Goal: Information Seeking & Learning: Learn about a topic

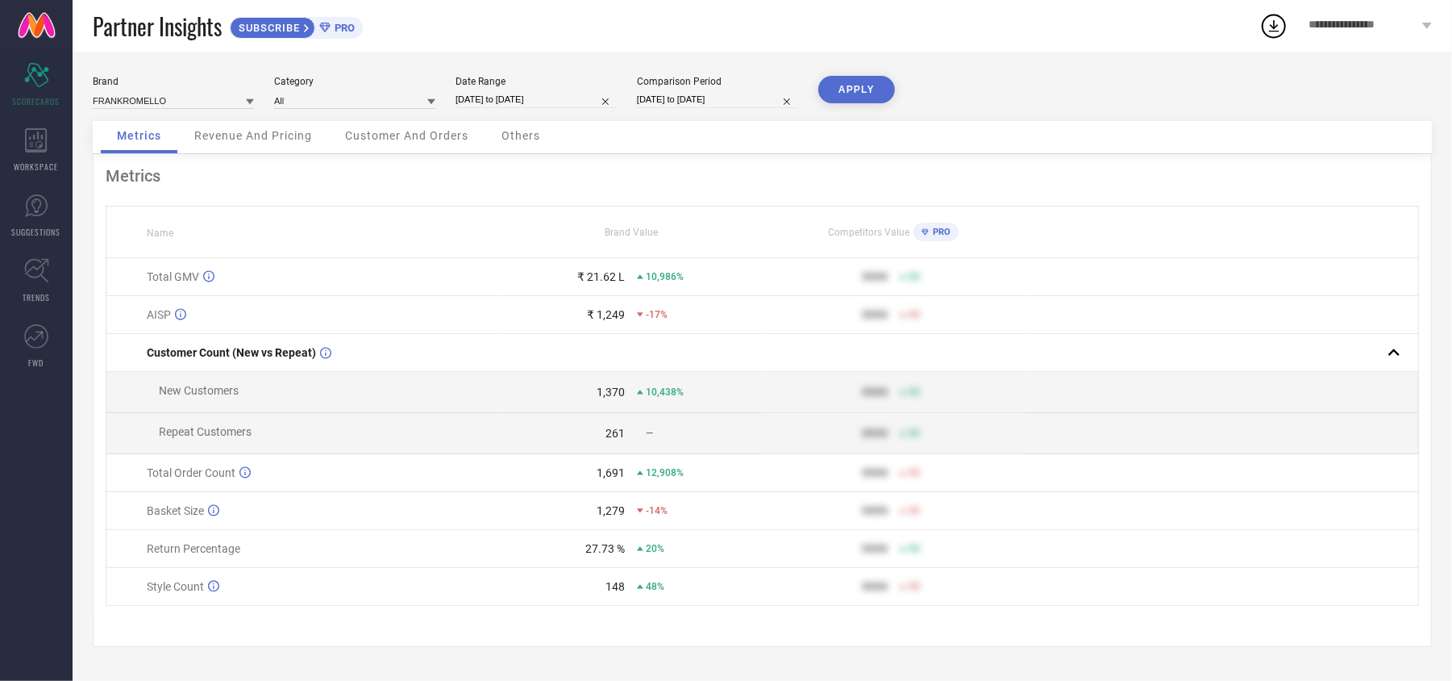
scroll to position [6, 0]
click at [632, 555] on div "27.73 % 20%" at bounding box center [631, 548] width 261 height 13
click at [598, 555] on div "27.73 %" at bounding box center [605, 548] width 40 height 13
click at [306, 134] on span "Revenue And Pricing" at bounding box center [253, 135] width 118 height 13
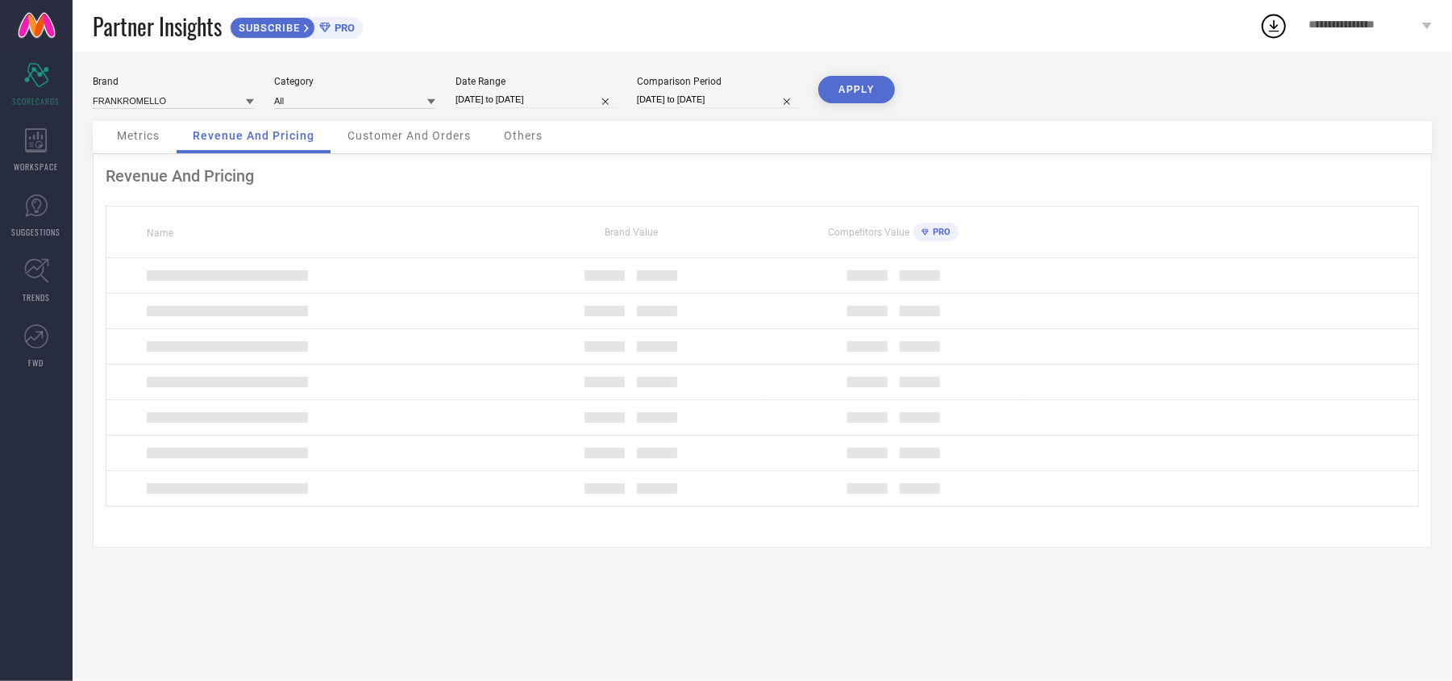
scroll to position [0, 0]
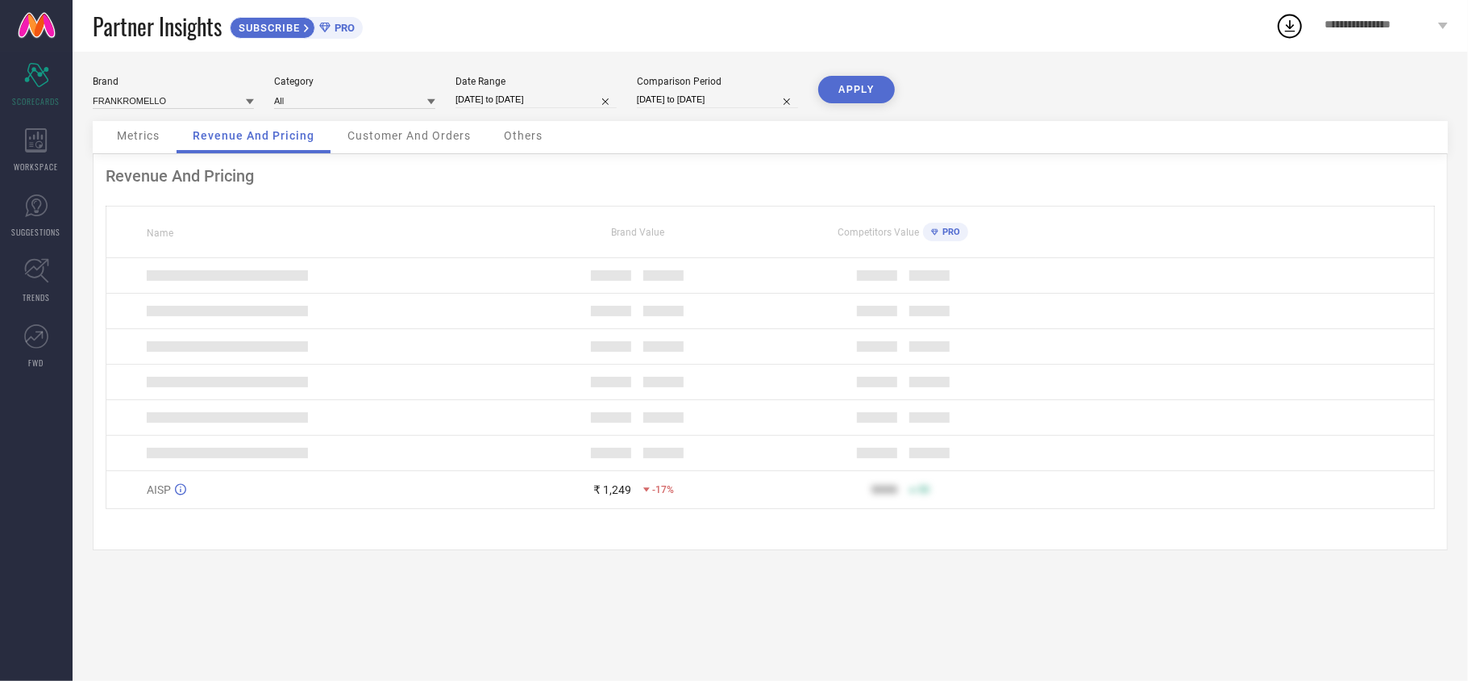
click at [393, 150] on div "Customer And Orders" at bounding box center [409, 137] width 156 height 32
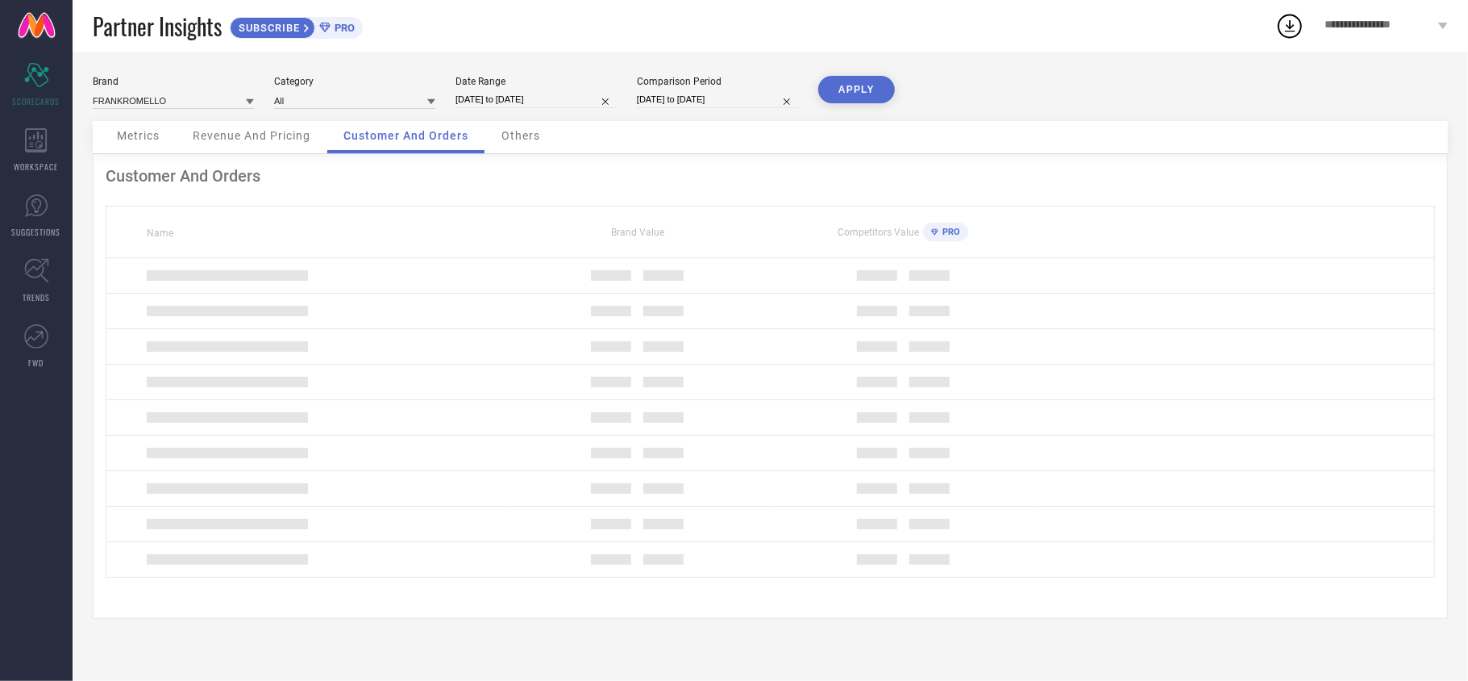
click at [530, 137] on span "Others" at bounding box center [521, 135] width 39 height 13
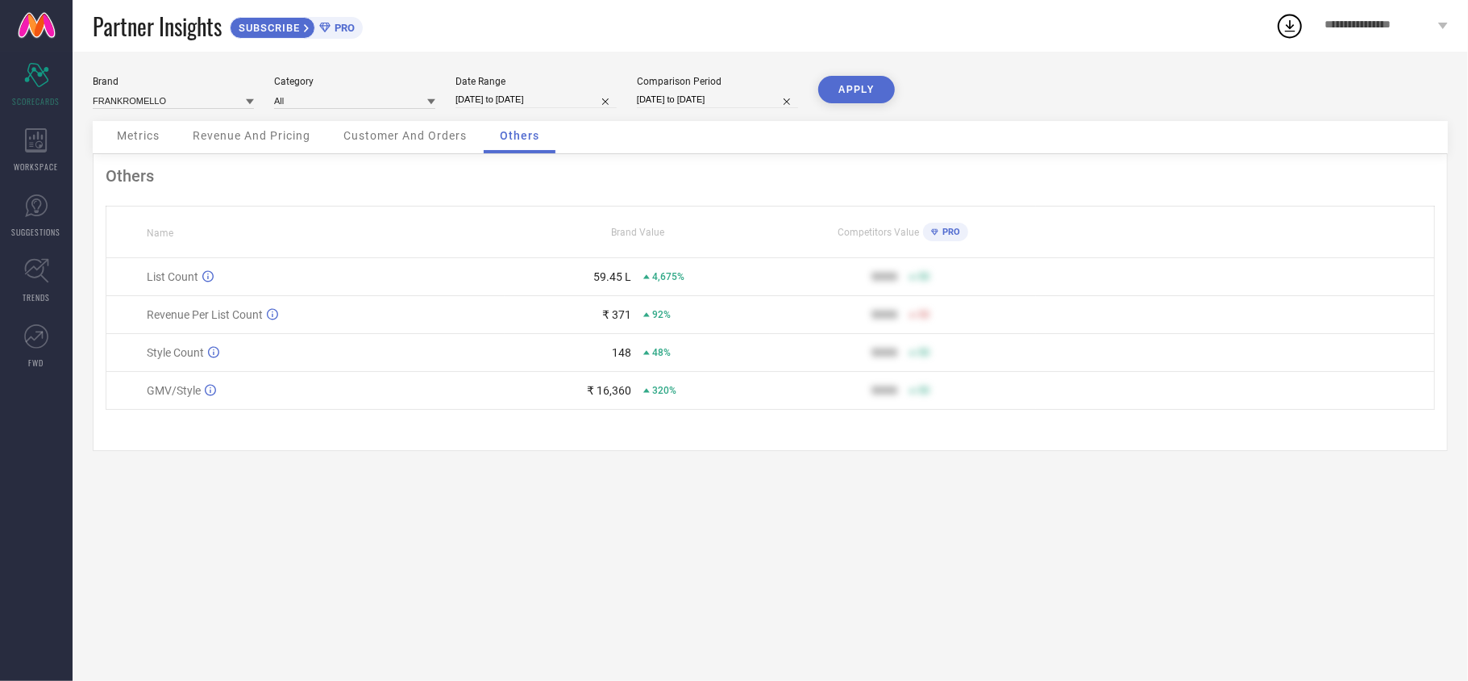
click at [443, 142] on span "Customer And Orders" at bounding box center [404, 135] width 123 height 13
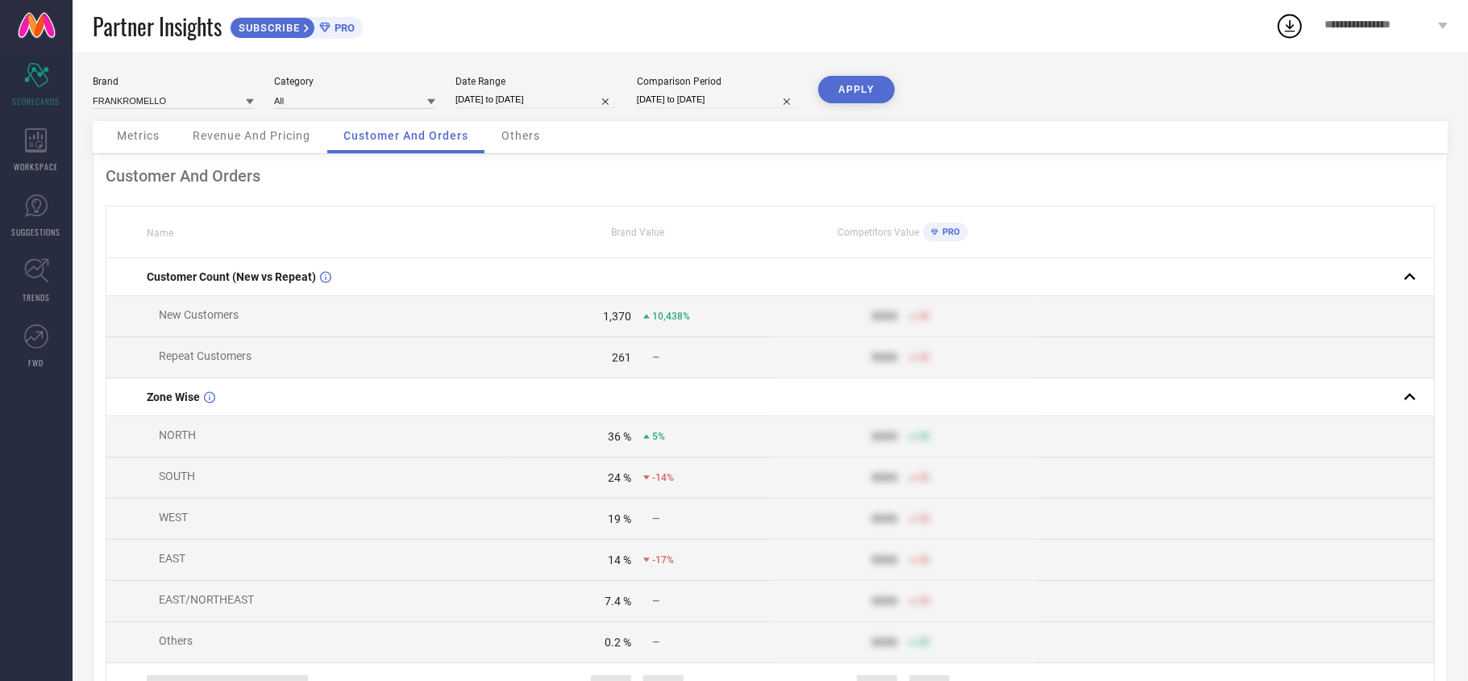
click at [253, 152] on div "Revenue And Pricing" at bounding box center [252, 137] width 150 height 32
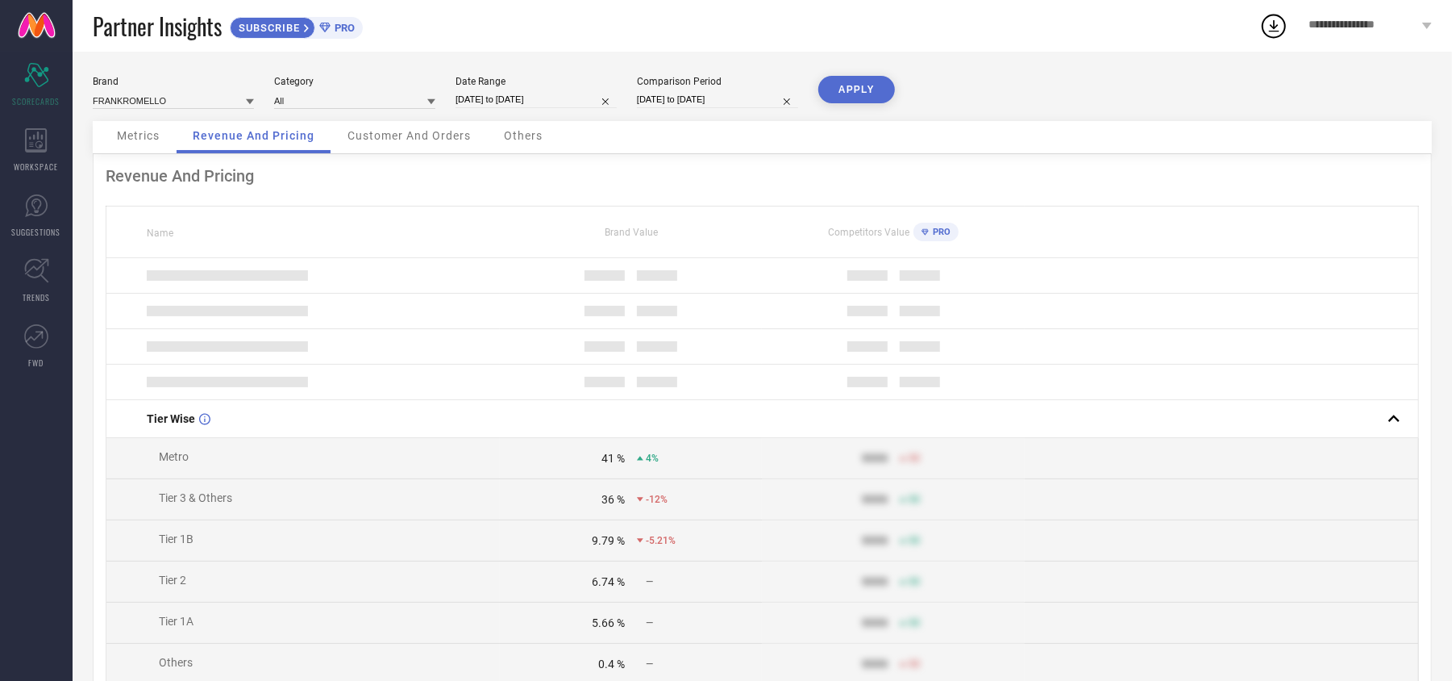
click at [133, 139] on span "Metrics" at bounding box center [138, 135] width 43 height 13
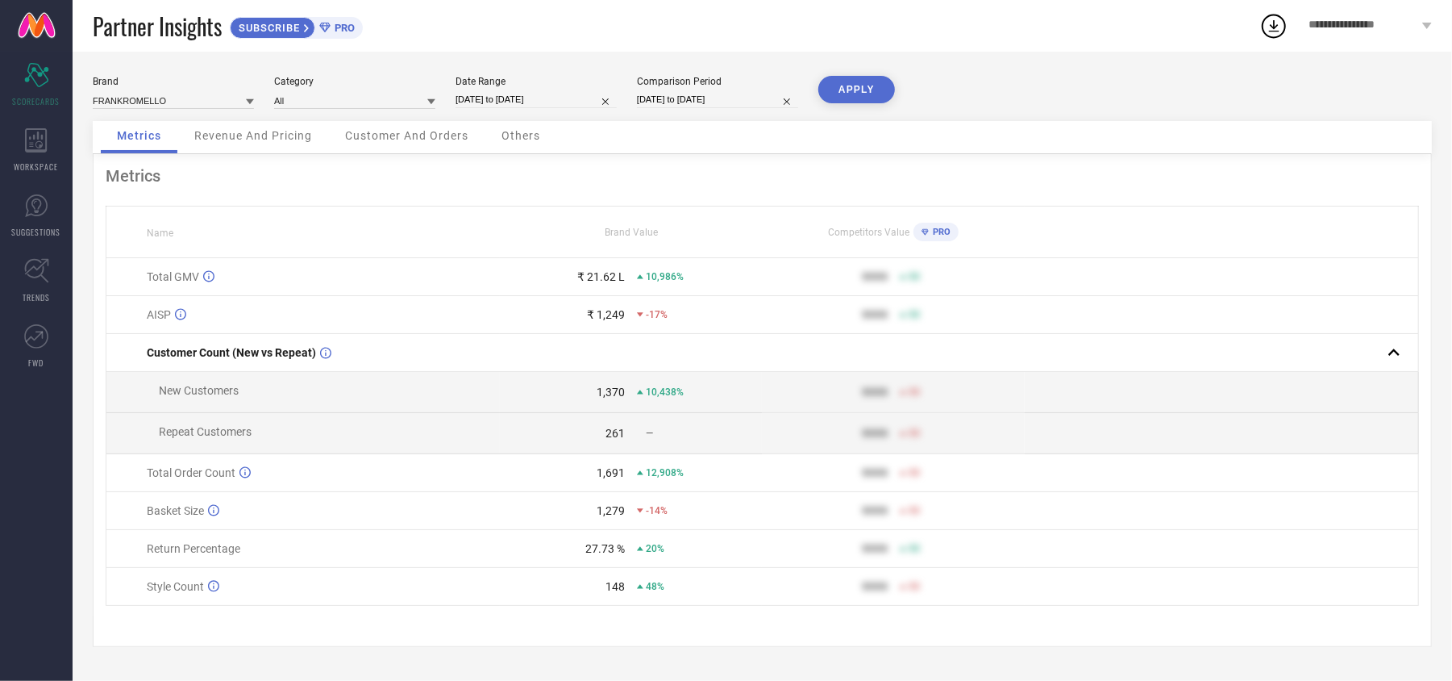
click at [261, 152] on div "Revenue And Pricing" at bounding box center [253, 137] width 150 height 32
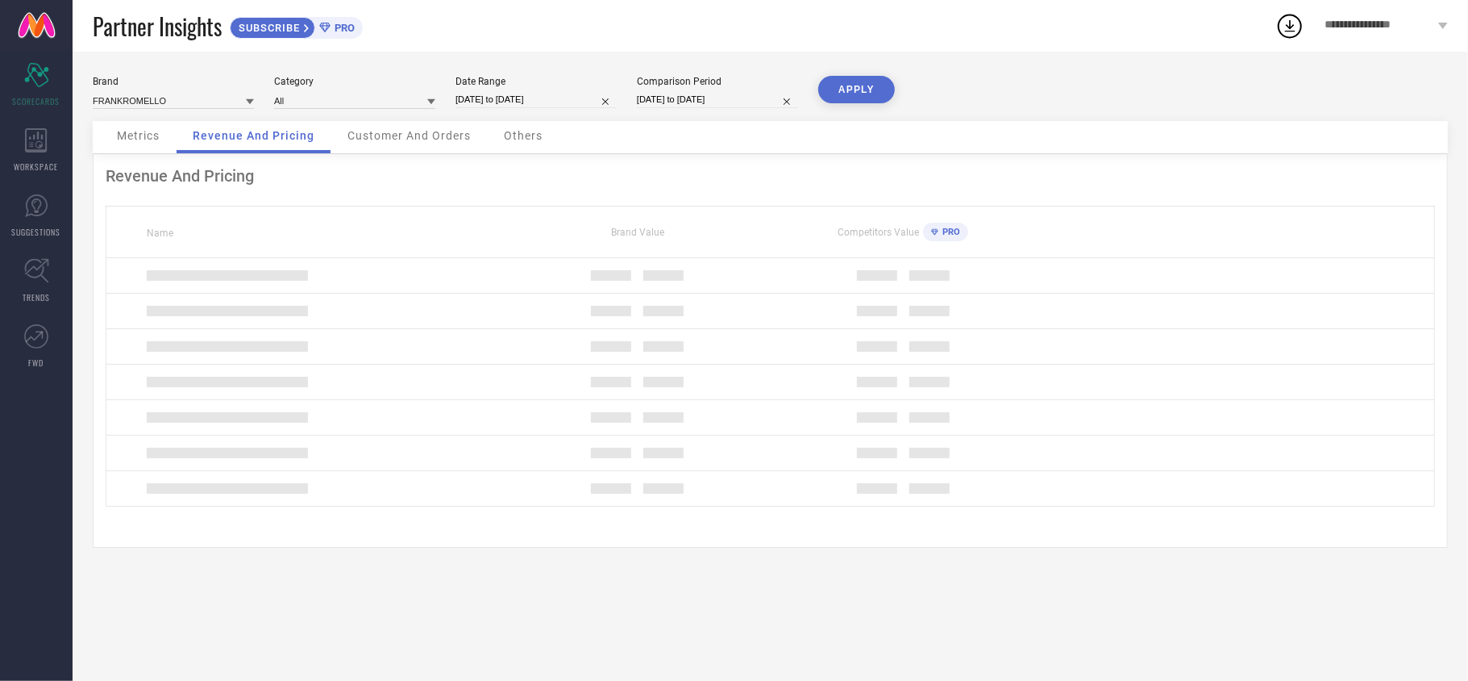
click at [400, 156] on div "Revenue And Pricing Name Brand Value Competitors Value PRO" at bounding box center [770, 350] width 1355 height 393
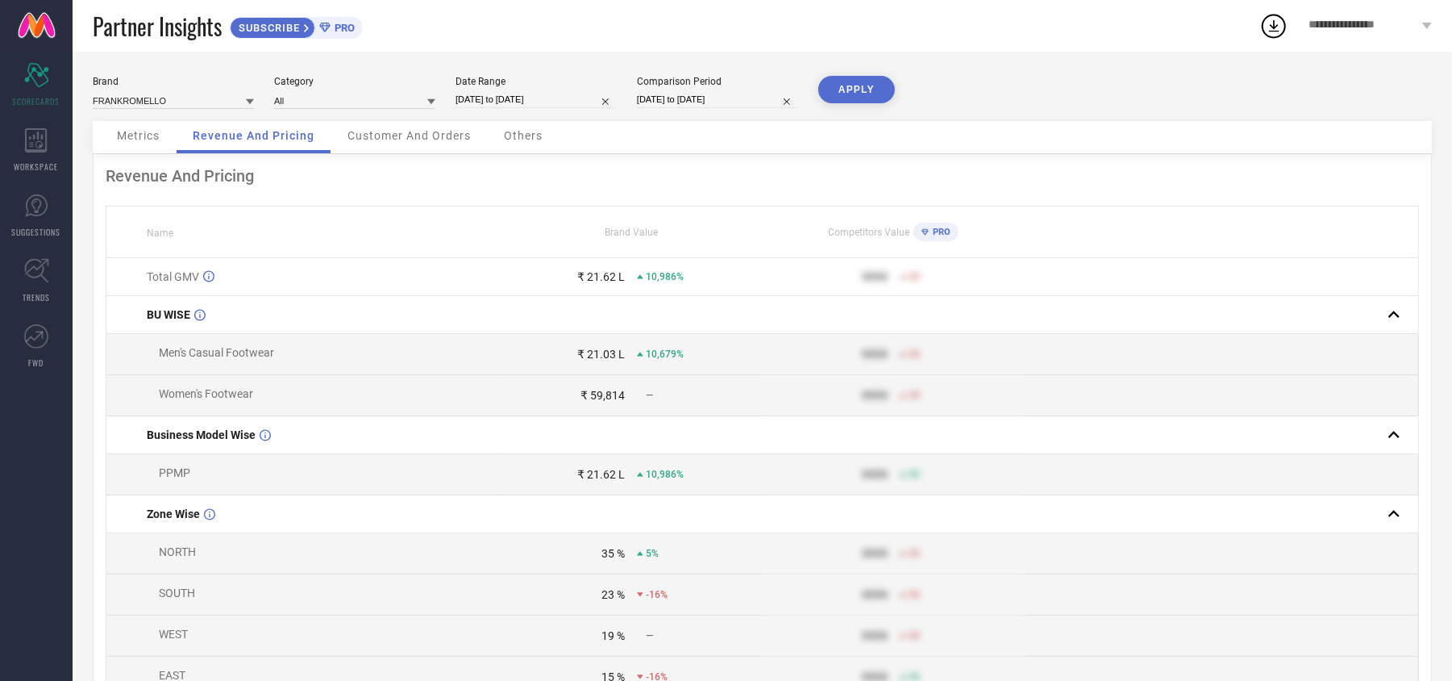
click at [149, 152] on div "Metrics" at bounding box center [138, 137] width 75 height 32
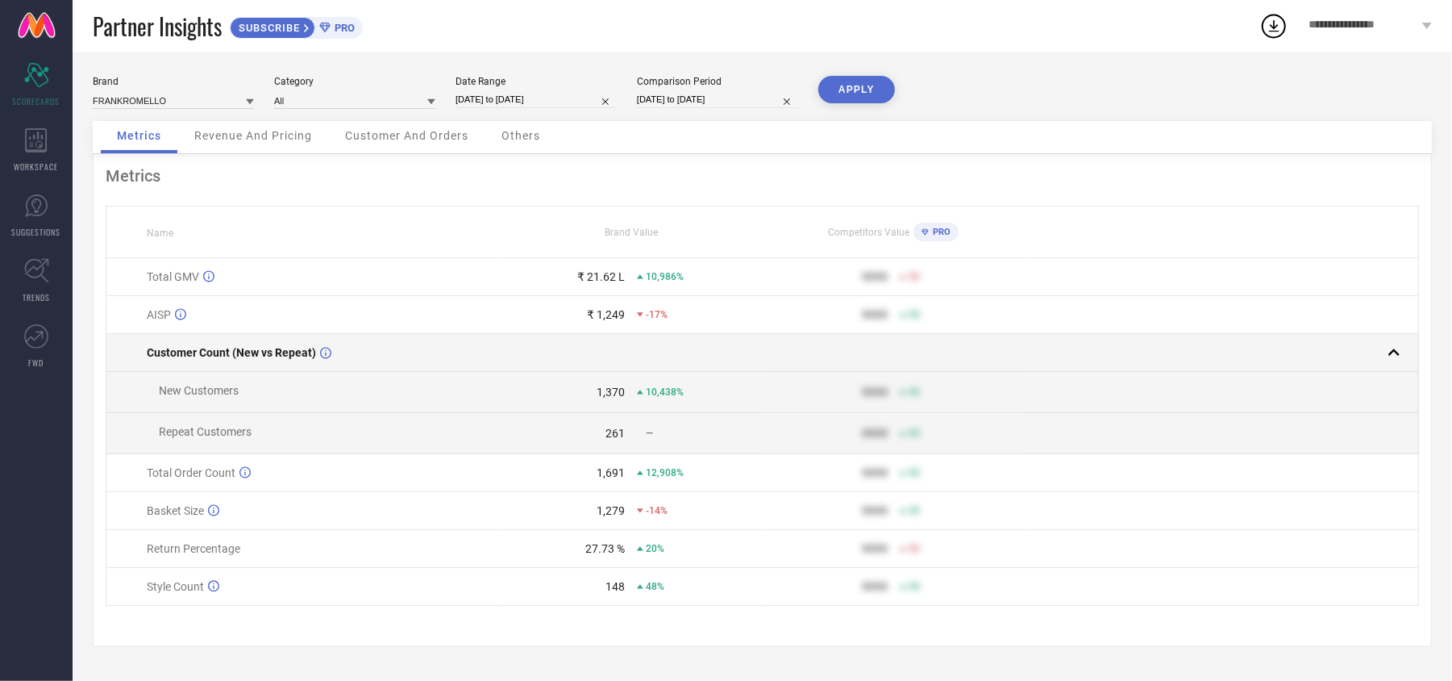
scroll to position [6, 0]
click at [327, 352] on icon at bounding box center [325, 353] width 11 height 12
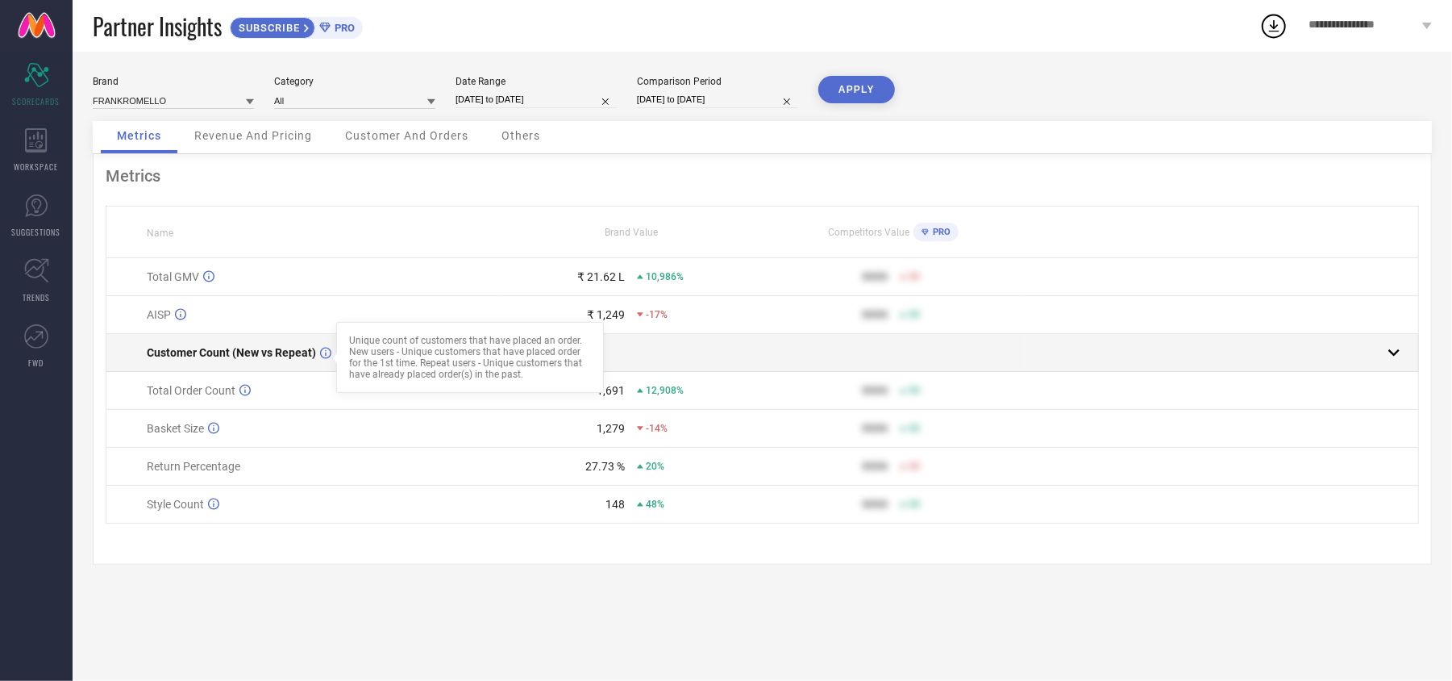
scroll to position [0, 0]
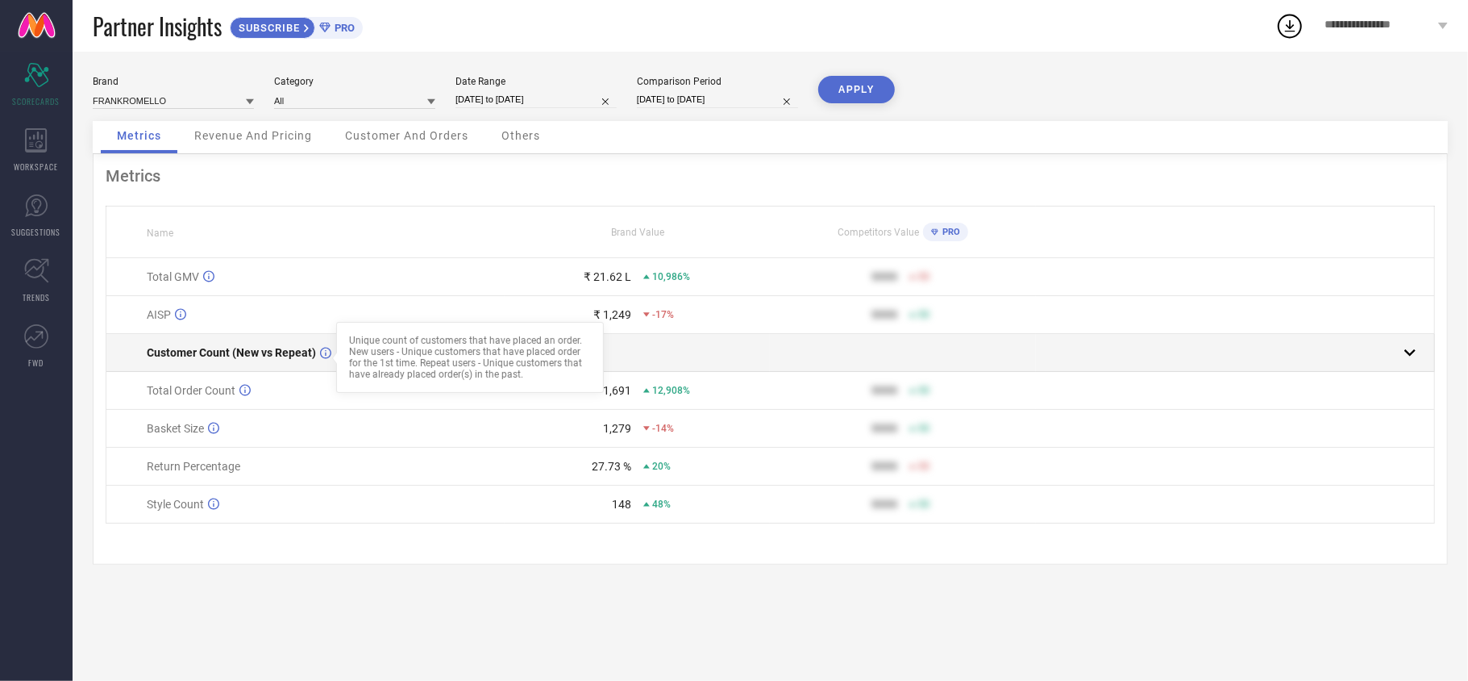
click at [326, 352] on div "Customer Count (New vs Repeat) Unique count of customers that have placed an or…" at bounding box center [325, 352] width 357 height 13
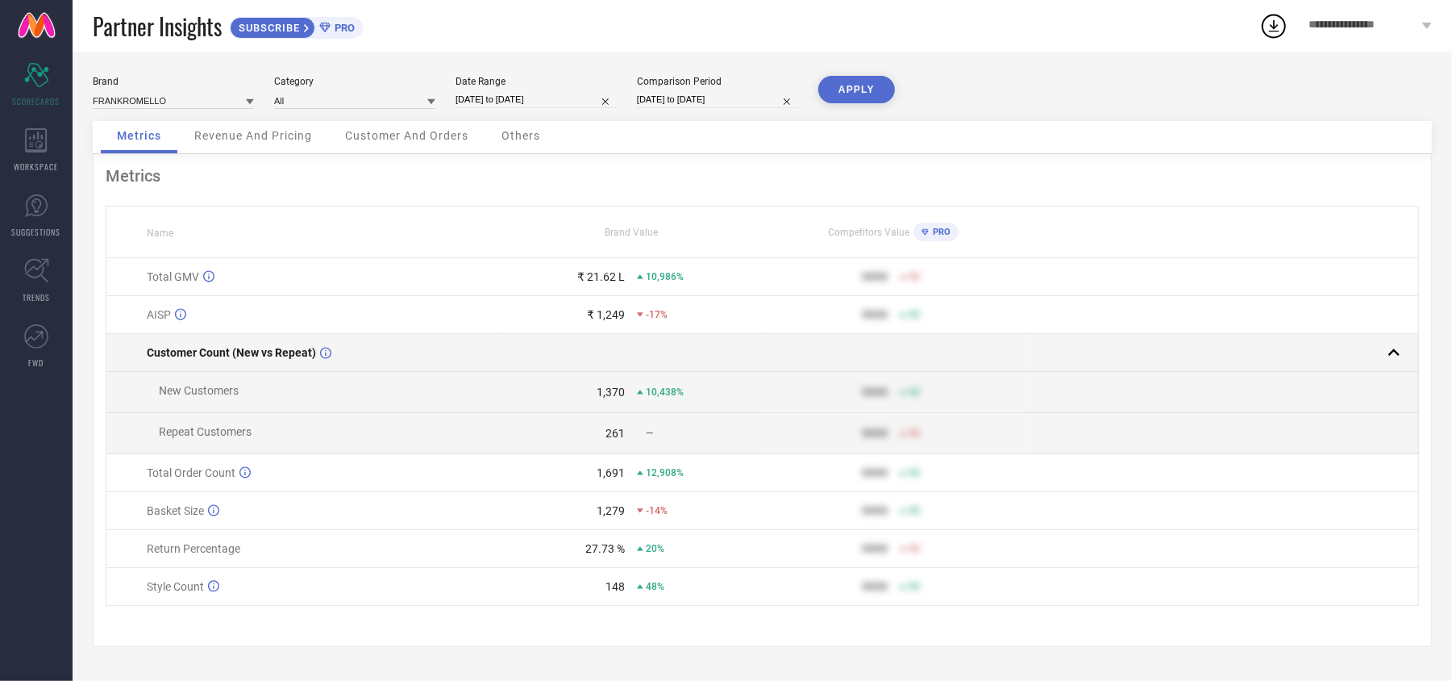
click at [326, 352] on div "Customer Count (New vs Repeat)" at bounding box center [323, 352] width 352 height 13
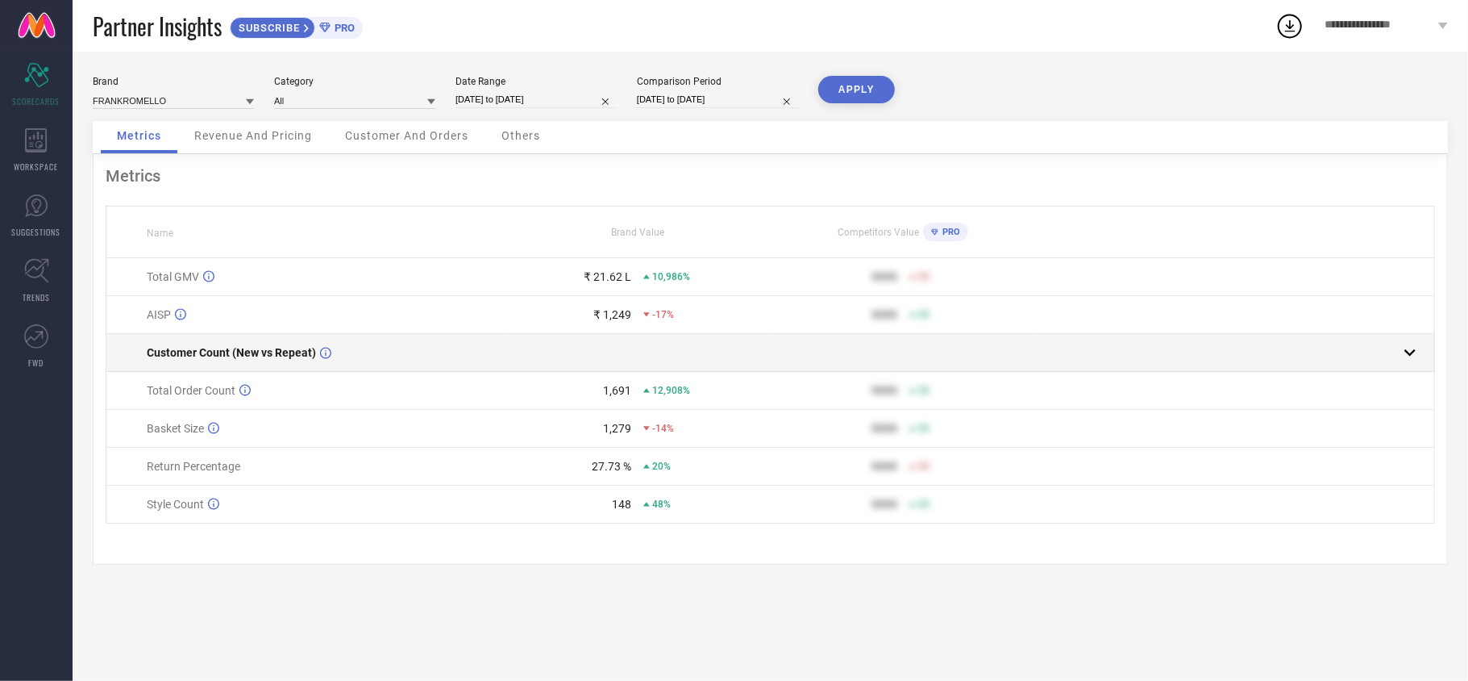
click at [326, 352] on div "Customer Count (New vs Repeat)" at bounding box center [325, 352] width 357 height 13
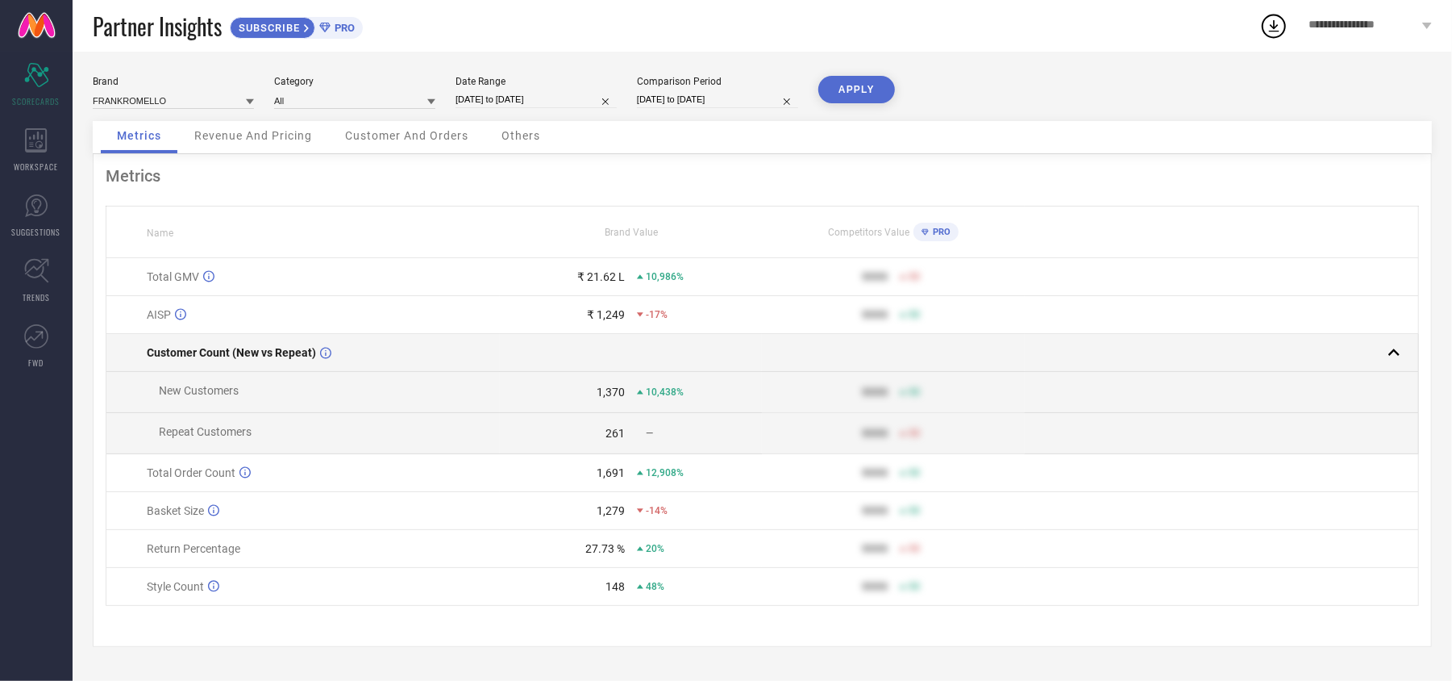
click at [326, 352] on div "Customer Count (New vs Repeat)" at bounding box center [323, 352] width 352 height 13
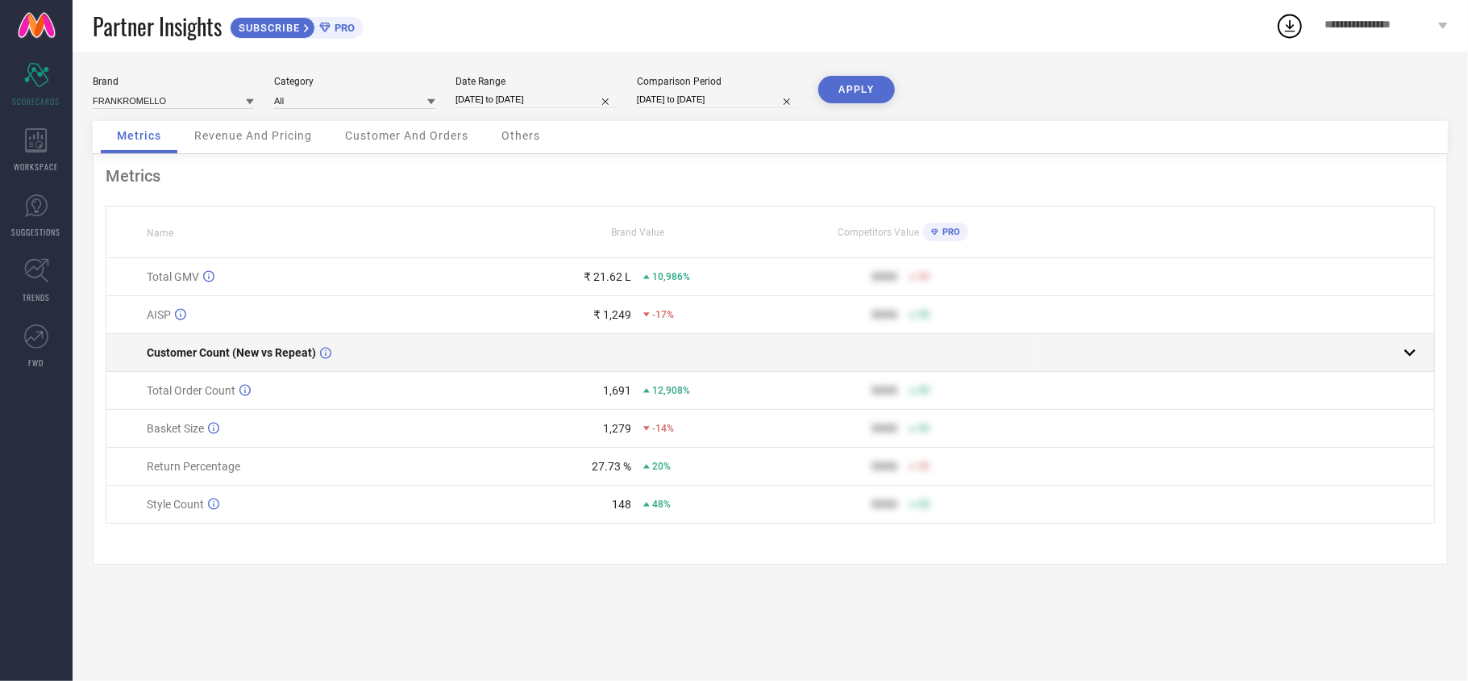
click at [326, 352] on div "Customer Count (New vs Repeat)" at bounding box center [325, 352] width 357 height 13
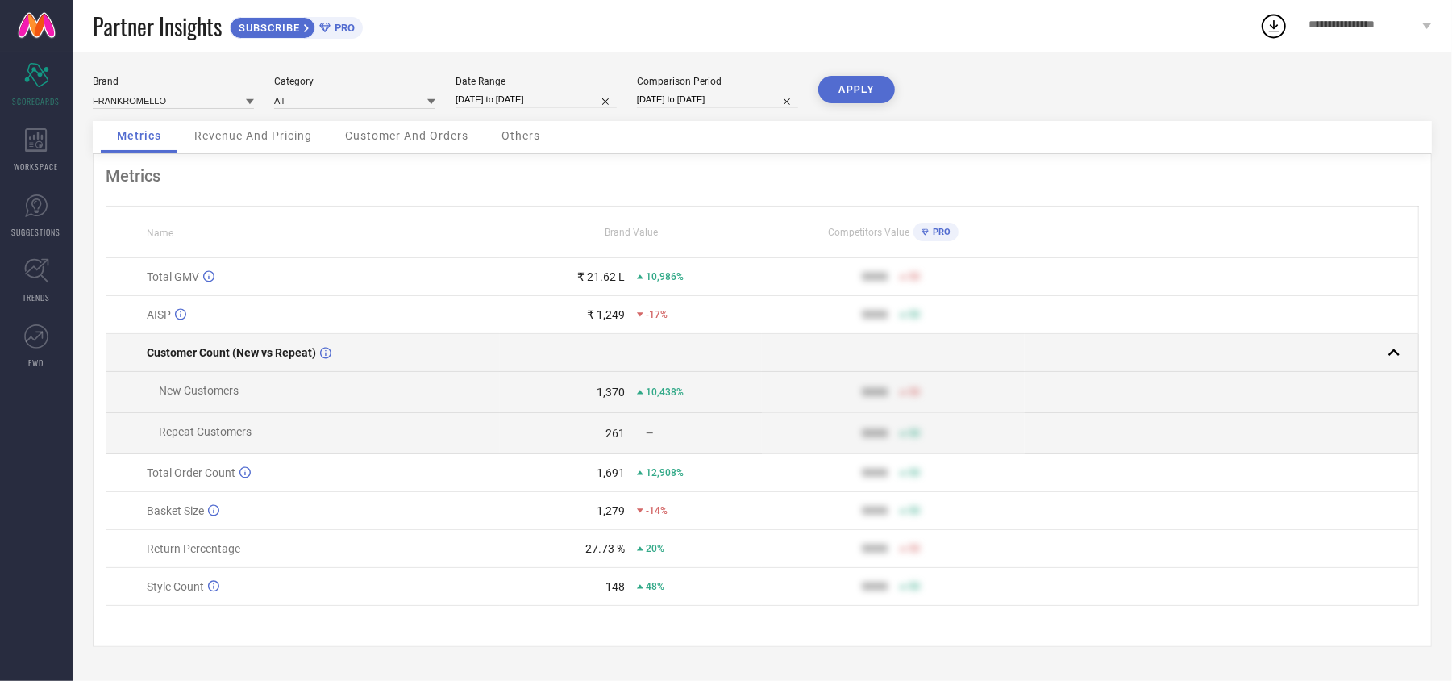
click at [326, 350] on td "Customer Count (New vs Repeat)" at bounding box center [302, 353] width 393 height 38
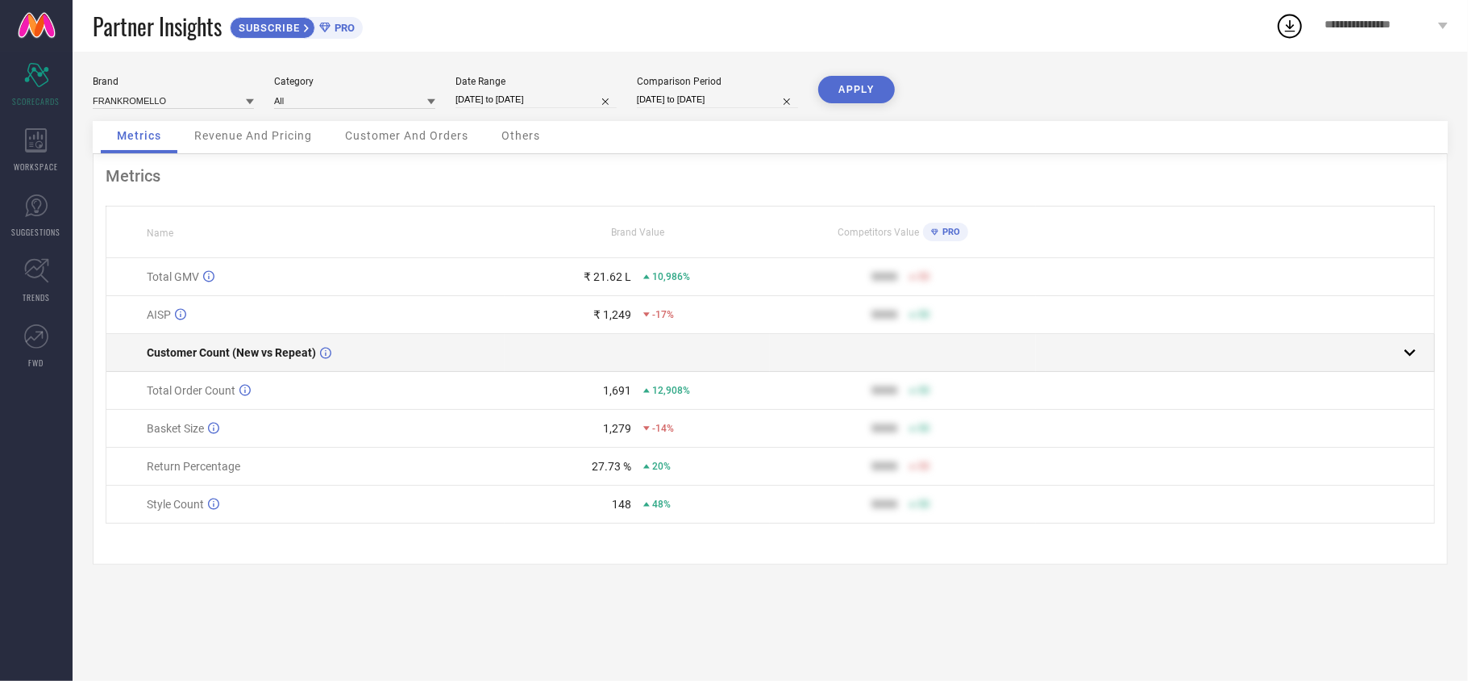
click at [327, 343] on td "Customer Count (New vs Repeat)" at bounding box center [305, 353] width 398 height 38
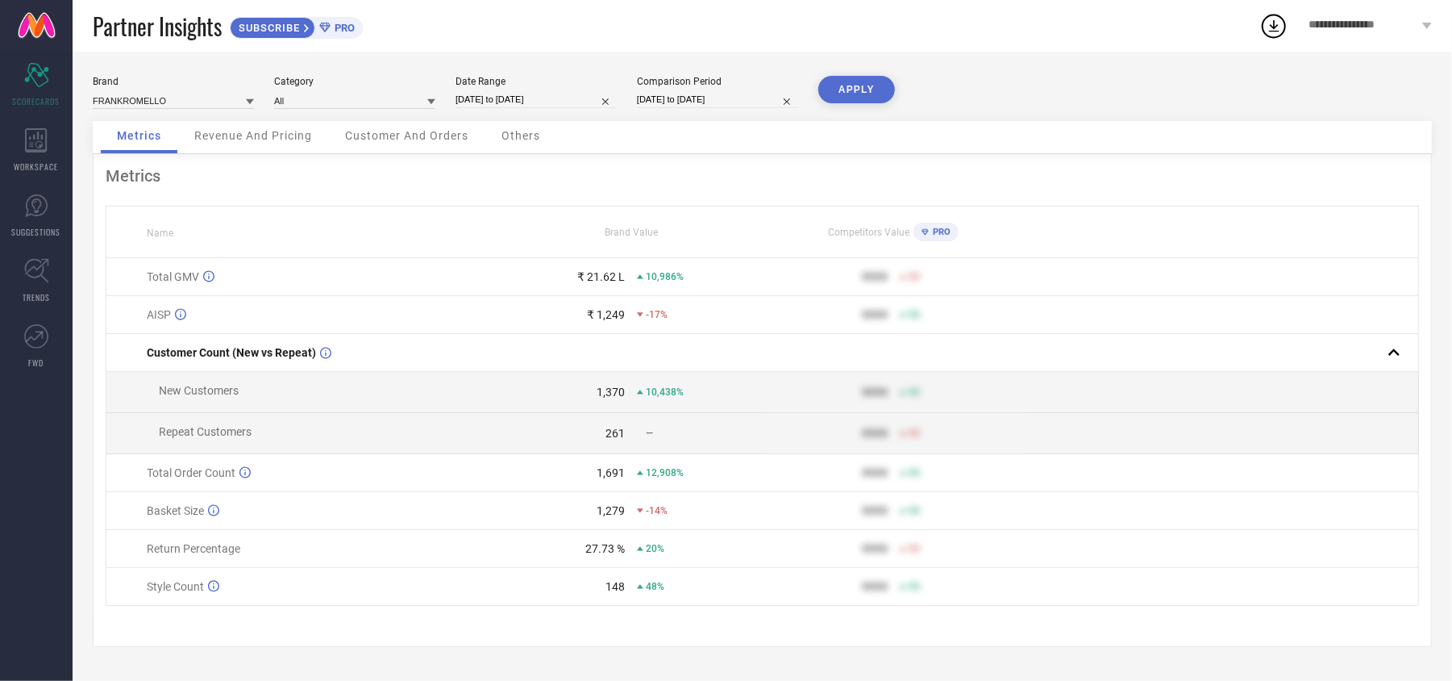
scroll to position [6, 0]
click at [727, 91] on input "[DATE] to [DATE]" at bounding box center [717, 99] width 161 height 17
select select "7"
select select "2025"
select select "8"
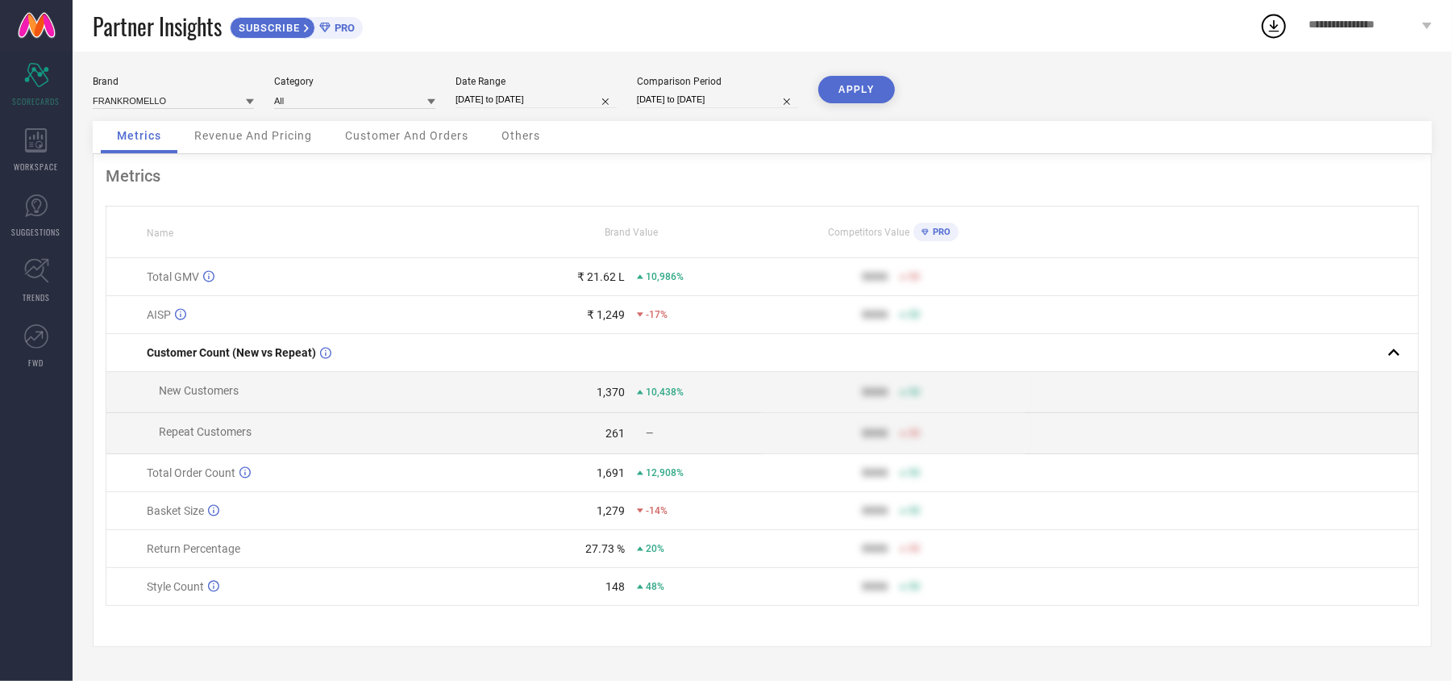
select select "2025"
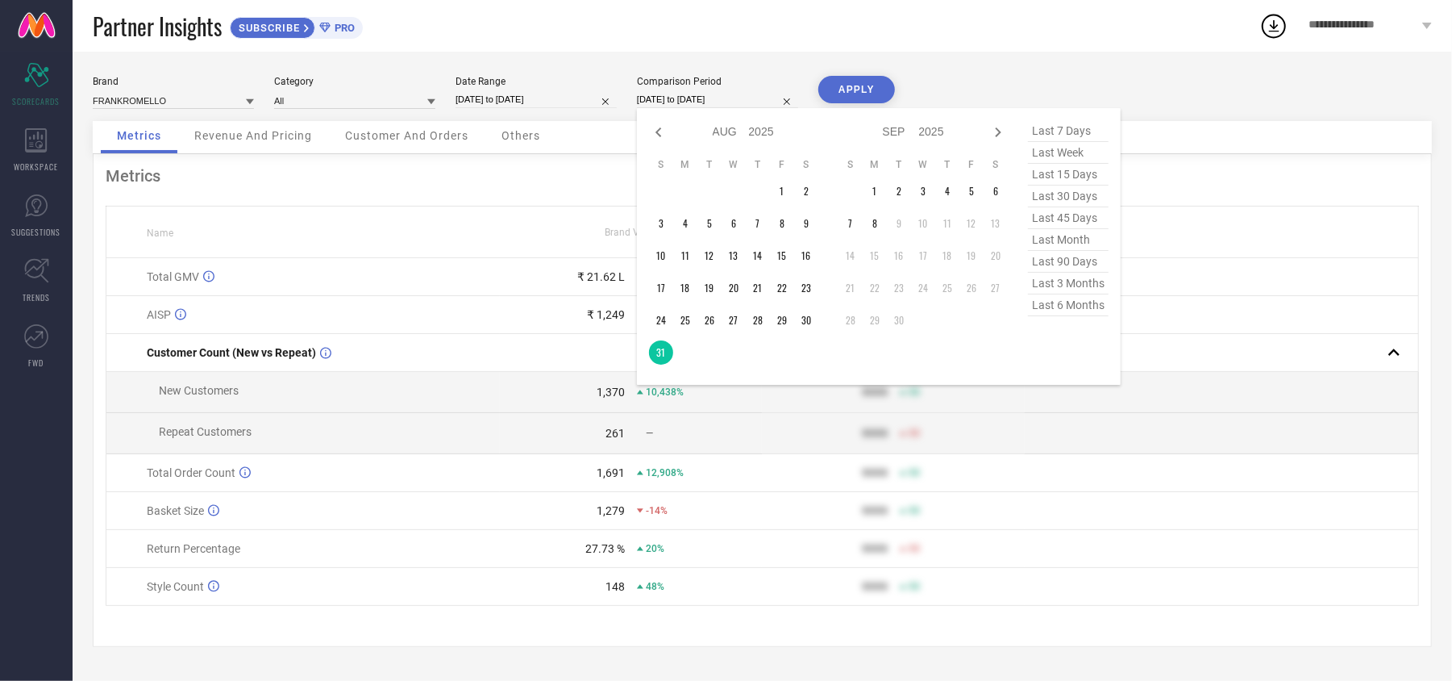
click at [478, 246] on th "Name" at bounding box center [302, 232] width 393 height 52
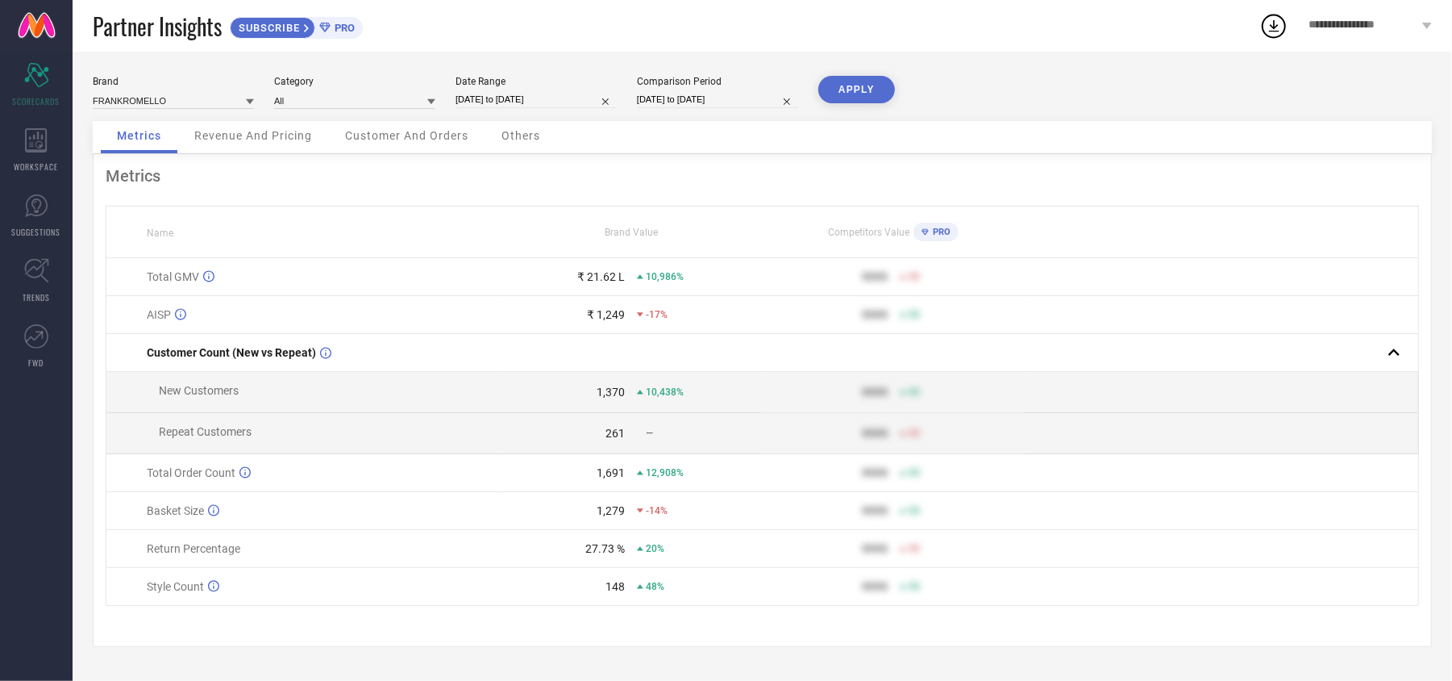
click at [275, 133] on span "Revenue And Pricing" at bounding box center [253, 135] width 118 height 13
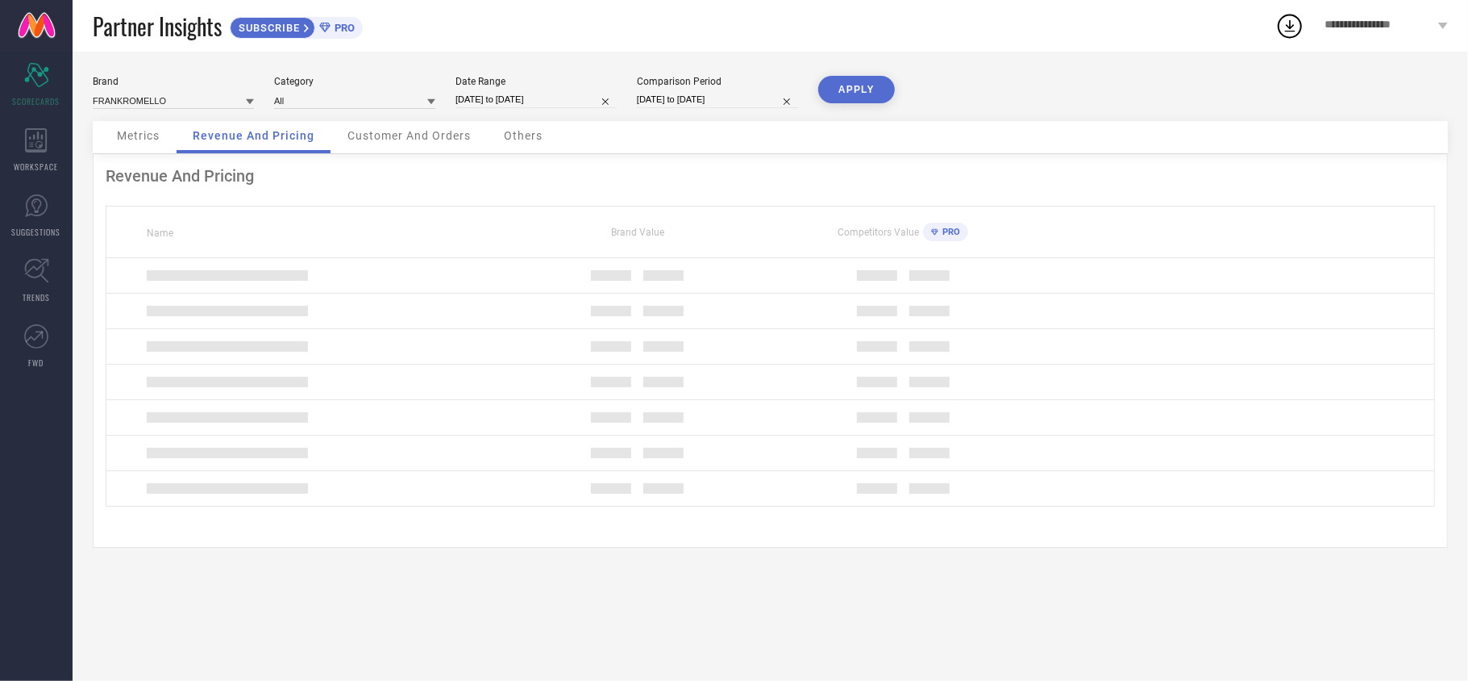
click at [446, 127] on div "Customer And Orders" at bounding box center [409, 137] width 156 height 32
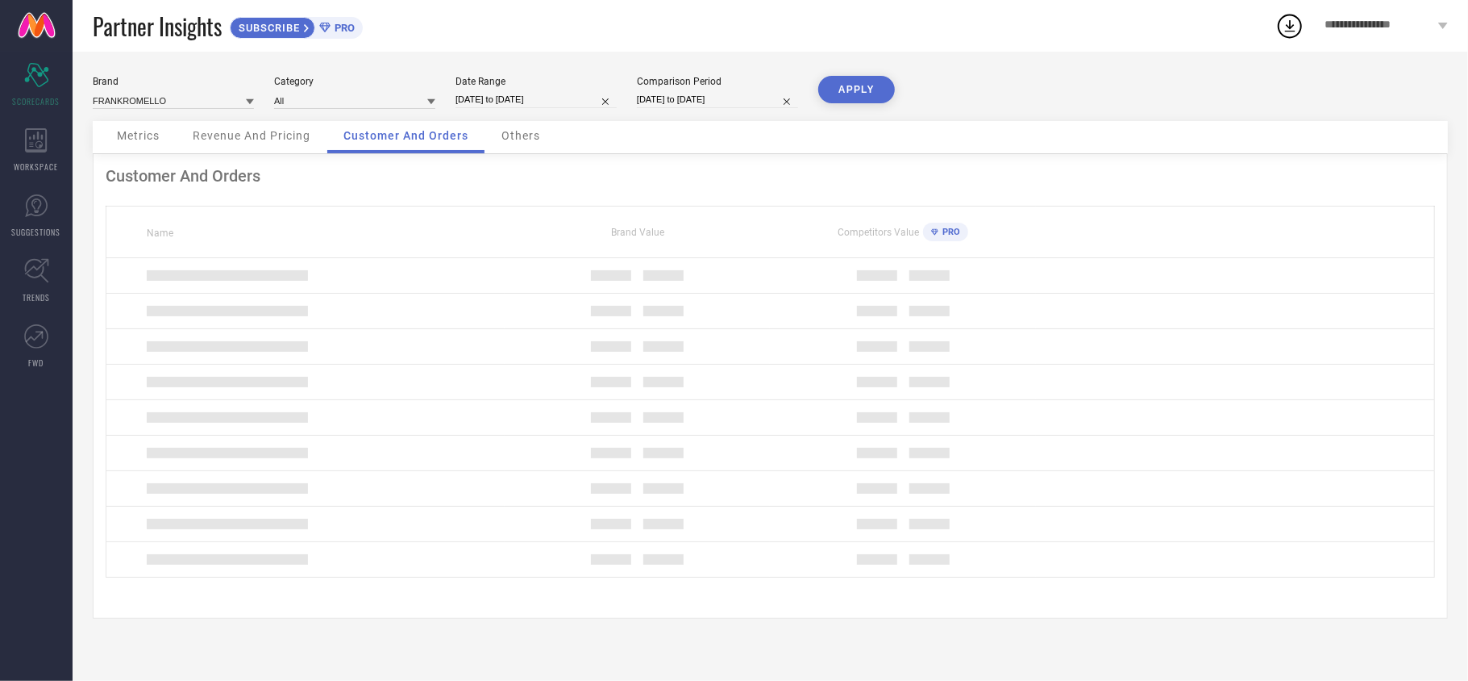
click at [556, 142] on div "Others" at bounding box center [520, 137] width 71 height 32
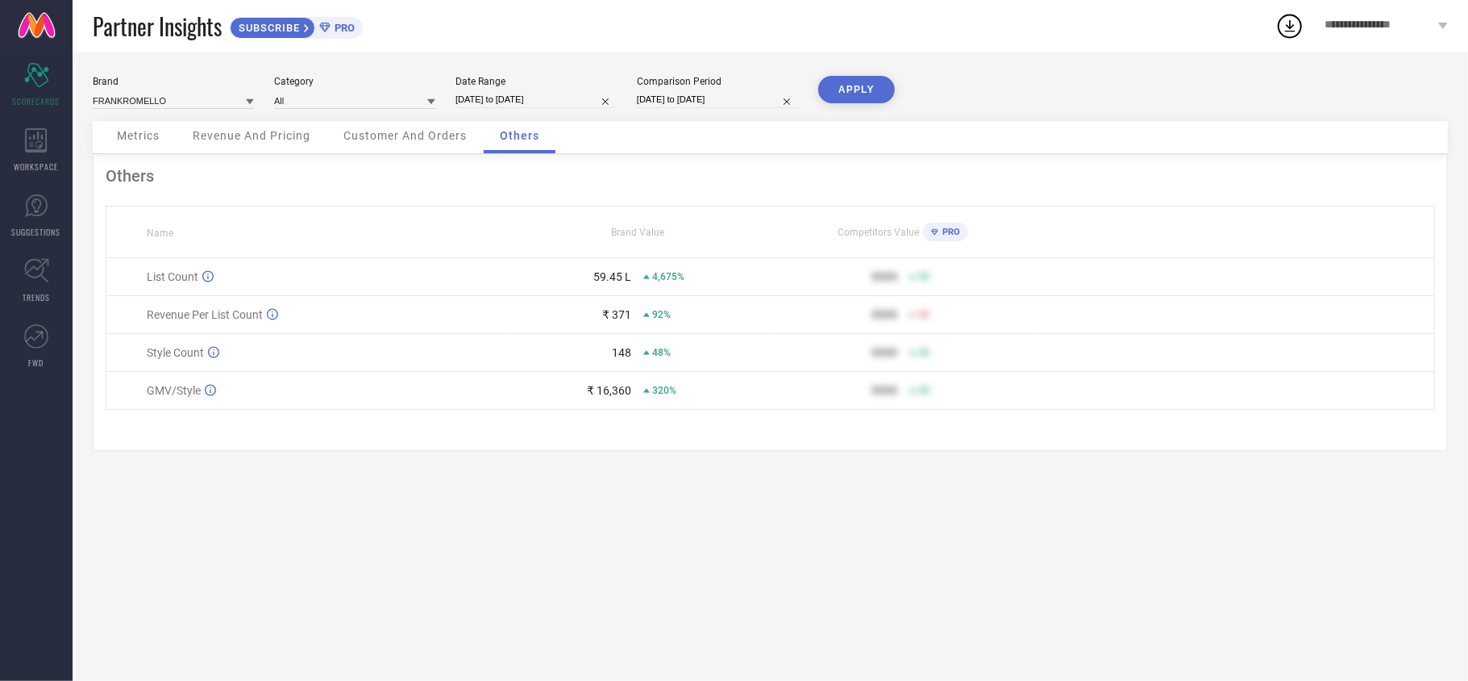
click at [147, 133] on span "Metrics" at bounding box center [138, 135] width 43 height 13
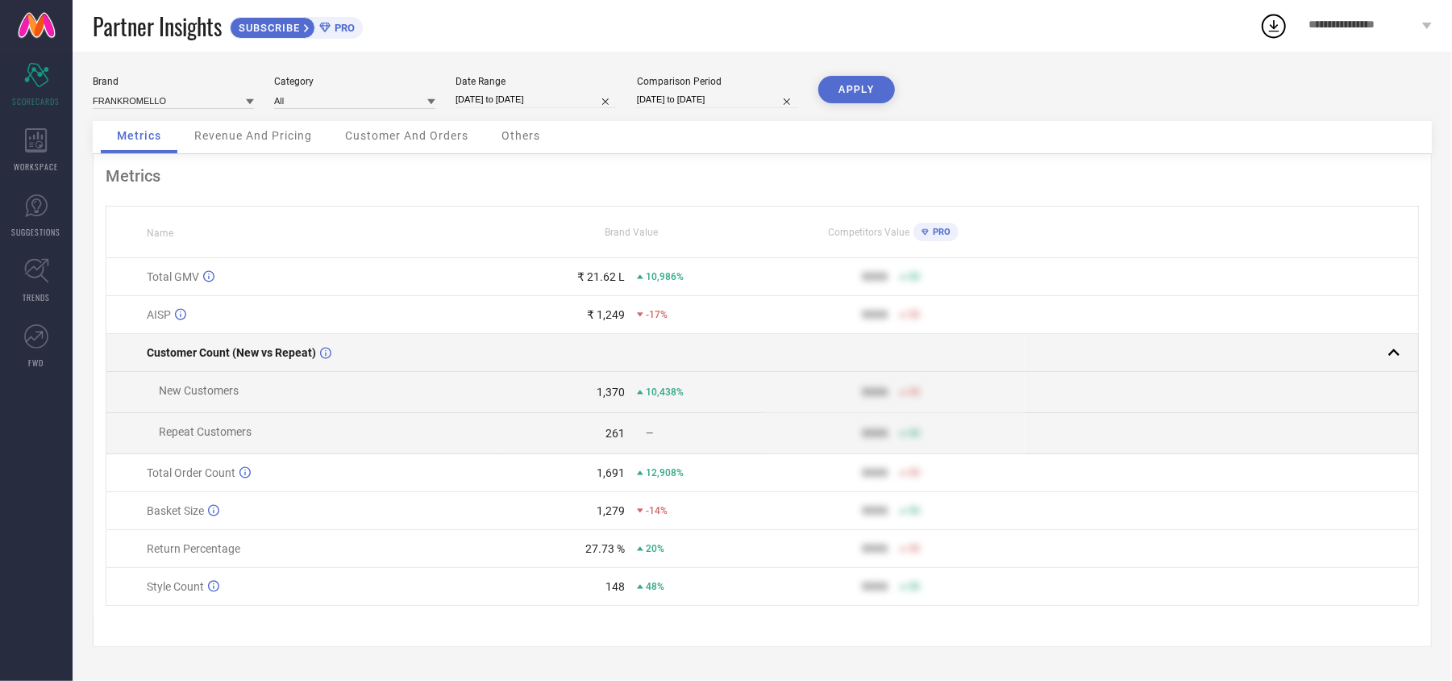
scroll to position [6, 0]
click at [1390, 356] on rect at bounding box center [1394, 352] width 23 height 23
click at [1390, 356] on div at bounding box center [1216, 352] width 380 height 23
click at [1390, 356] on rect at bounding box center [1394, 352] width 23 height 23
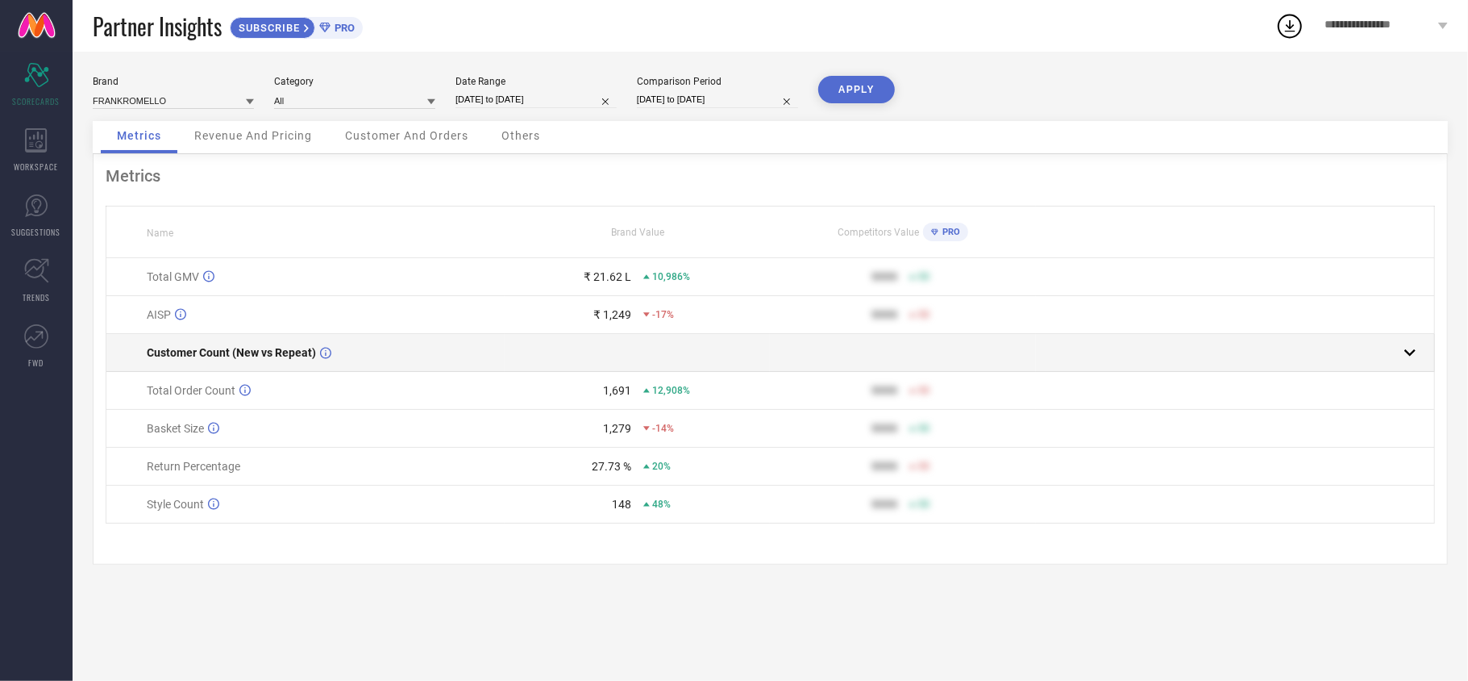
click at [1390, 356] on div at bounding box center [1229, 352] width 385 height 23
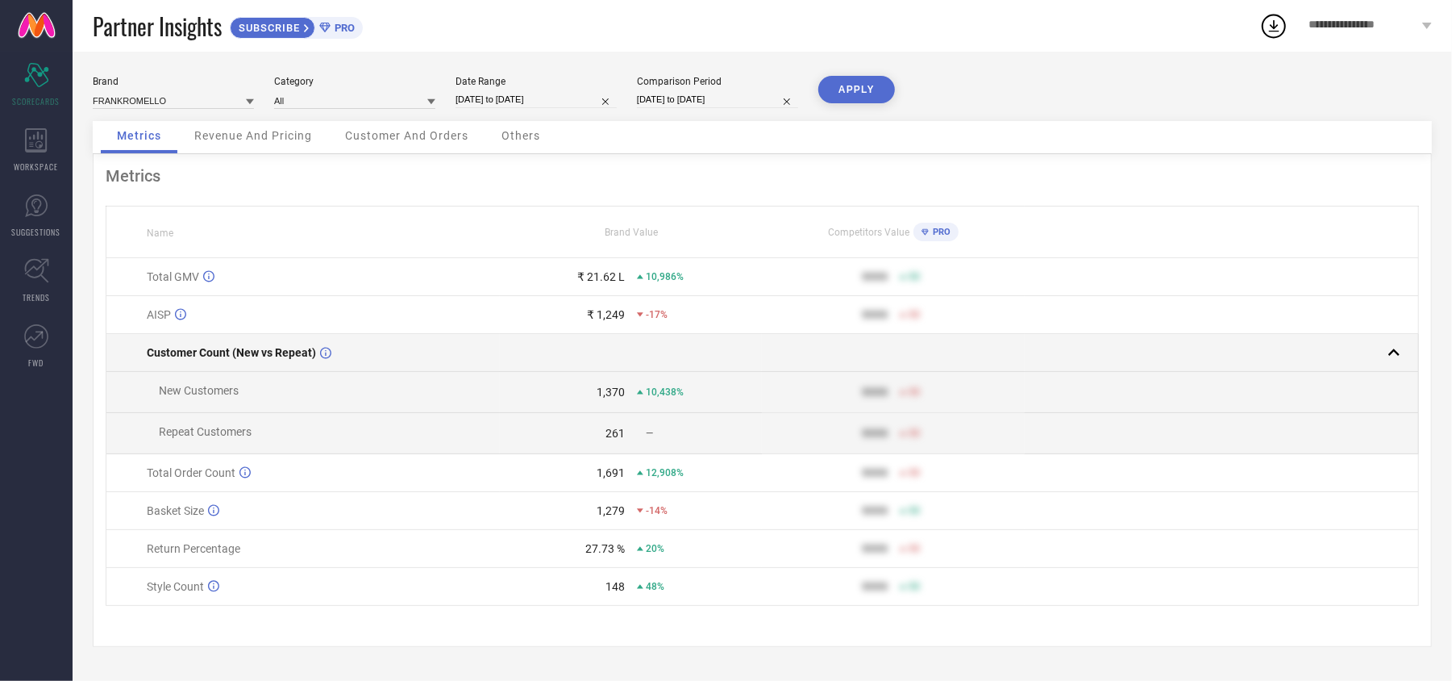
click at [1390, 356] on rect at bounding box center [1394, 352] width 23 height 23
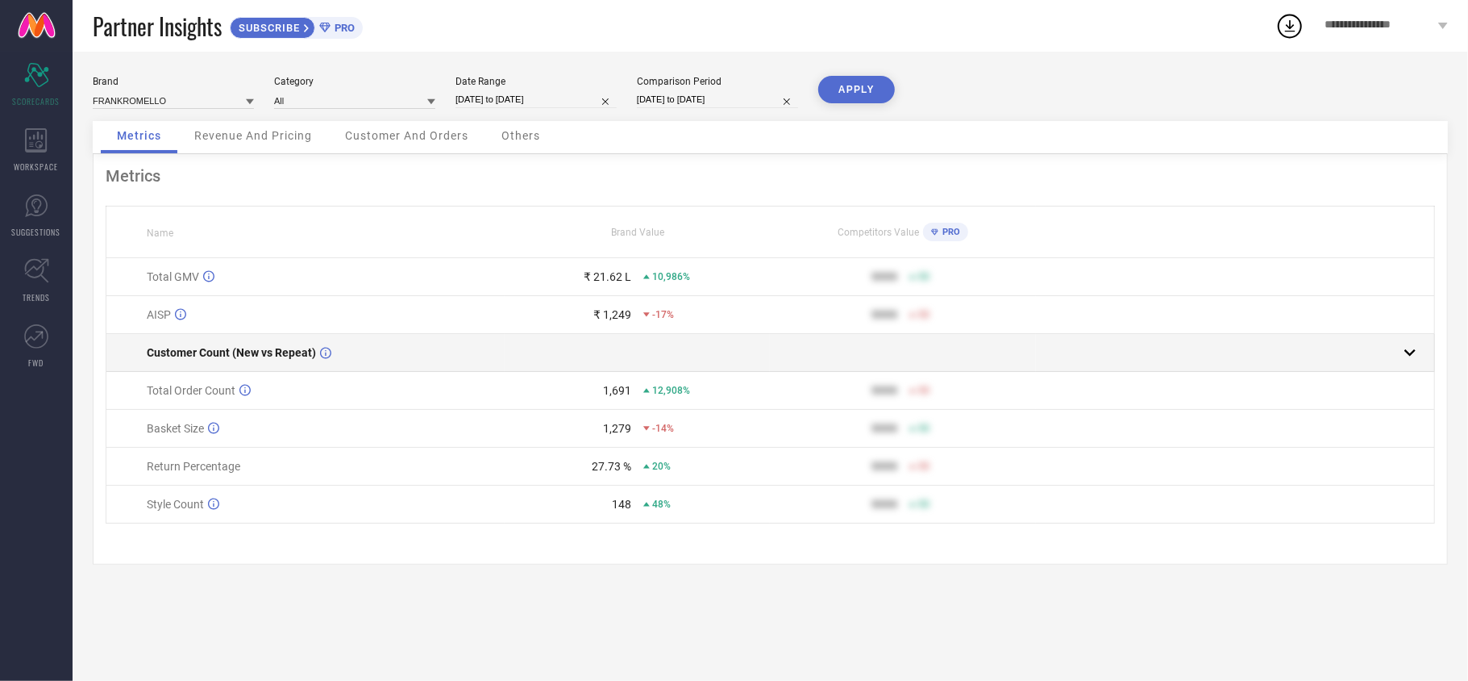
click at [1390, 356] on div at bounding box center [1229, 352] width 385 height 23
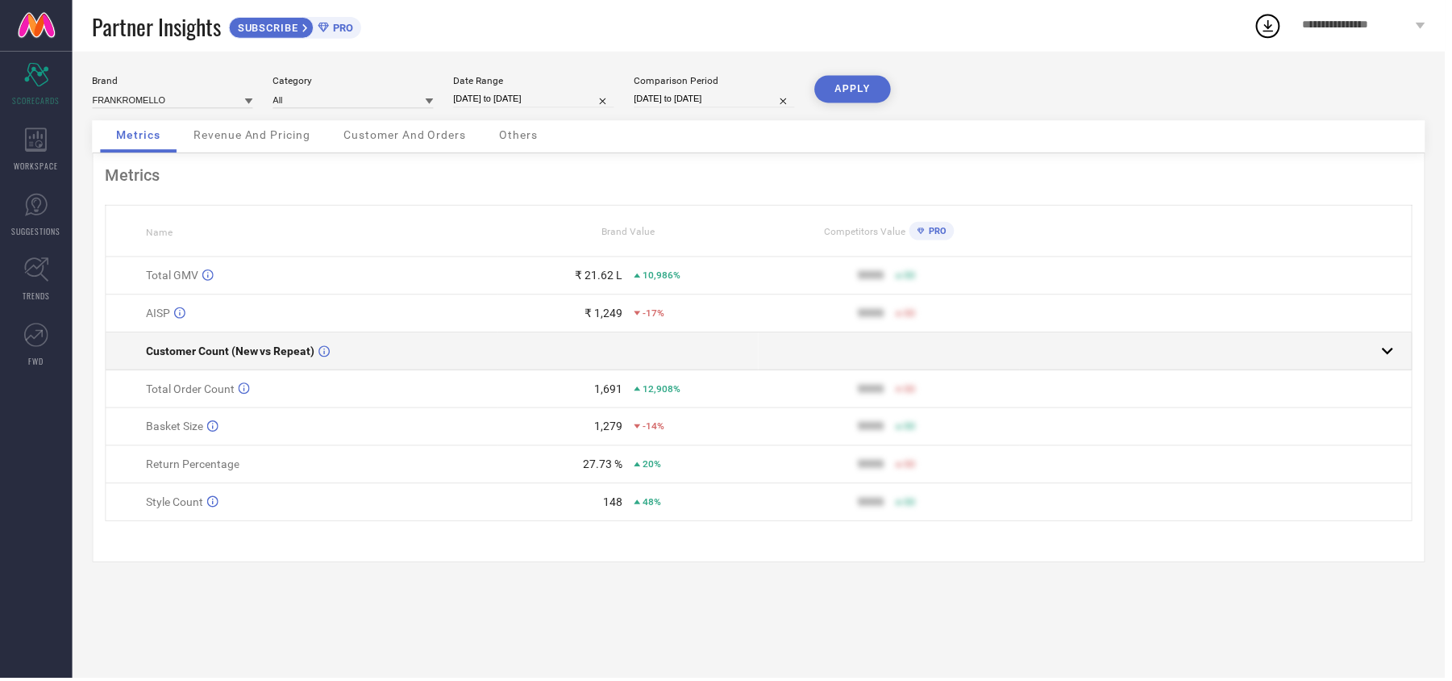
click at [1390, 356] on rect at bounding box center [1394, 352] width 23 height 23
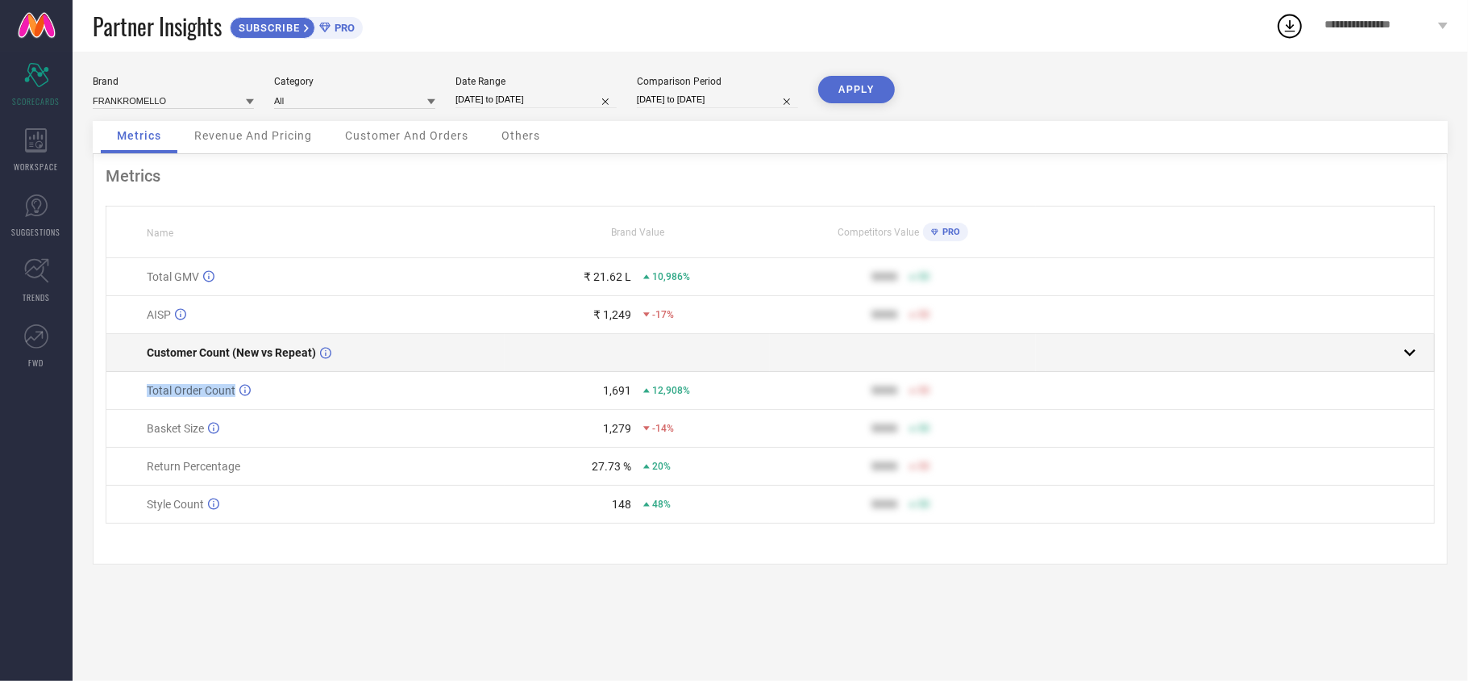
click at [1390, 356] on div at bounding box center [1229, 352] width 385 height 23
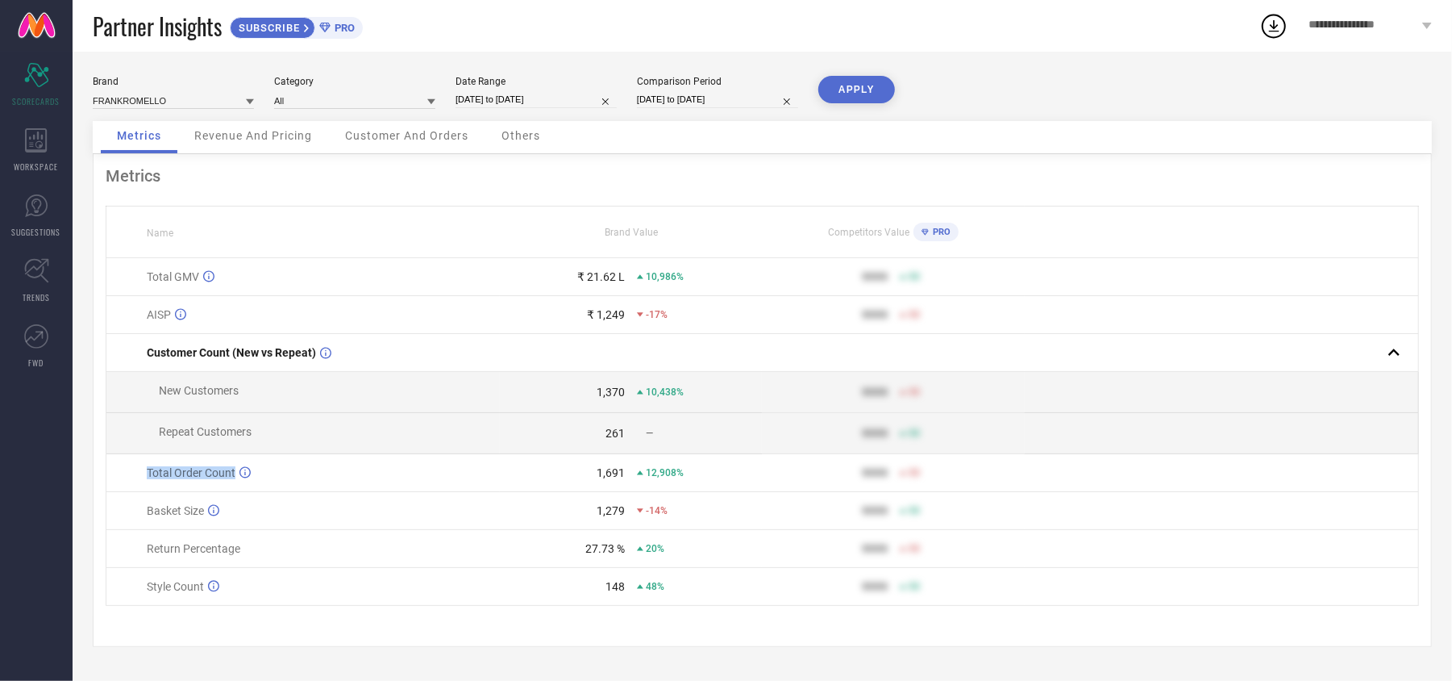
scroll to position [6, 0]
click at [234, 485] on td "Total Order Count" at bounding box center [302, 473] width 393 height 38
drag, startPoint x: 535, startPoint y: 285, endPoint x: 531, endPoint y: 293, distance: 9.4
drag, startPoint x: 523, startPoint y: 289, endPoint x: 1013, endPoint y: 220, distance: 494.2
click at [1013, 220] on div "Competitors Value PRO" at bounding box center [893, 232] width 261 height 27
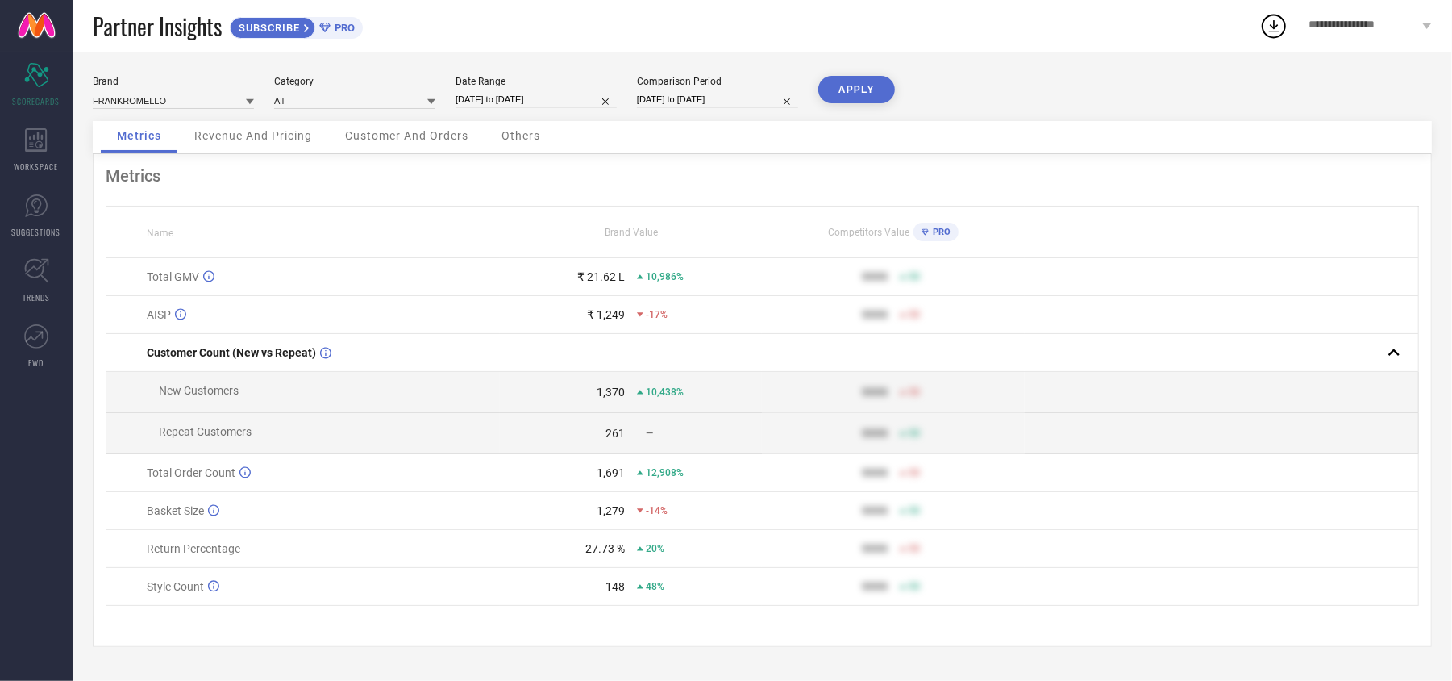
click at [574, 279] on div "₹ 21.62 L" at bounding box center [563, 276] width 124 height 13
click at [178, 317] on icon at bounding box center [180, 314] width 11 height 12
click at [197, 281] on span "Total GMV" at bounding box center [173, 276] width 52 height 13
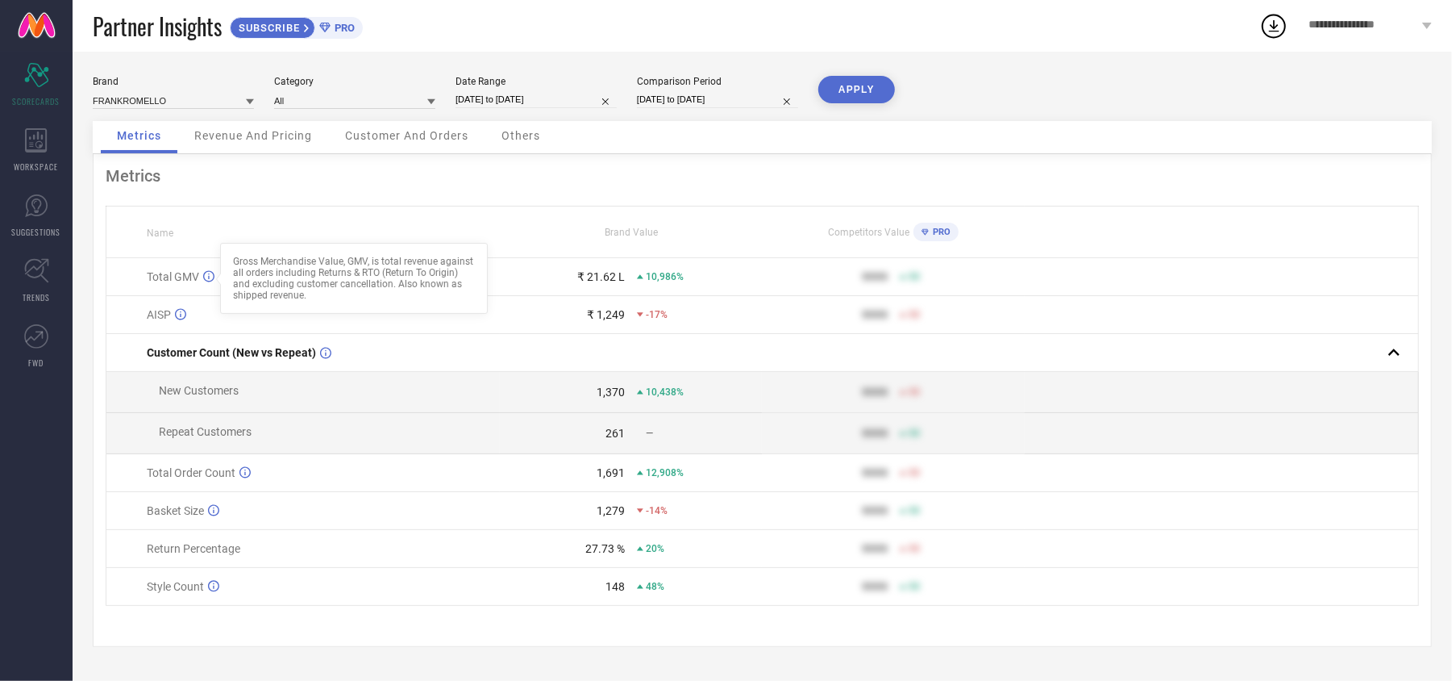
click at [206, 282] on icon at bounding box center [208, 276] width 11 height 11
click at [245, 466] on td "Total Order Count Total unique orders placed on a selected brand (one order can…" at bounding box center [302, 473] width 393 height 38
click at [240, 478] on icon at bounding box center [244, 472] width 11 height 12
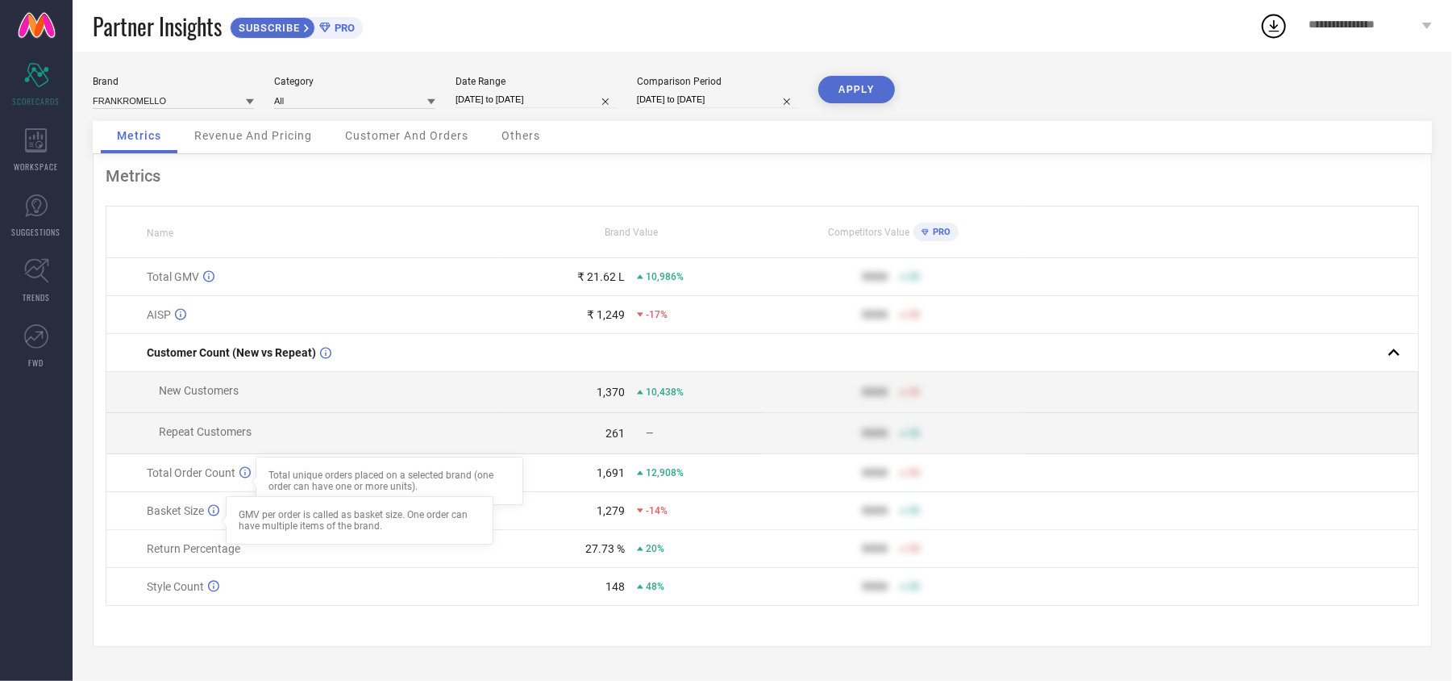
click at [213, 516] on icon at bounding box center [213, 510] width 11 height 11
click at [211, 144] on div "Revenue And Pricing" at bounding box center [253, 137] width 150 height 32
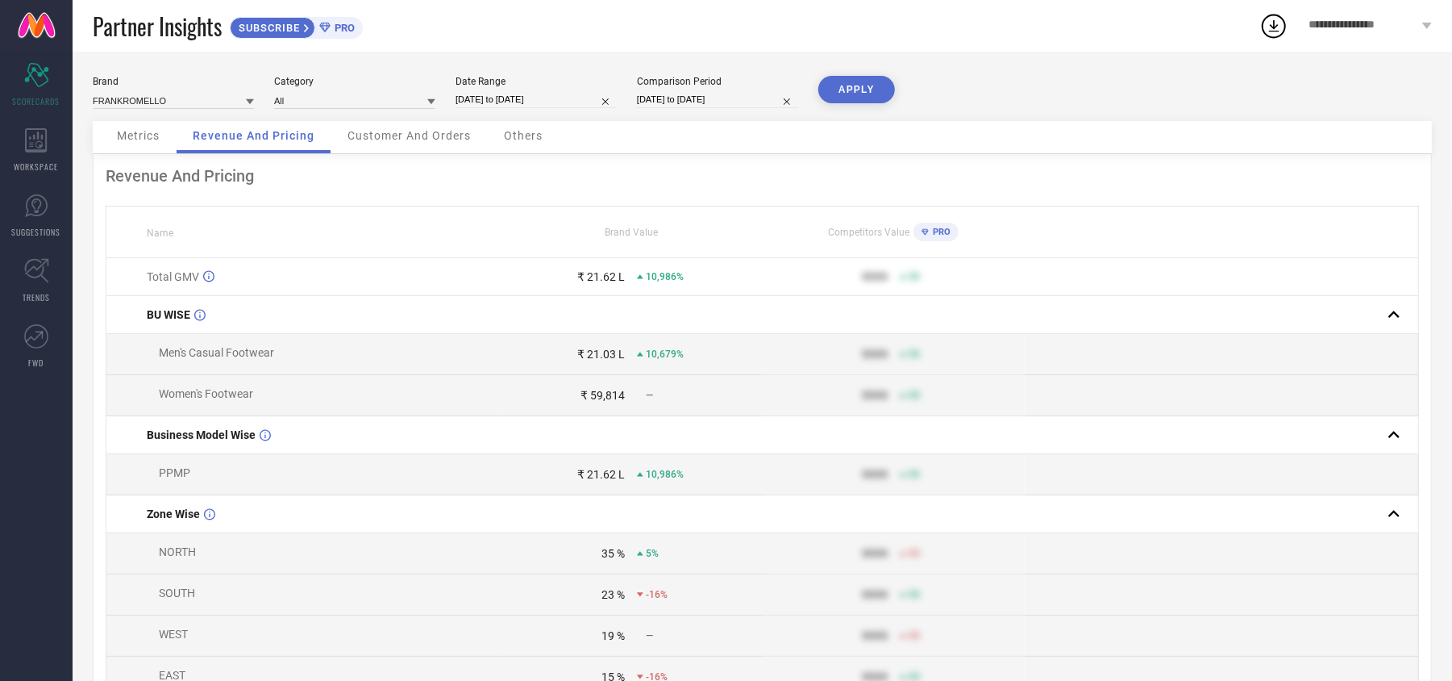
click at [348, 135] on span "Customer And Orders" at bounding box center [409, 135] width 123 height 13
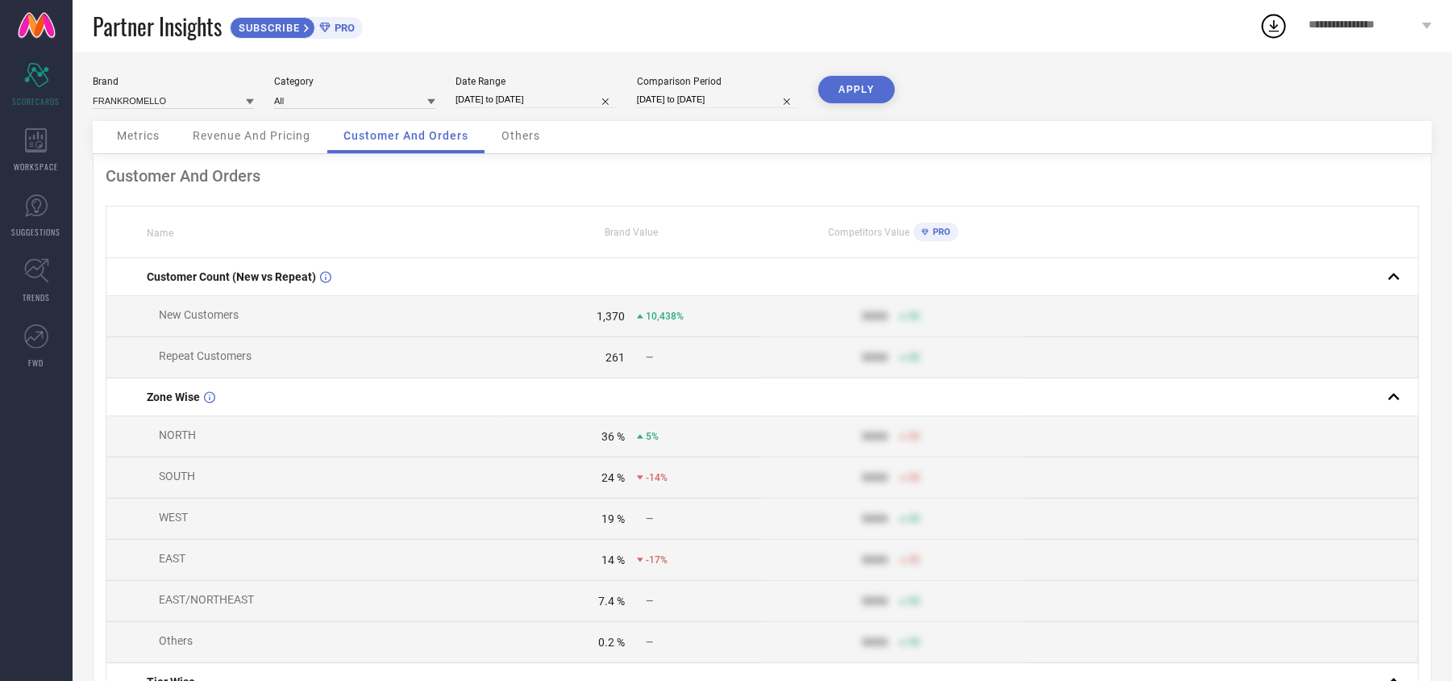
click at [506, 148] on div "Others" at bounding box center [520, 137] width 71 height 32
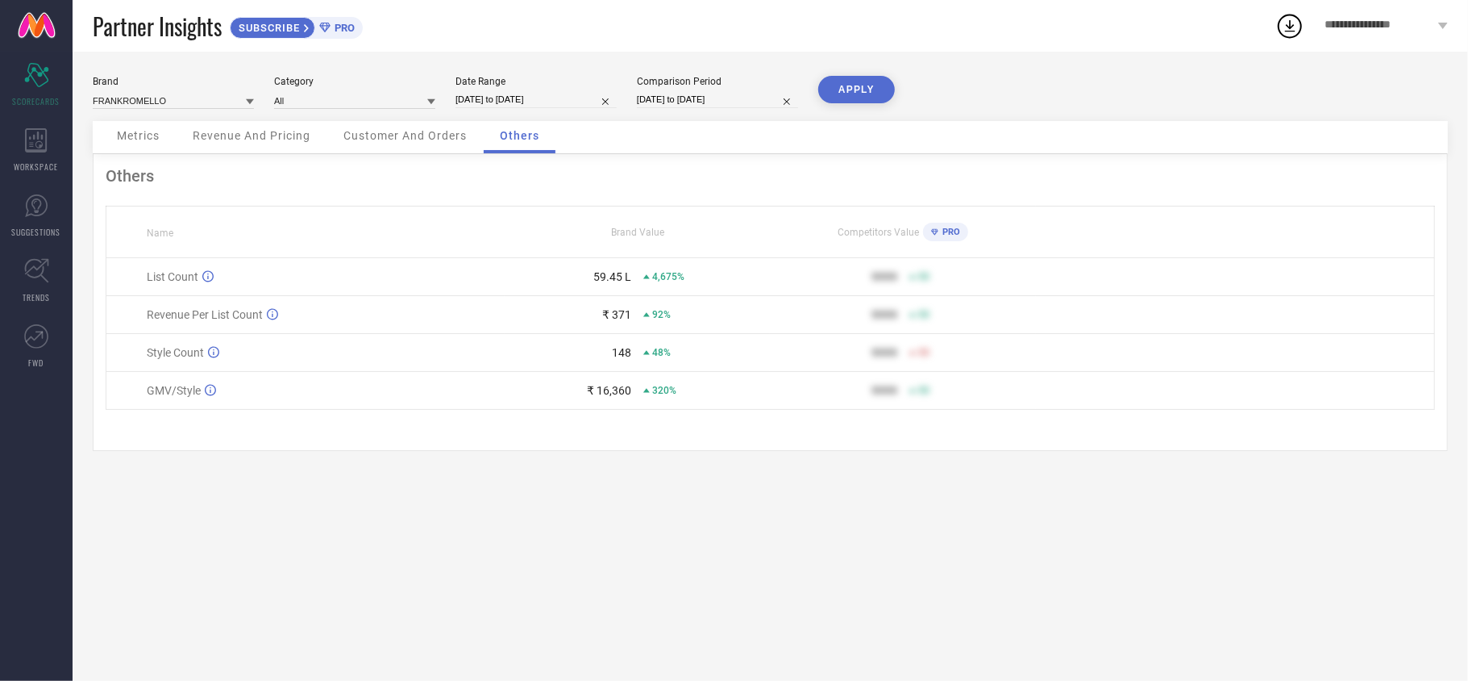
click at [276, 136] on span "Revenue And Pricing" at bounding box center [252, 135] width 118 height 13
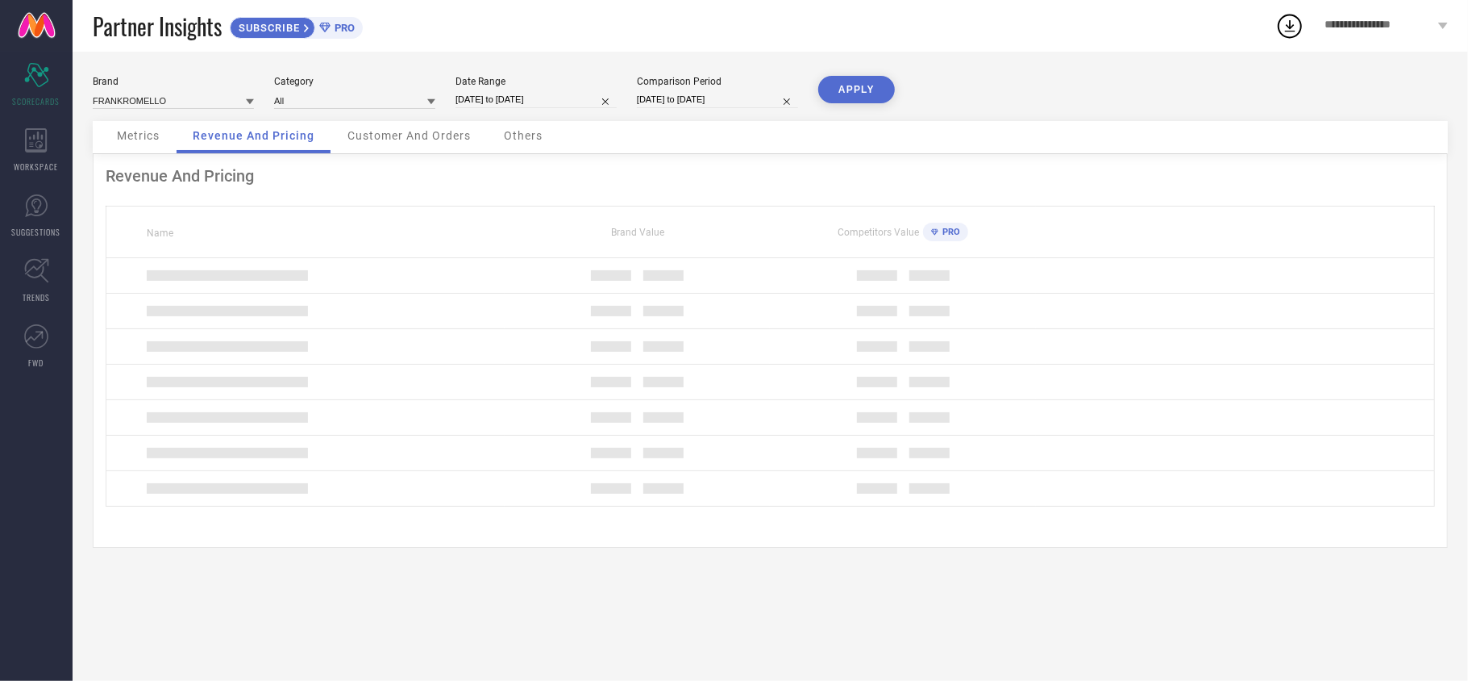
click at [239, 139] on span "Revenue And Pricing" at bounding box center [254, 135] width 122 height 13
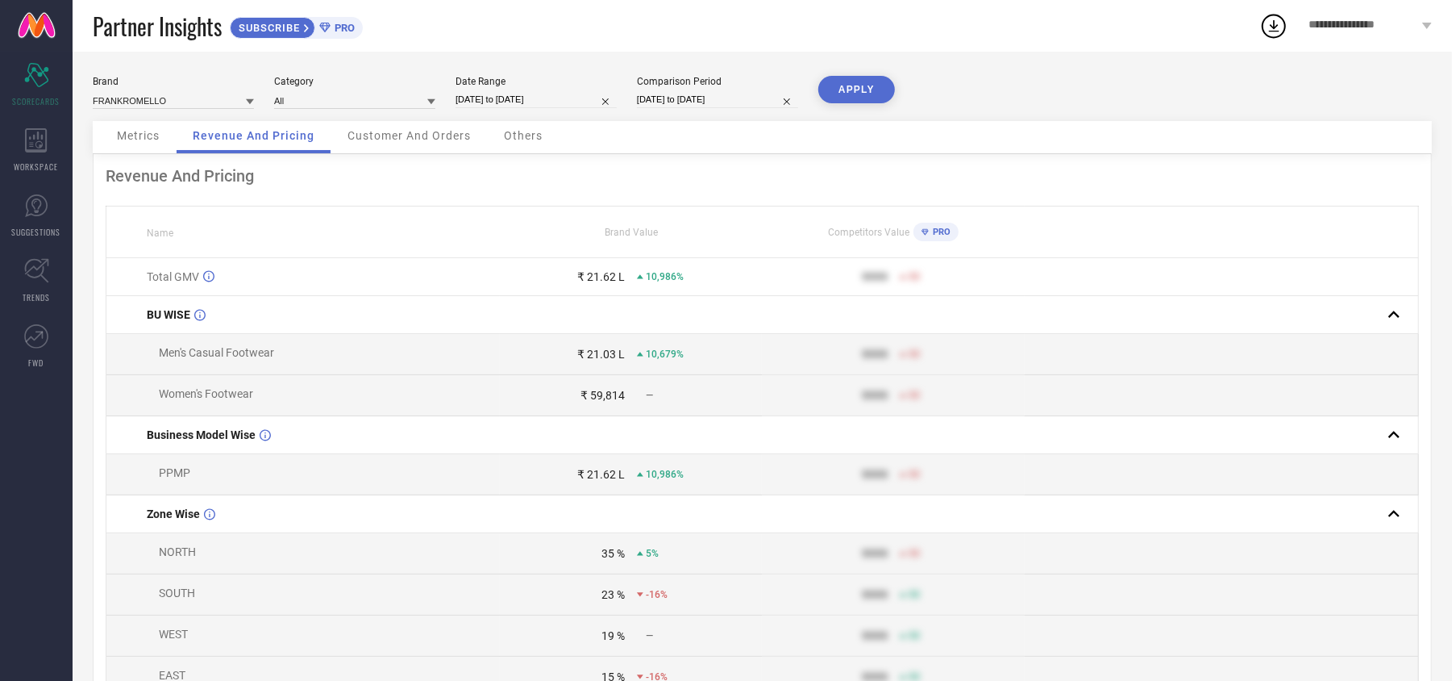
click at [153, 142] on span "Metrics" at bounding box center [138, 135] width 43 height 13
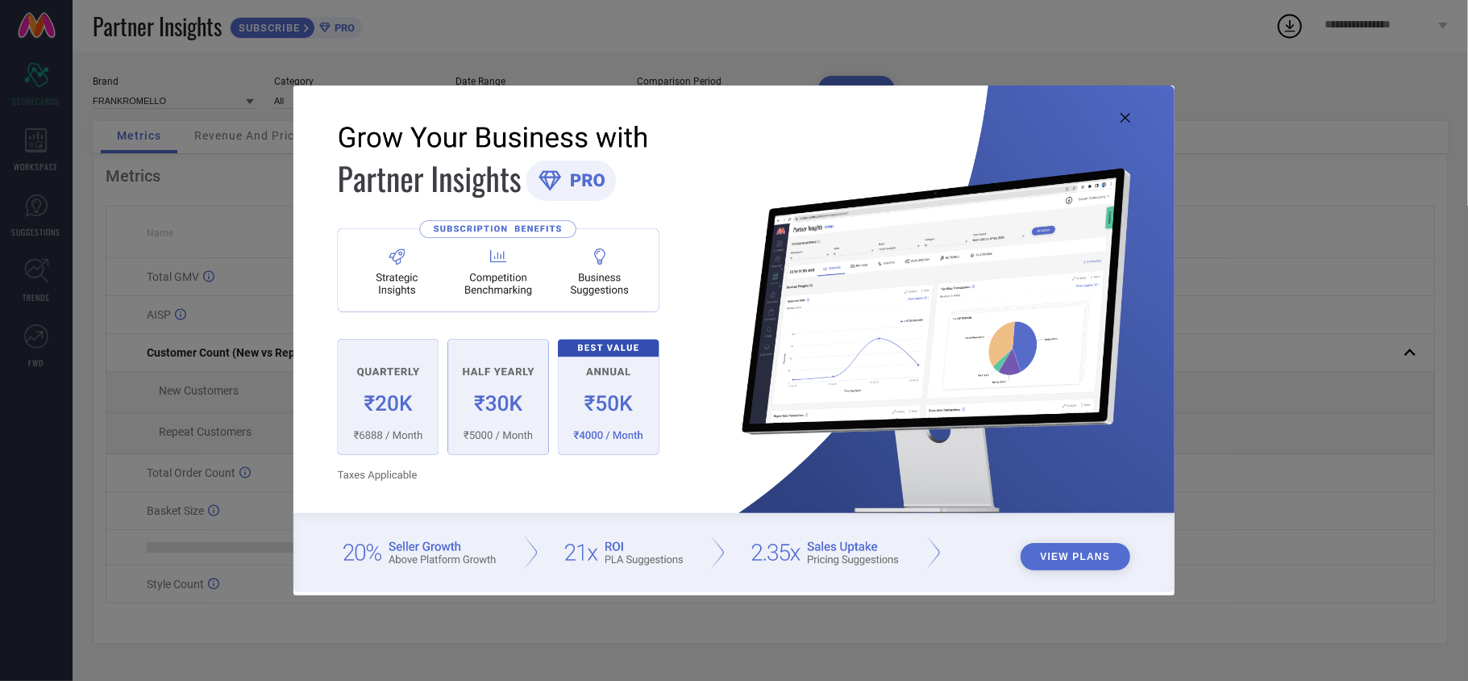
click at [1117, 123] on img at bounding box center [733, 338] width 881 height 506
click at [1126, 111] on div "View Plans" at bounding box center [733, 340] width 881 height 510
click at [1130, 123] on img at bounding box center [733, 338] width 881 height 506
click at [1114, 123] on img at bounding box center [733, 338] width 881 height 506
click at [1121, 120] on icon at bounding box center [1126, 118] width 10 height 10
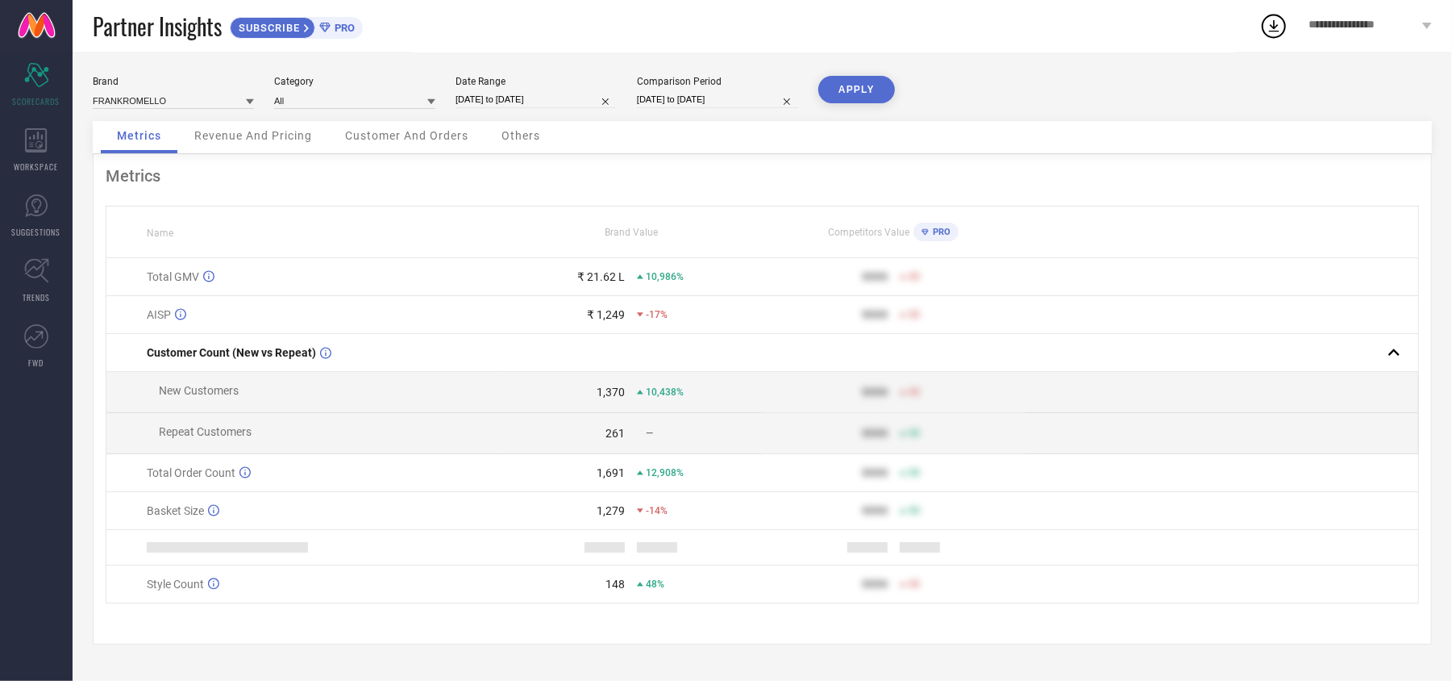
click at [1058, 398] on td at bounding box center [1221, 392] width 393 height 41
click at [204, 274] on icon at bounding box center [208, 276] width 11 height 12
click at [273, 153] on div "Revenue And Pricing" at bounding box center [253, 137] width 150 height 32
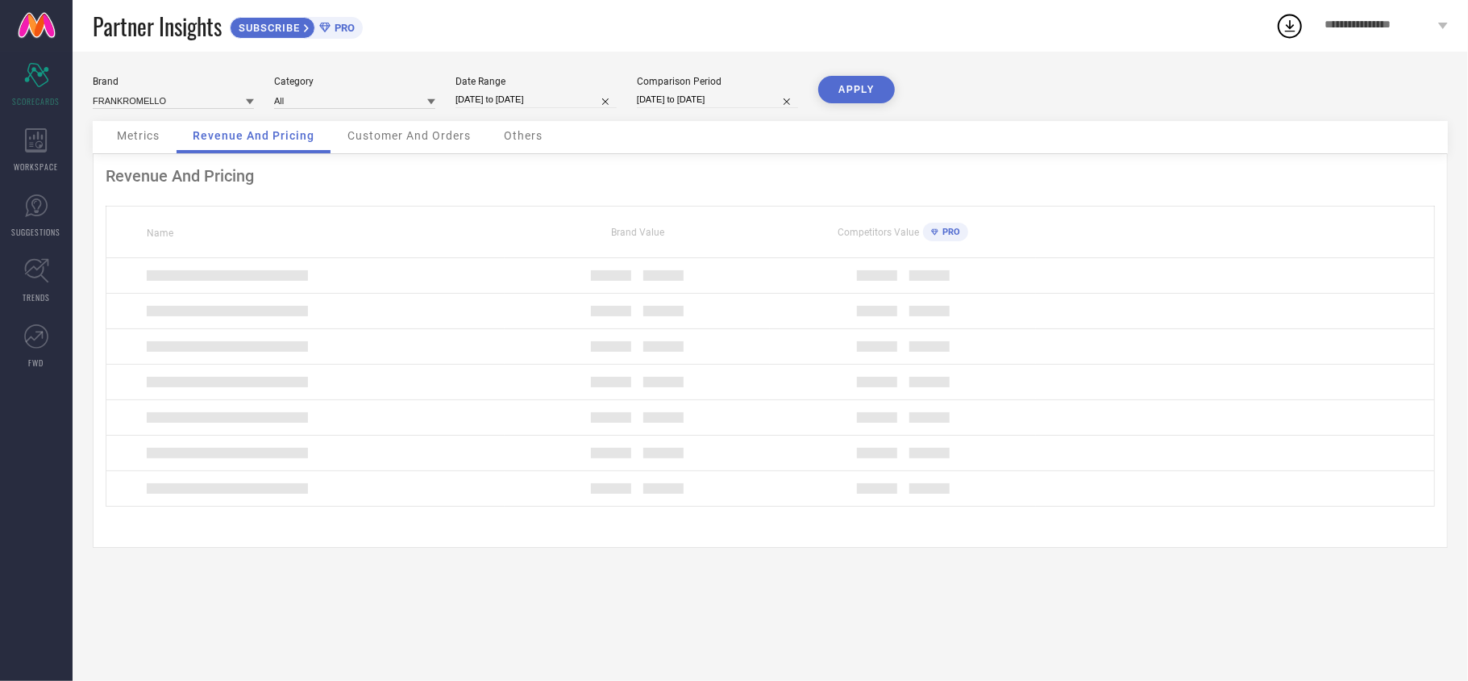
drag, startPoint x: 368, startPoint y: 137, endPoint x: 474, endPoint y: 140, distance: 106.5
click at [368, 139] on span "Customer And Orders" at bounding box center [409, 135] width 123 height 13
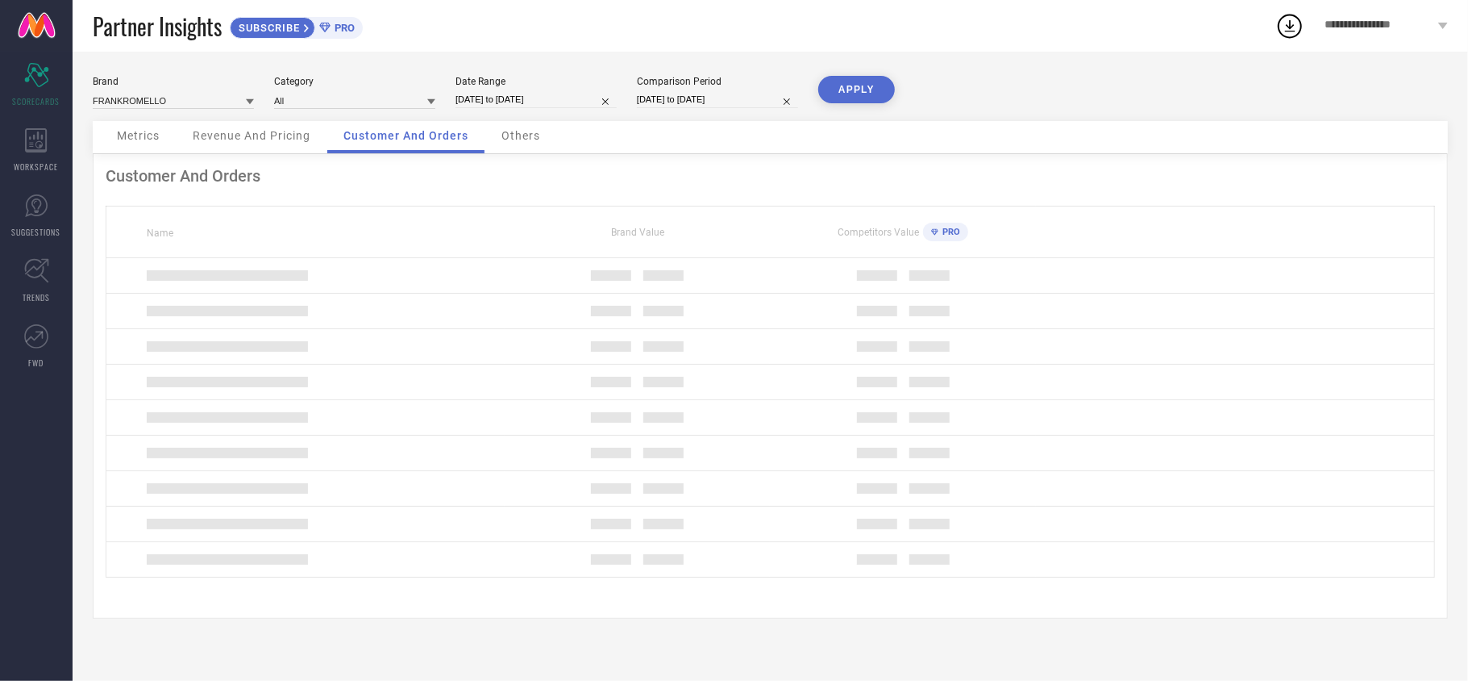
click at [495, 134] on div "Others" at bounding box center [520, 137] width 71 height 32
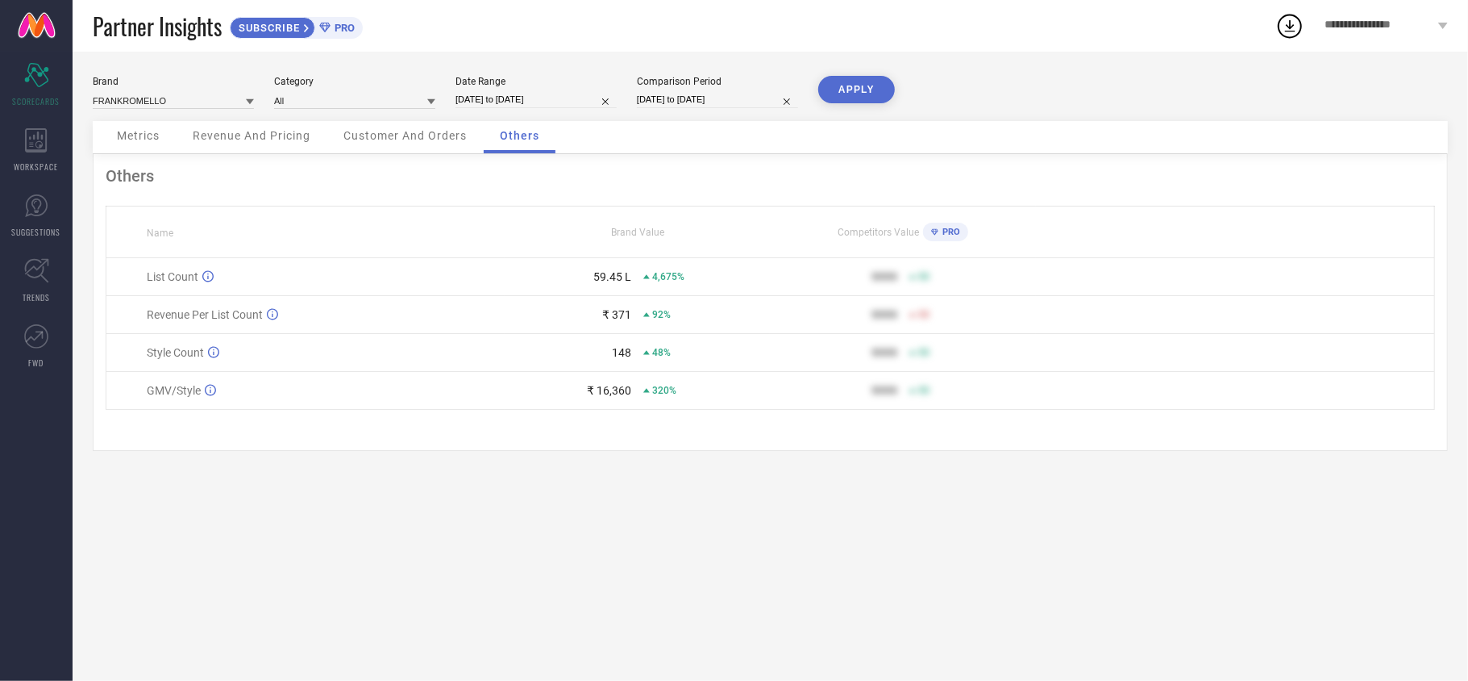
click at [117, 132] on span "Metrics" at bounding box center [138, 135] width 43 height 13
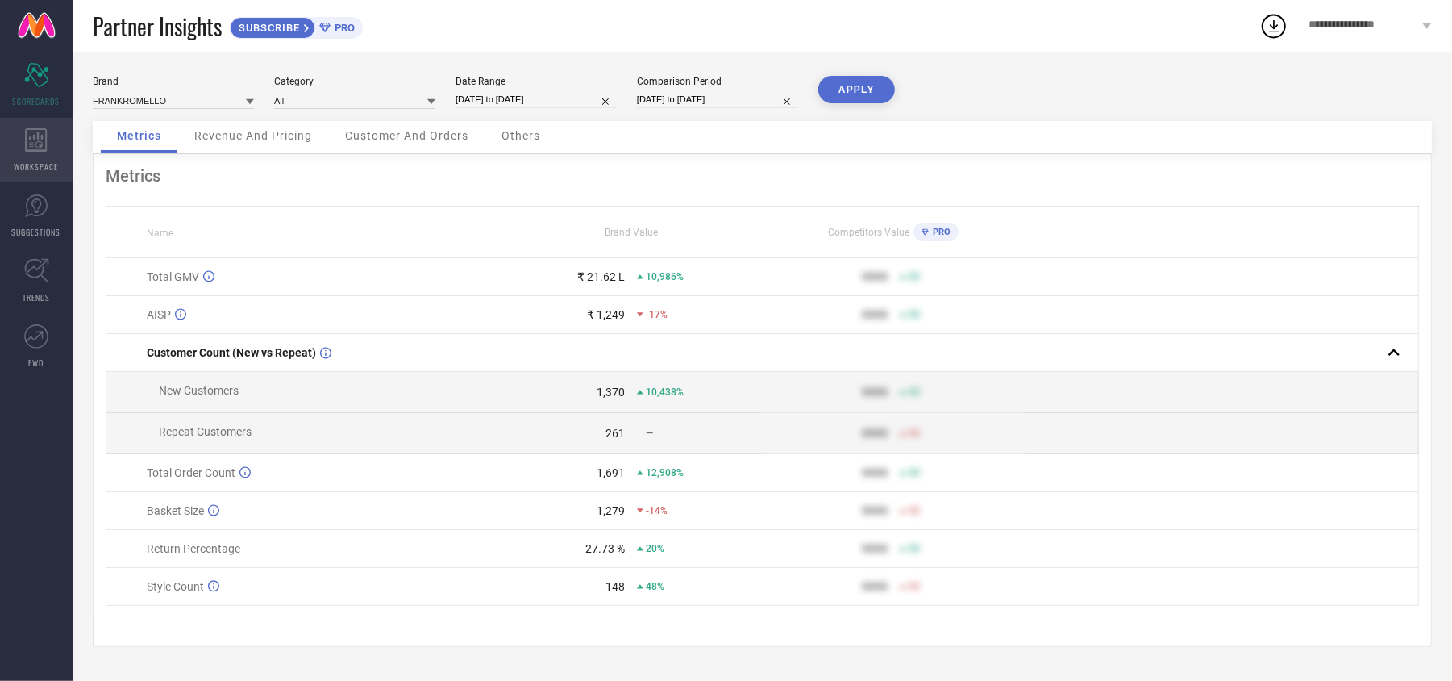
click at [47, 129] on icon at bounding box center [36, 140] width 23 height 24
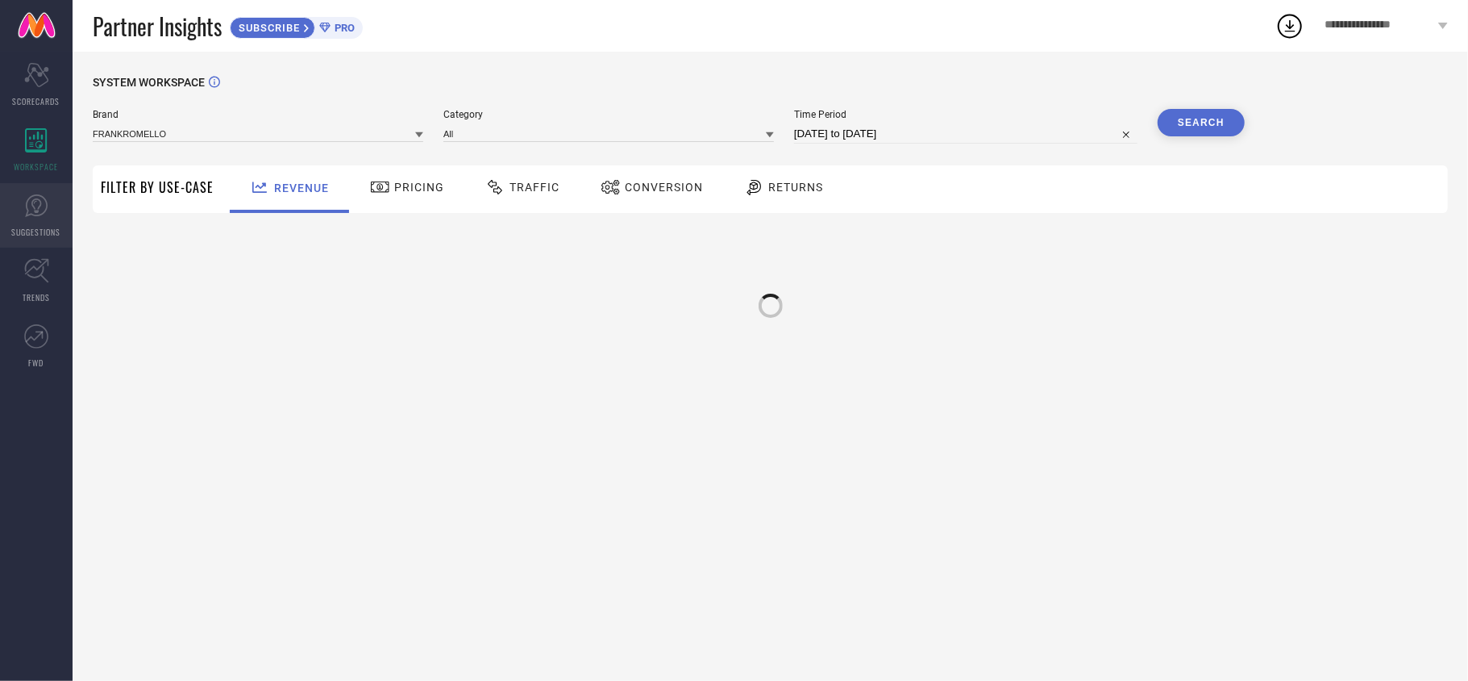
type input "FRANKROMELLO"
type input "All"
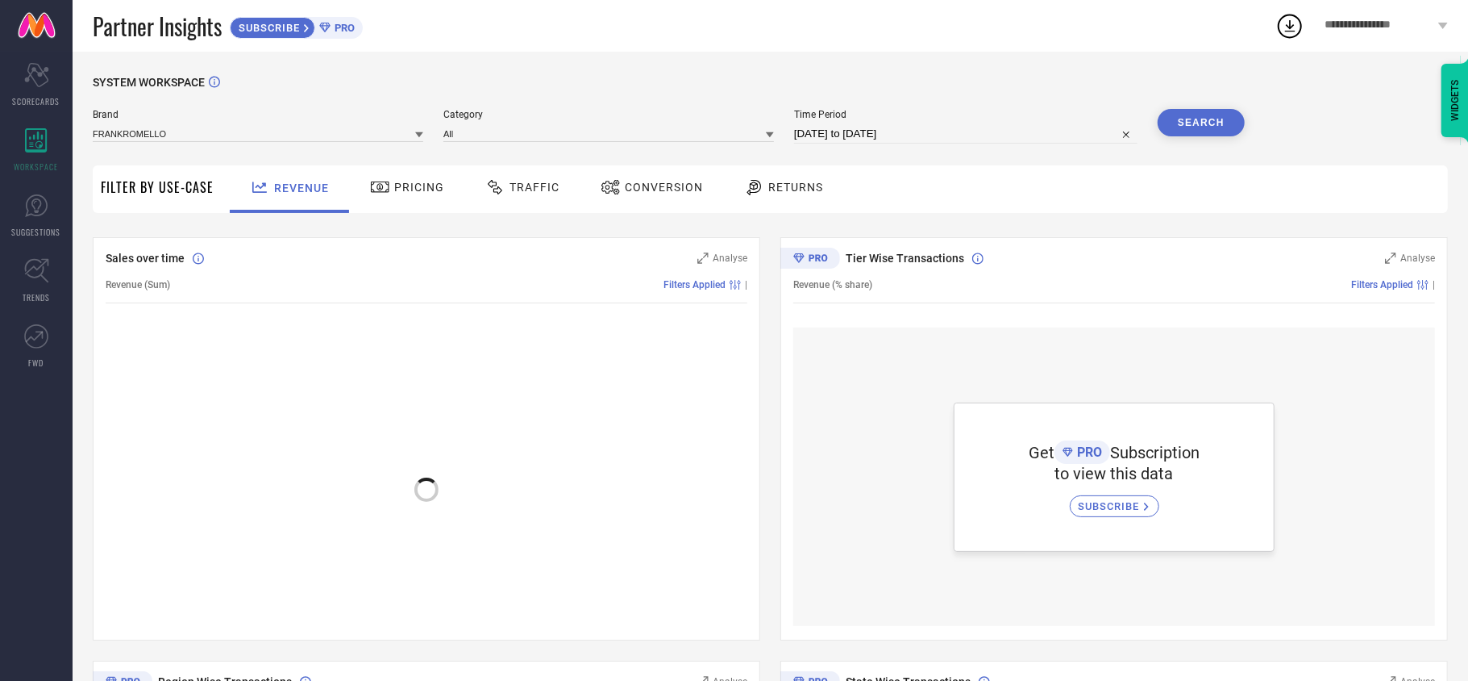
click at [404, 194] on span "Pricing" at bounding box center [419, 187] width 50 height 13
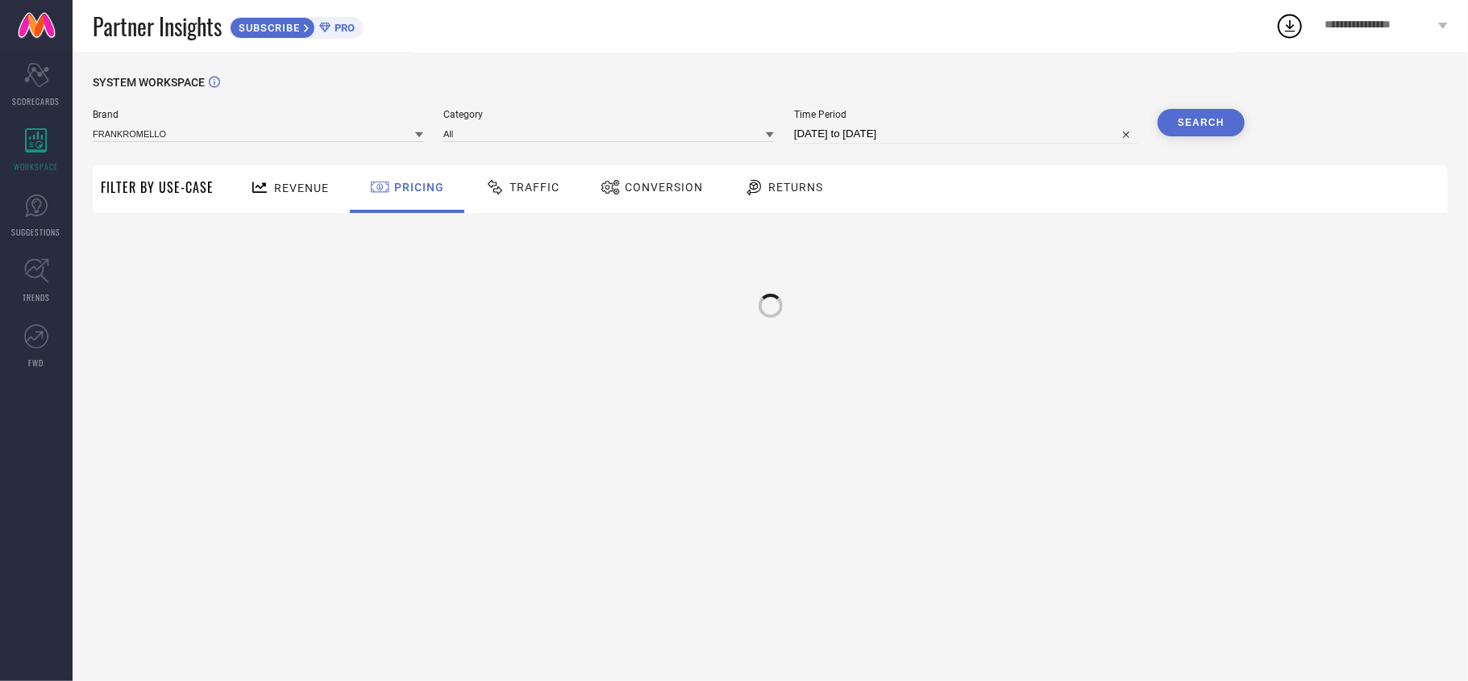
click at [489, 194] on icon at bounding box center [495, 186] width 20 height 19
click at [653, 202] on div "Conversion" at bounding box center [652, 189] width 143 height 48
click at [843, 189] on div "Revenue Pricing Traffic Conversion Returns" at bounding box center [537, 189] width 630 height 48
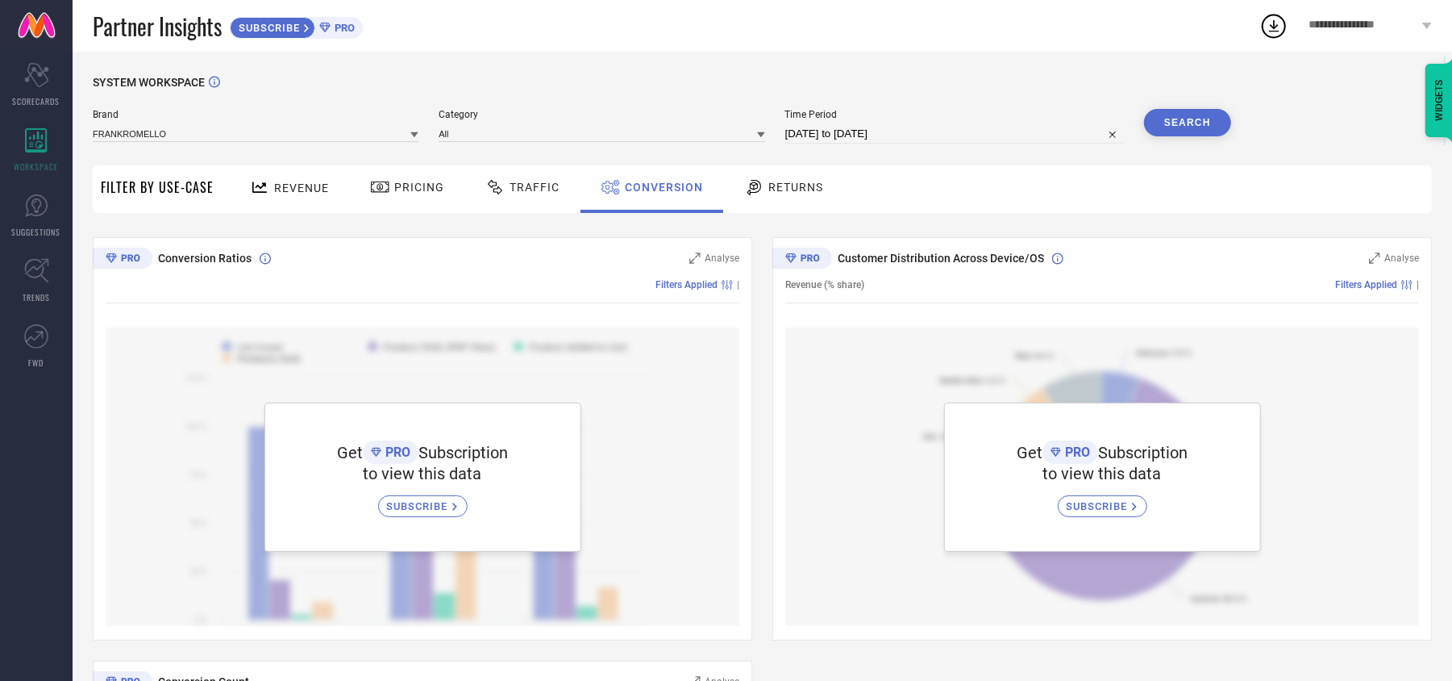
click at [781, 190] on span "Returns" at bounding box center [795, 187] width 55 height 13
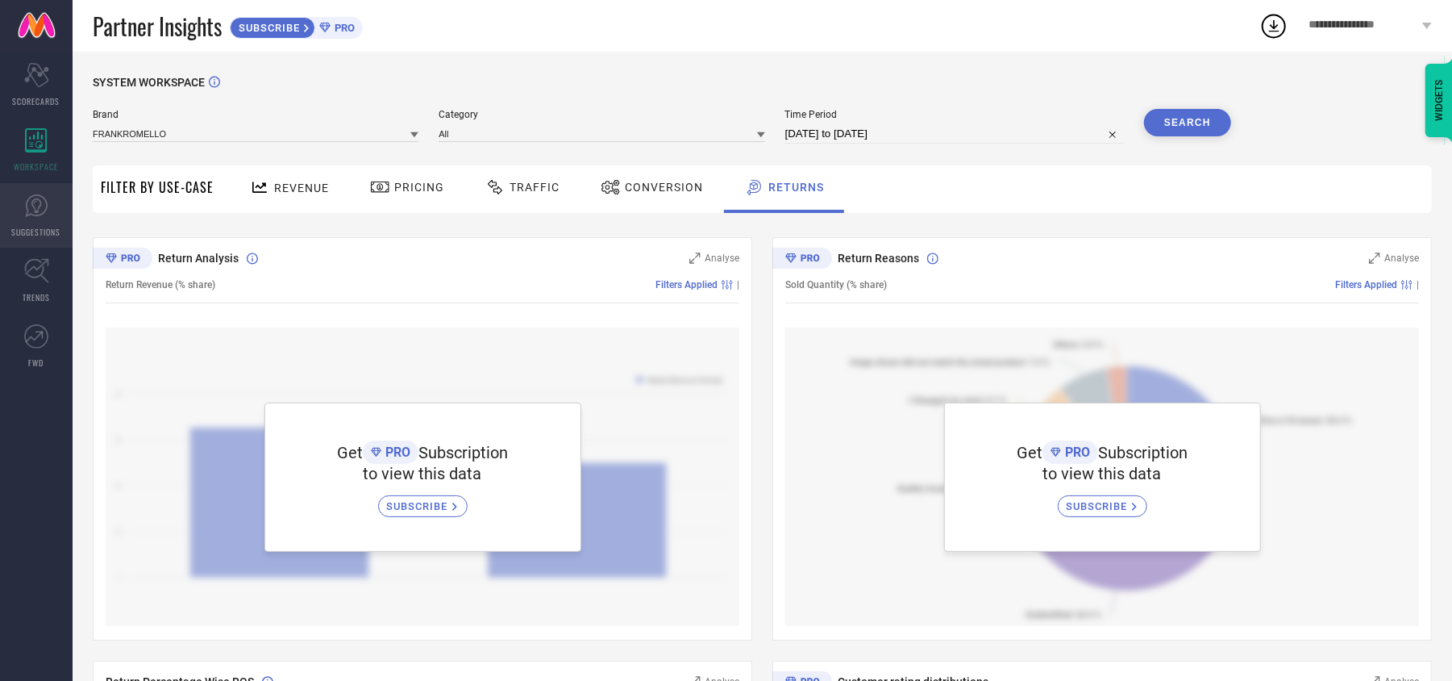
click at [36, 218] on link "SUGGESTIONS" at bounding box center [36, 215] width 73 height 65
click at [37, 218] on link "SUGGESTIONS" at bounding box center [36, 215] width 73 height 65
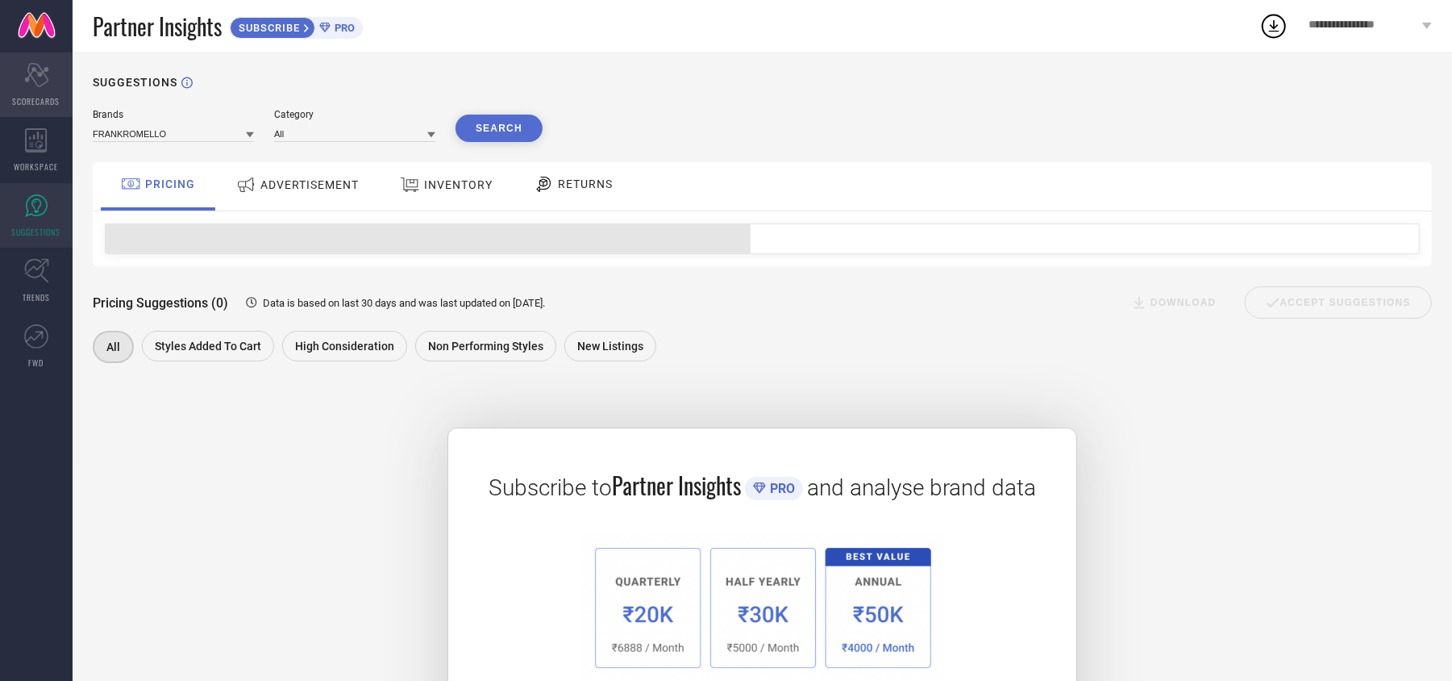
click at [31, 74] on icon "Scorecard" at bounding box center [36, 75] width 25 height 24
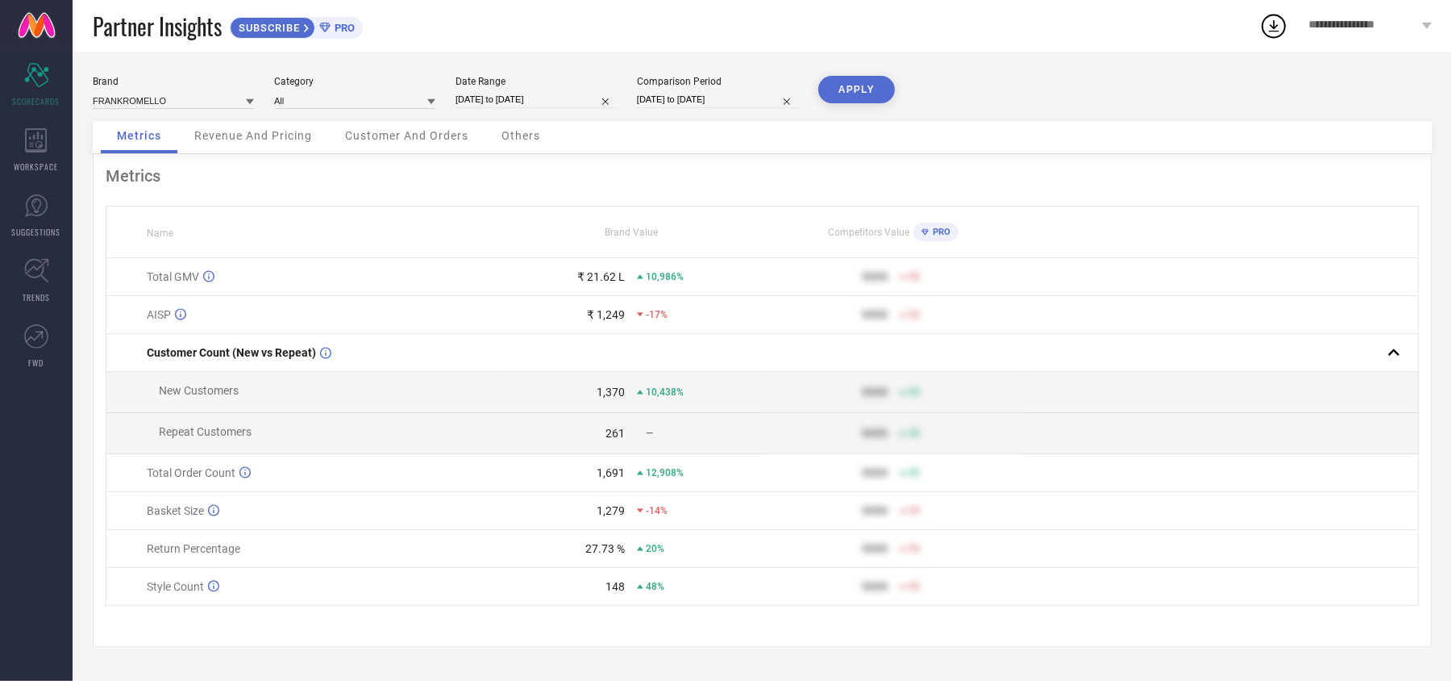
scroll to position [6, 0]
click at [277, 129] on span "Revenue And Pricing" at bounding box center [253, 135] width 118 height 13
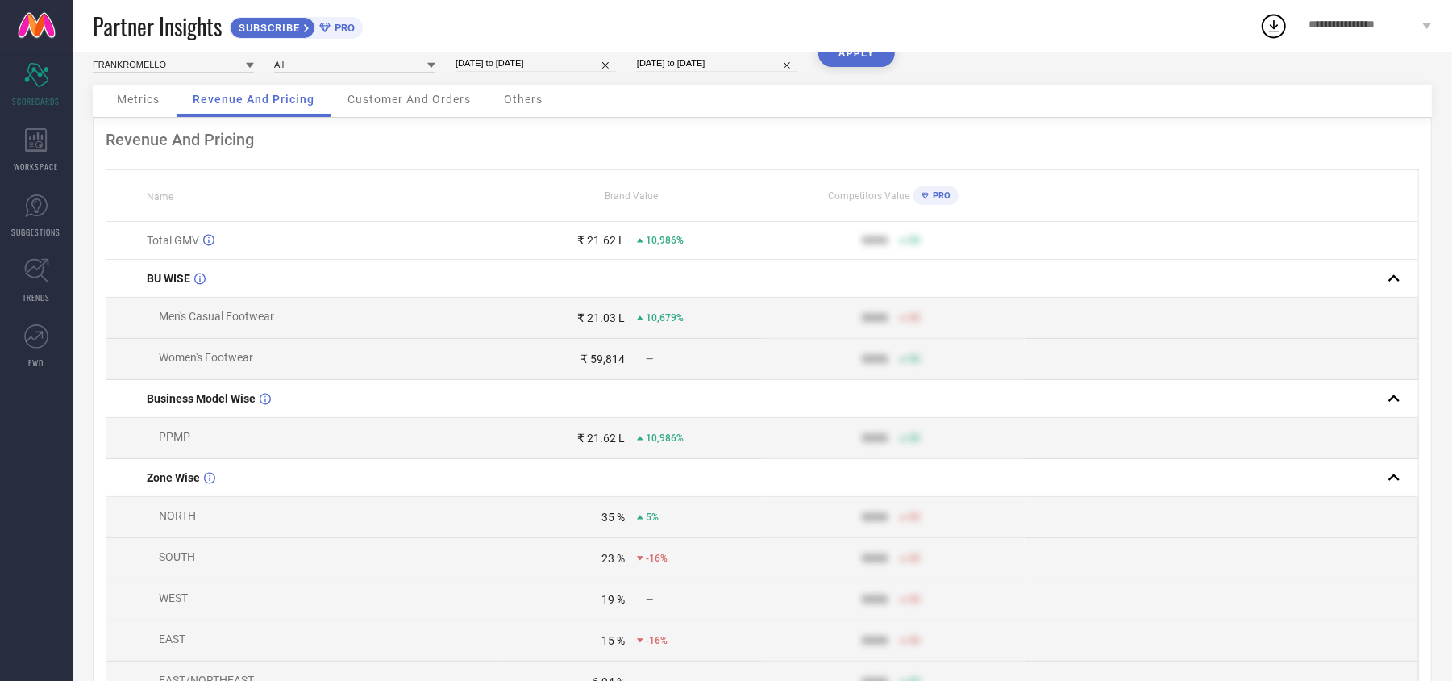
scroll to position [0, 0]
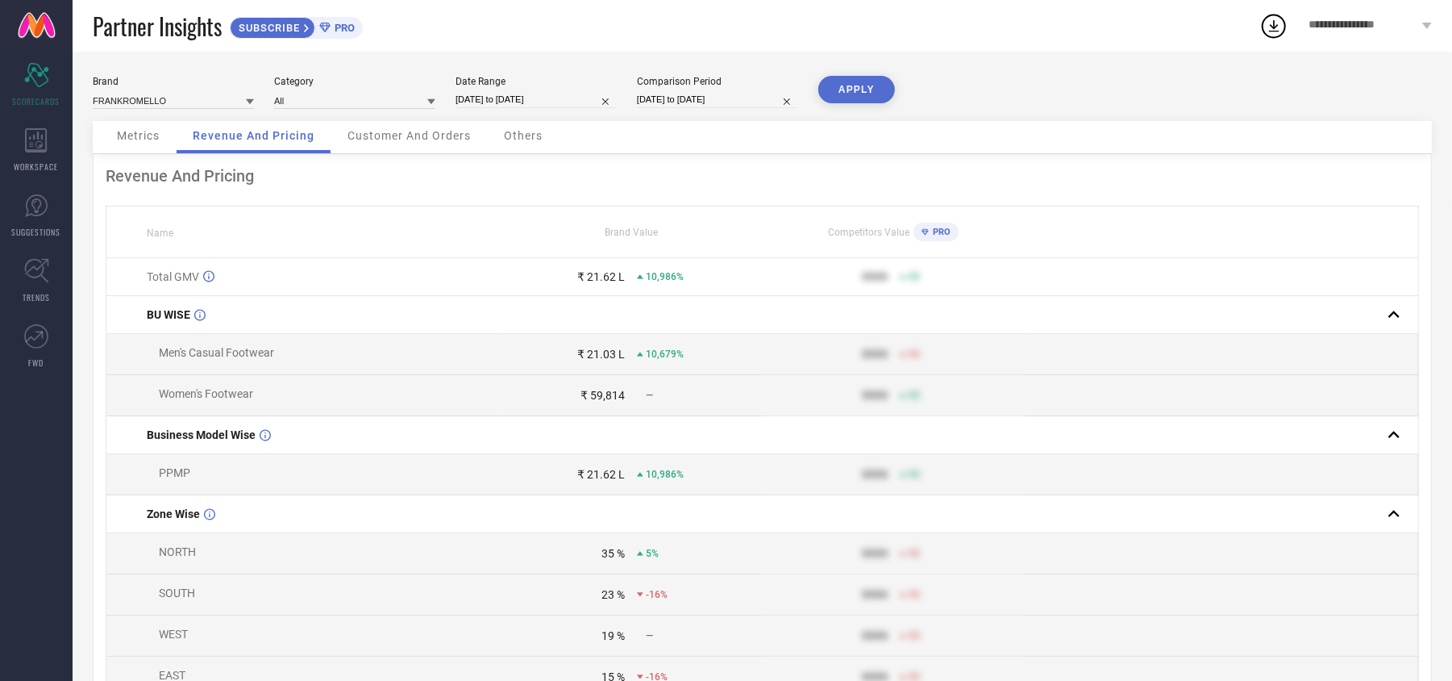
click at [423, 137] on span "Customer And Orders" at bounding box center [409, 135] width 123 height 13
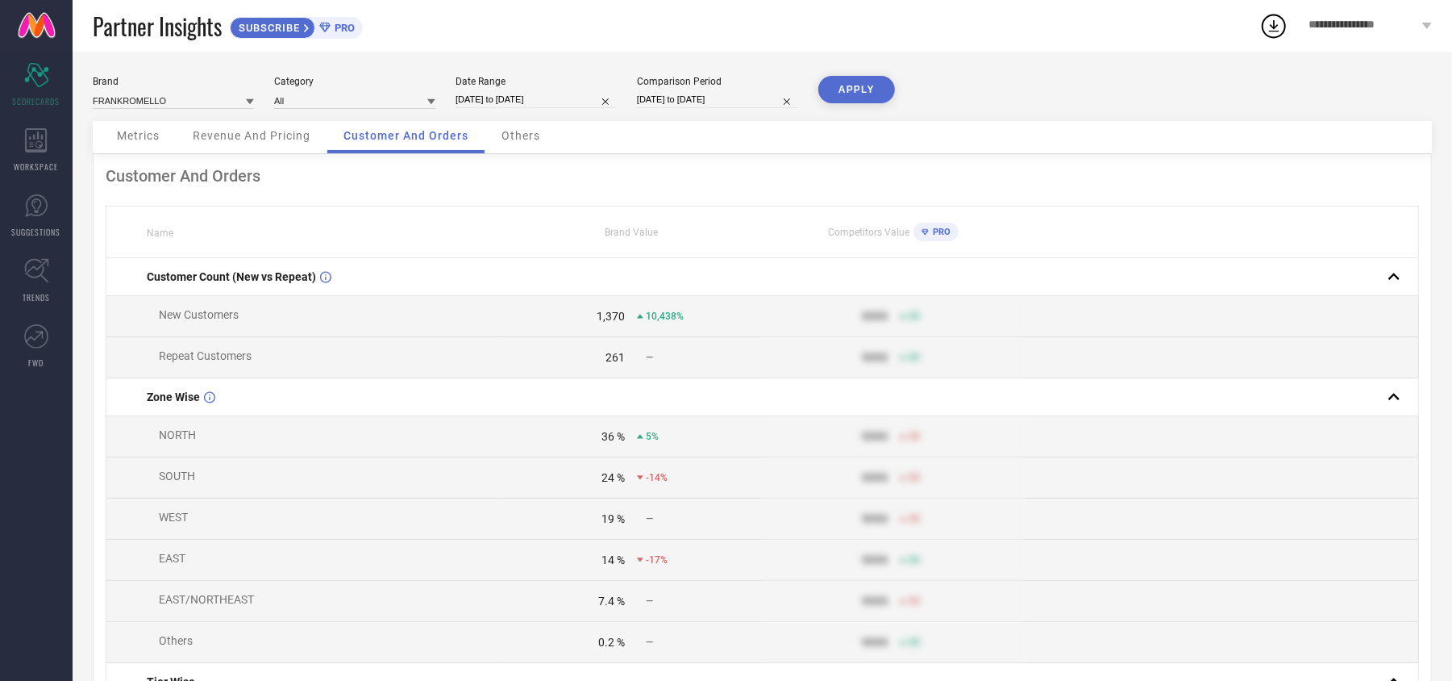
click at [520, 136] on span "Others" at bounding box center [521, 135] width 39 height 13
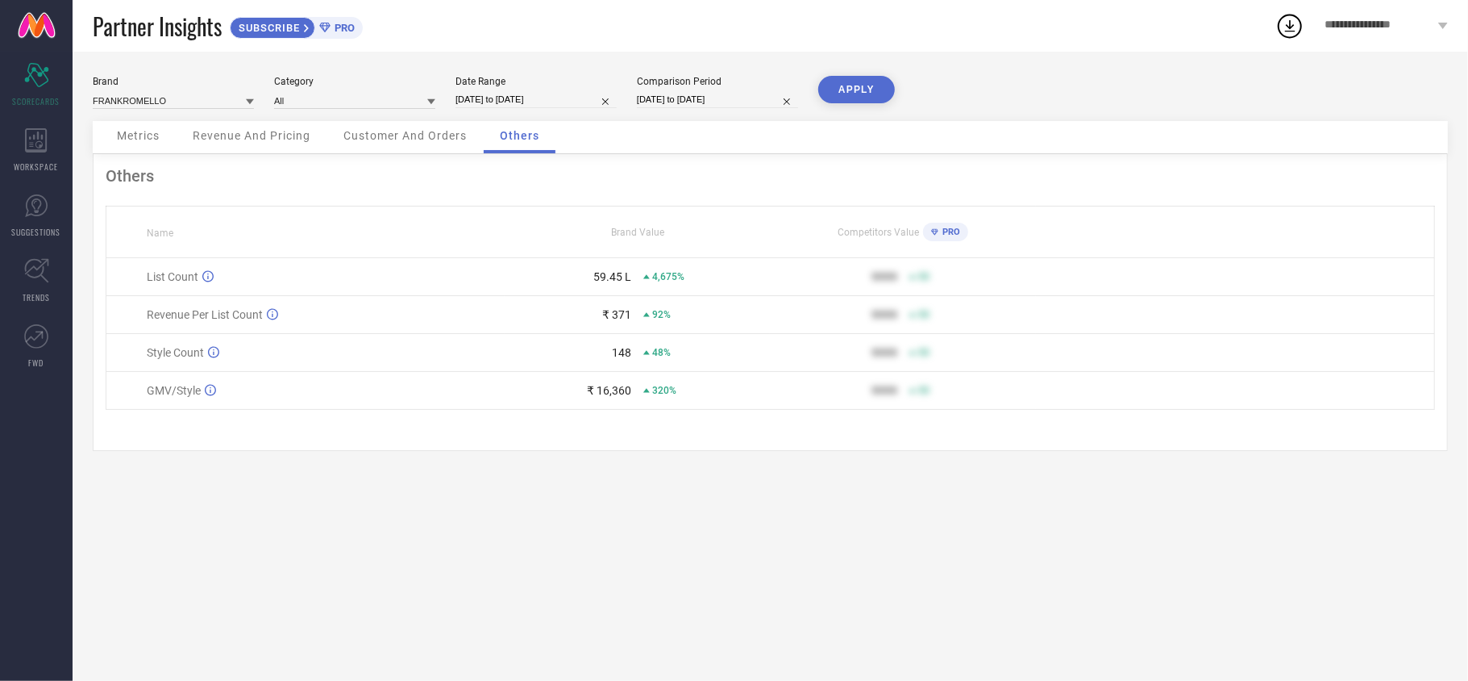
click at [448, 129] on div "Customer And Orders" at bounding box center [405, 137] width 156 height 32
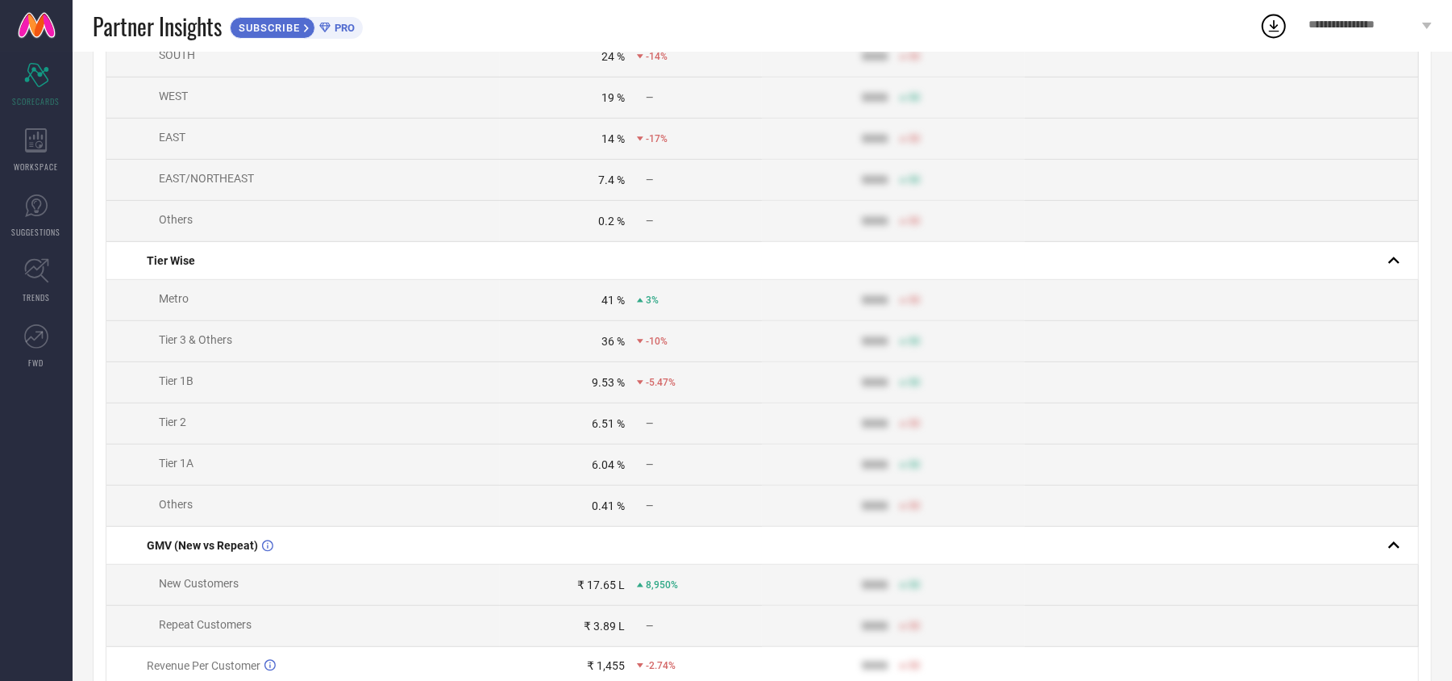
scroll to position [645, 0]
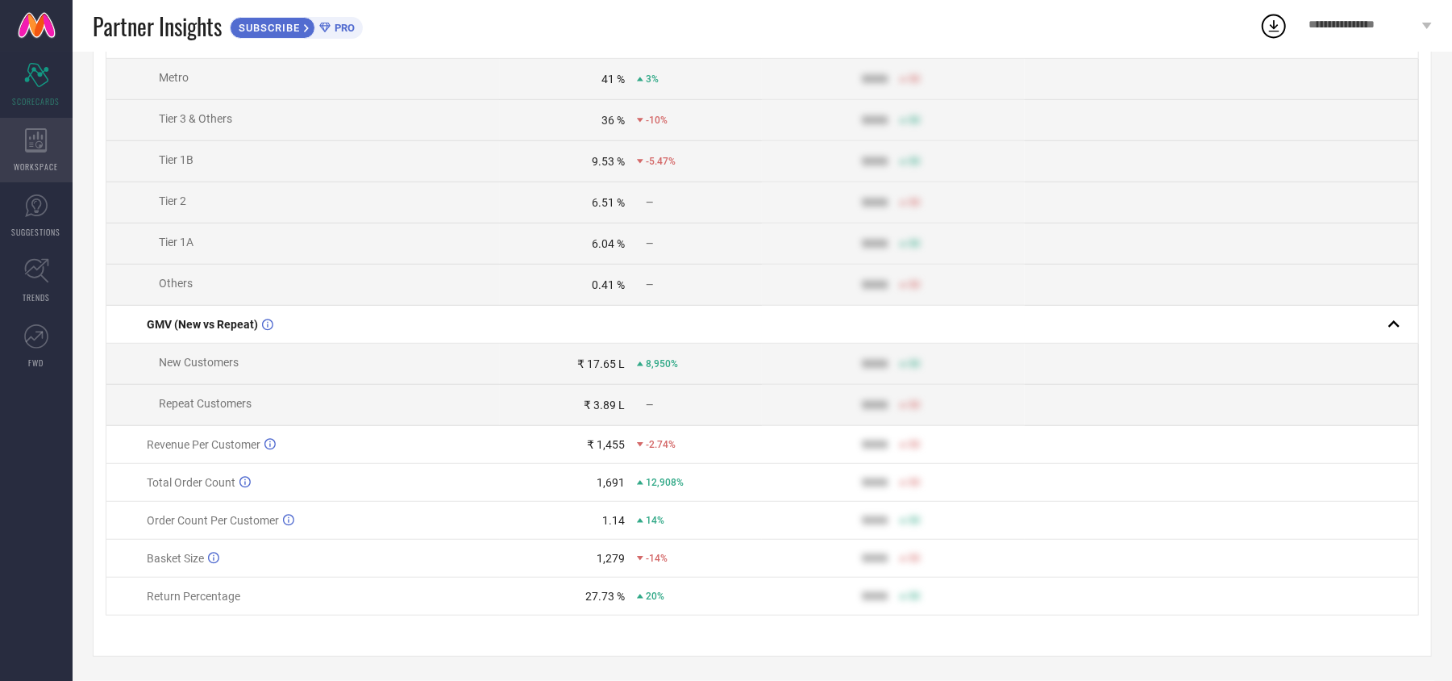
click at [26, 126] on div "WORKSPACE" at bounding box center [36, 150] width 73 height 65
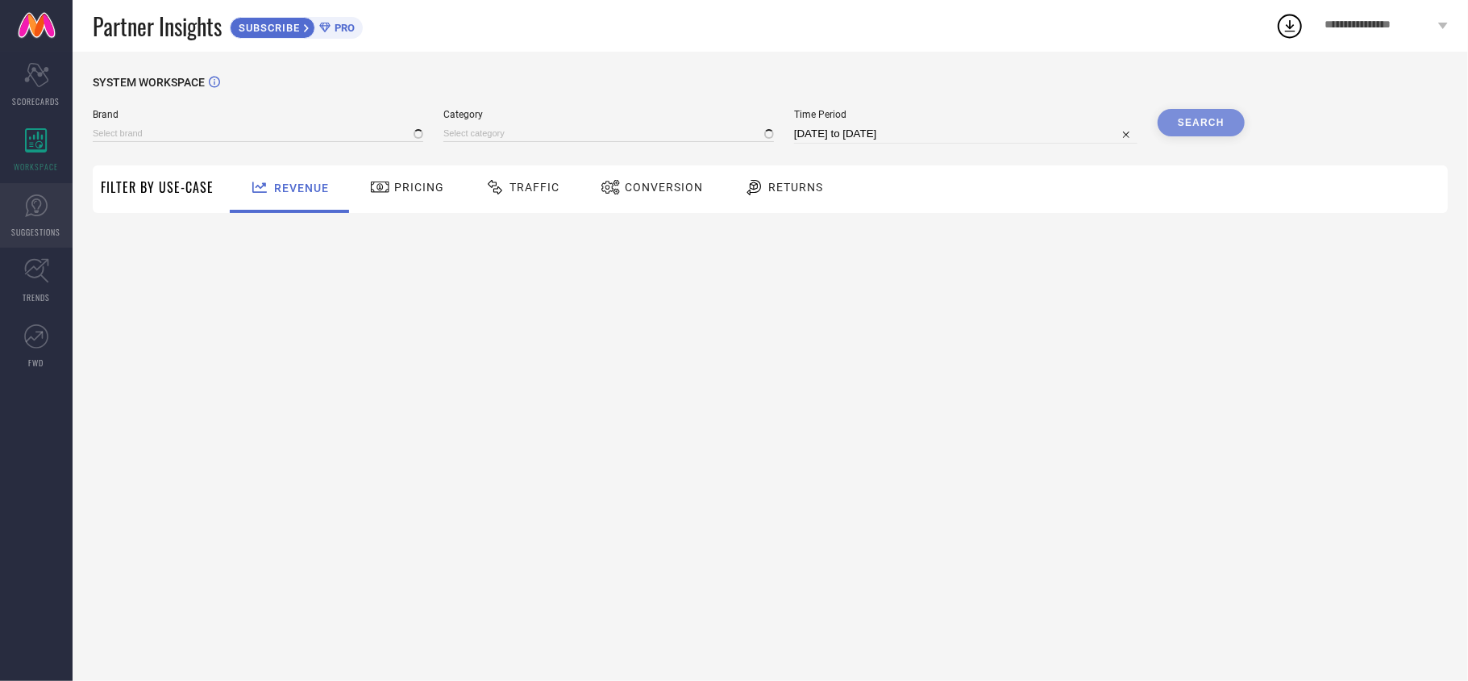
type input "FRANKROMELLO"
type input "All"
click at [34, 204] on icon at bounding box center [36, 206] width 24 height 24
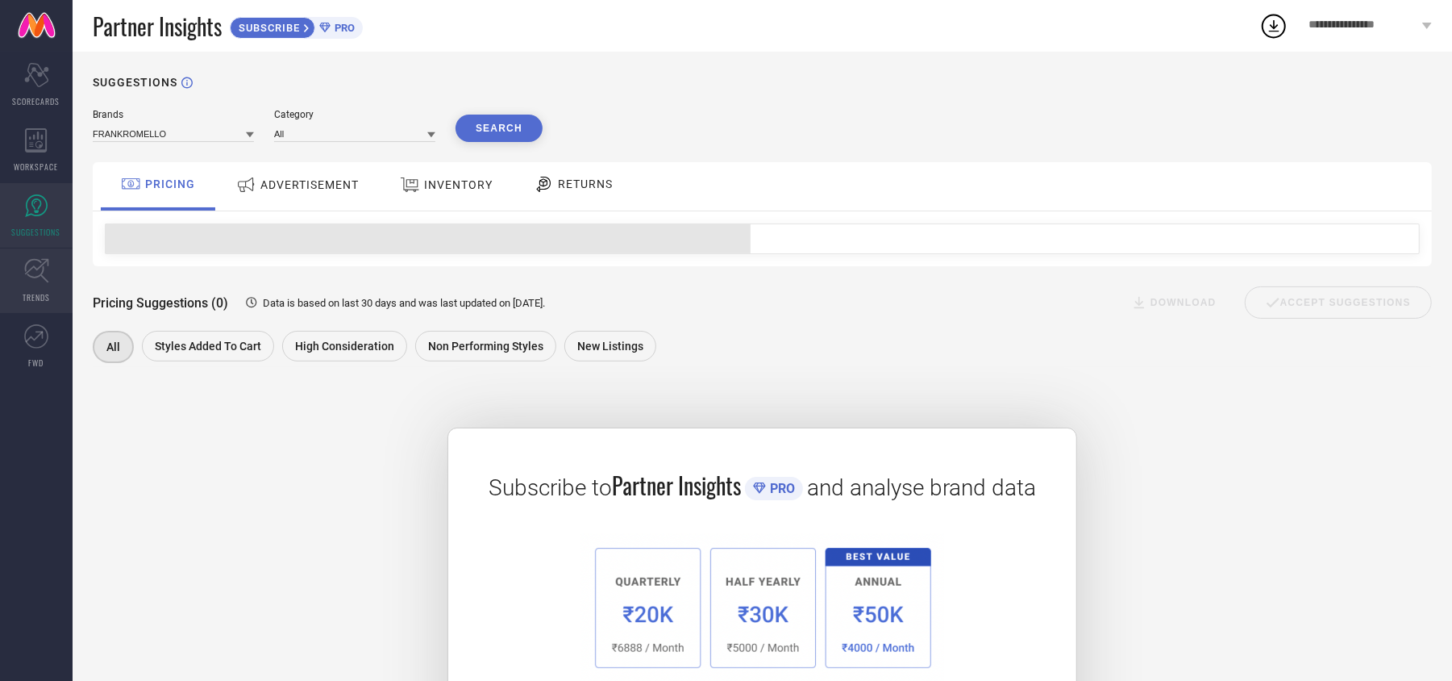
click at [40, 293] on span "TRENDS" at bounding box center [36, 297] width 27 height 12
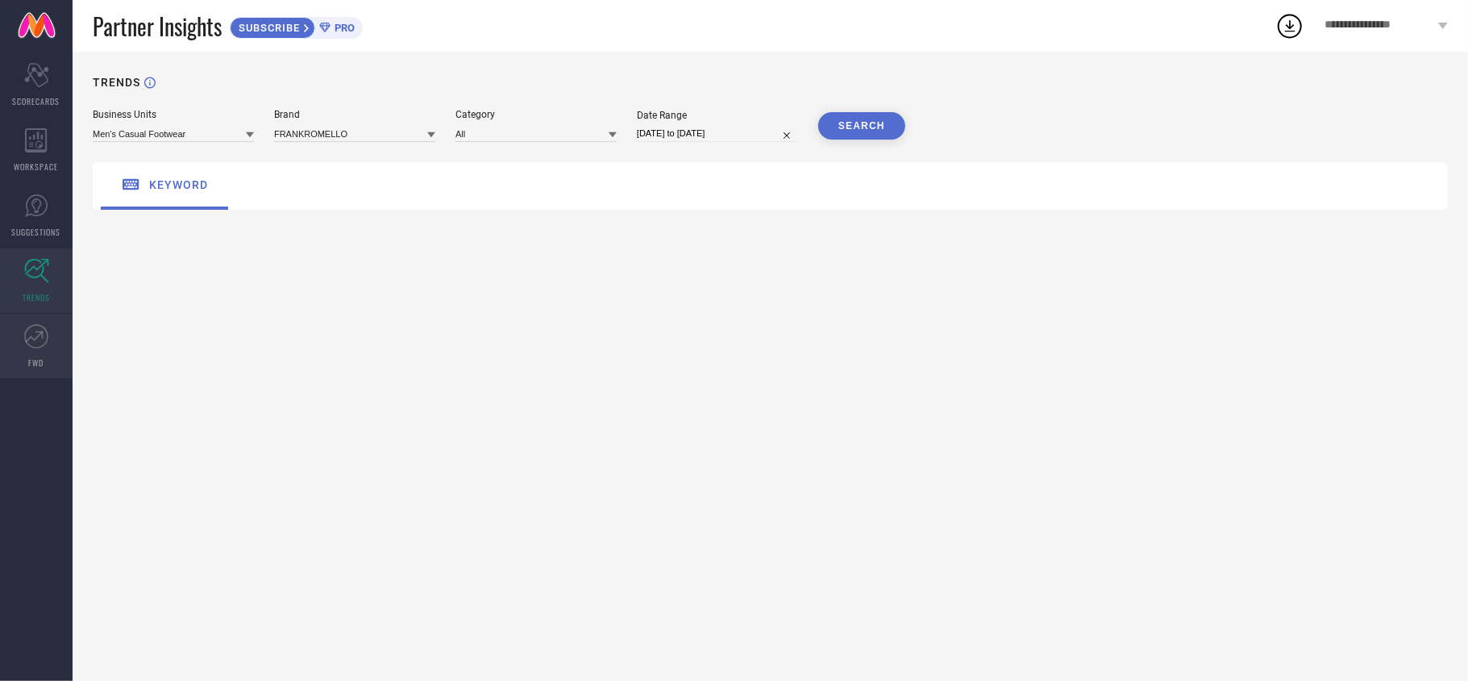
click at [27, 343] on icon at bounding box center [36, 336] width 24 height 24
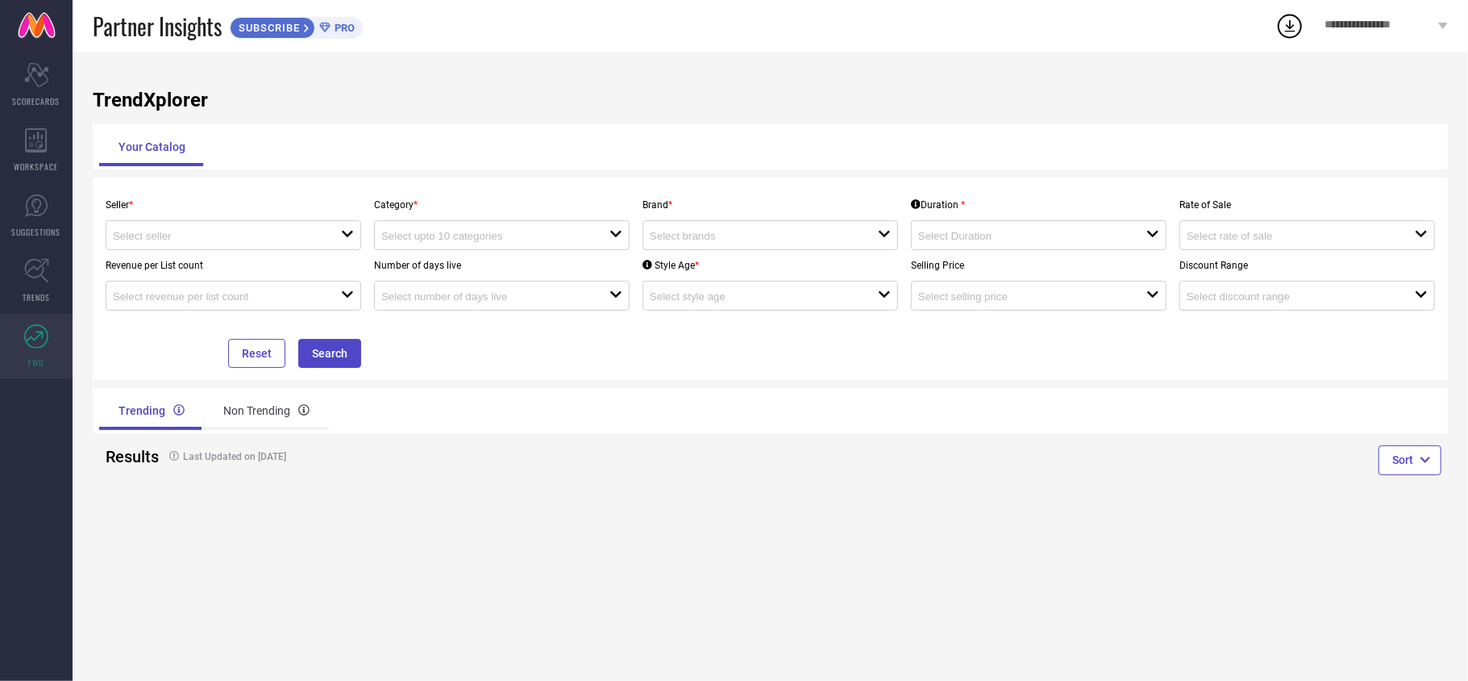
click at [1290, 27] on icon at bounding box center [1290, 26] width 10 height 12
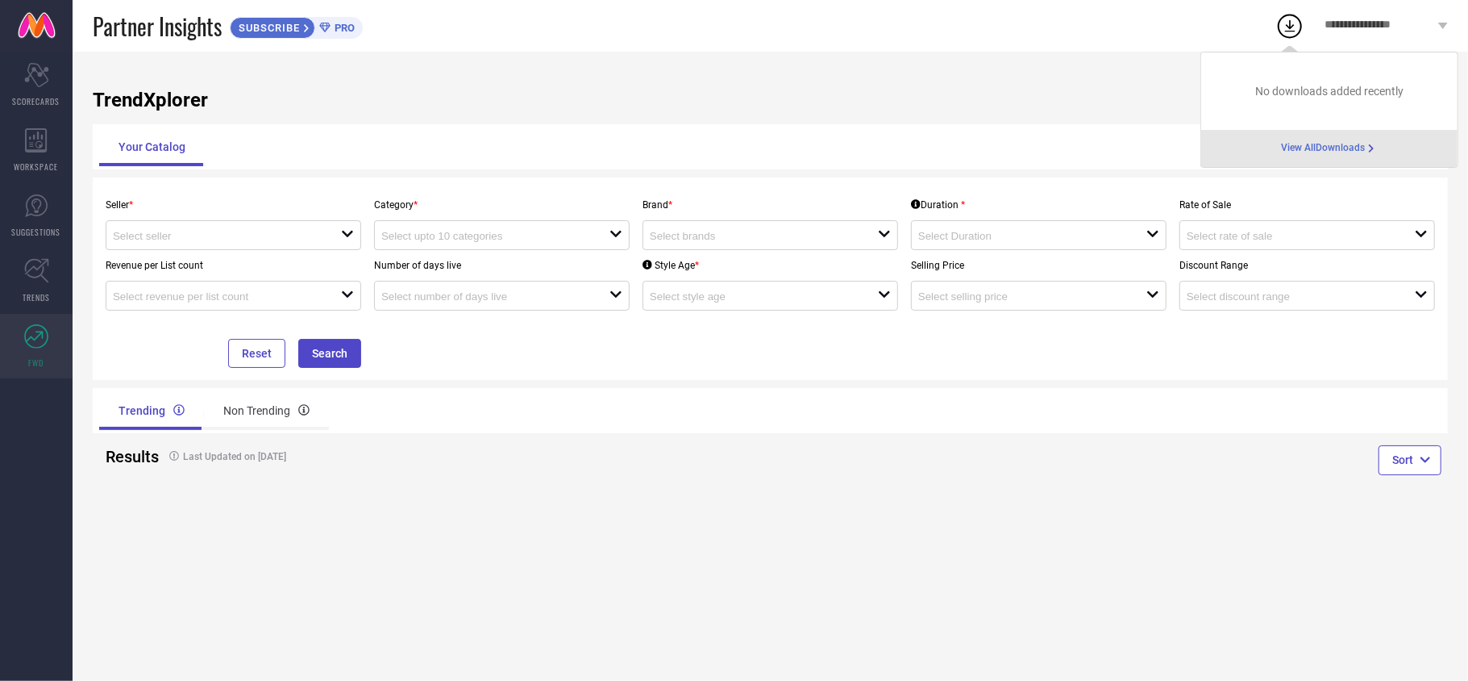
click at [1306, 144] on span "View All Downloads" at bounding box center [1323, 148] width 84 height 13
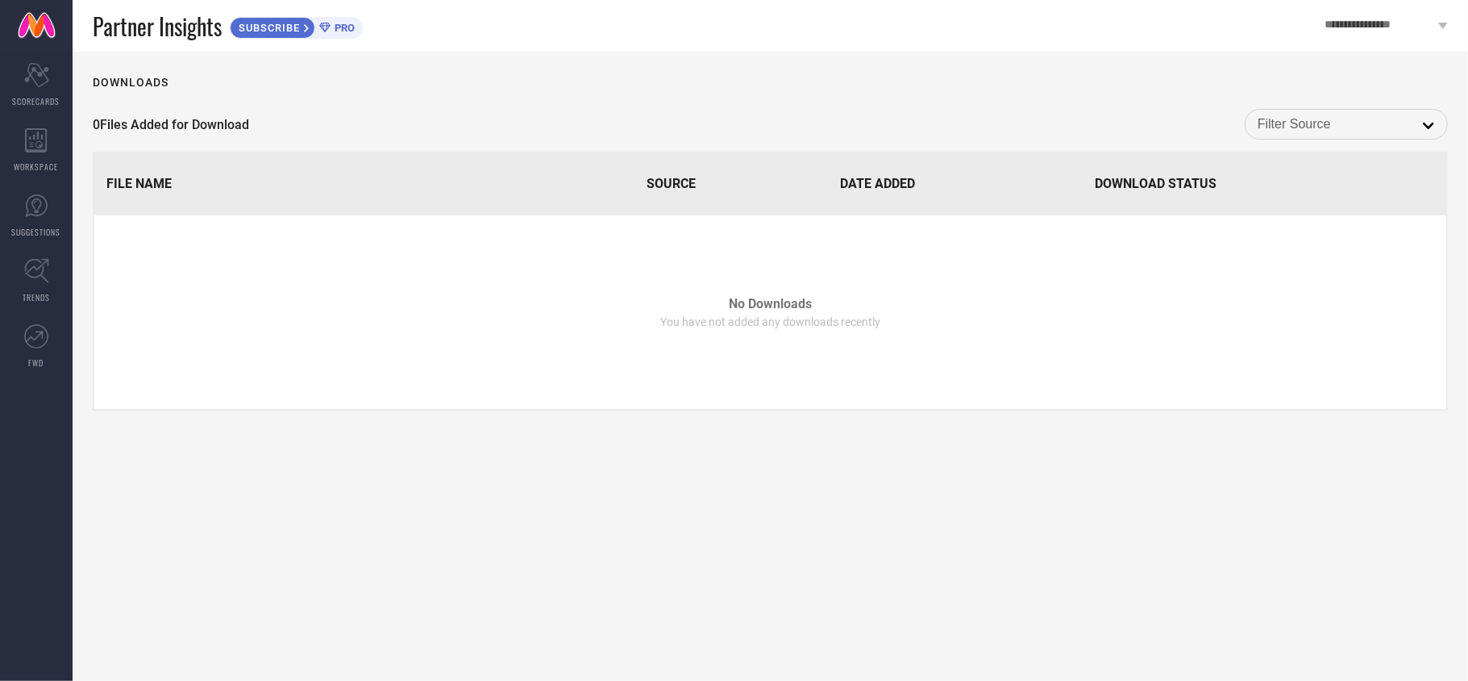
click at [1348, 139] on div "open" at bounding box center [1346, 124] width 203 height 31
click at [1337, 132] on input at bounding box center [1346, 124] width 177 height 21
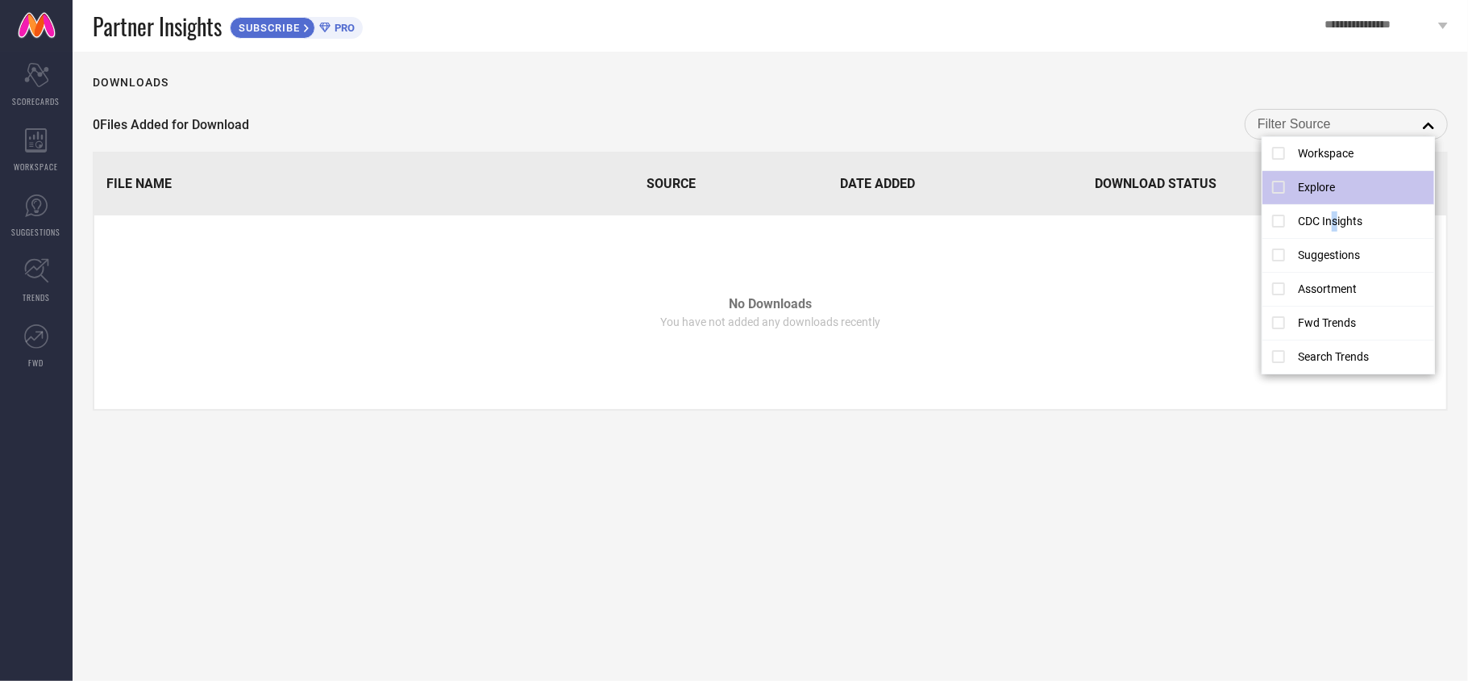
click at [1335, 226] on li "CDC Insights" at bounding box center [1349, 222] width 172 height 34
type input "CDC Insights"
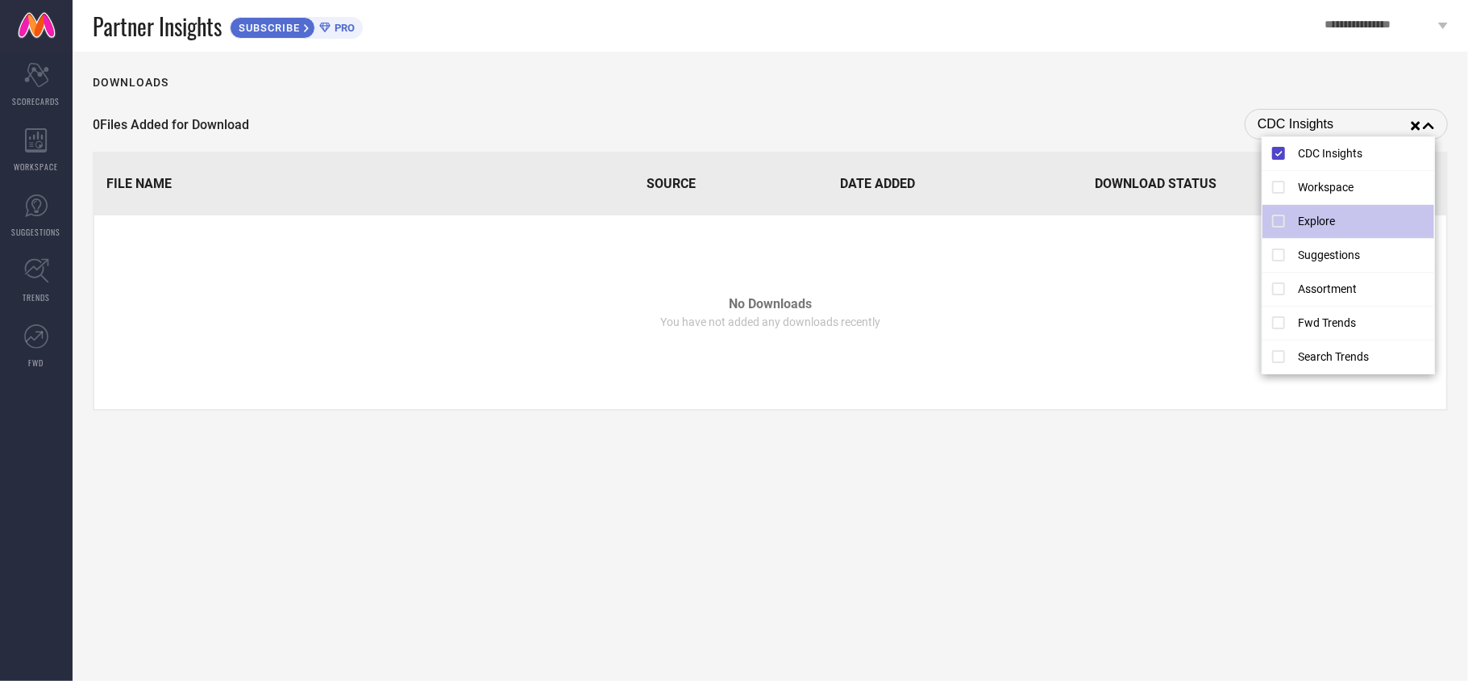
click at [485, 289] on td "No Downloads You have not added any downloads recently" at bounding box center [770, 312] width 1352 height 194
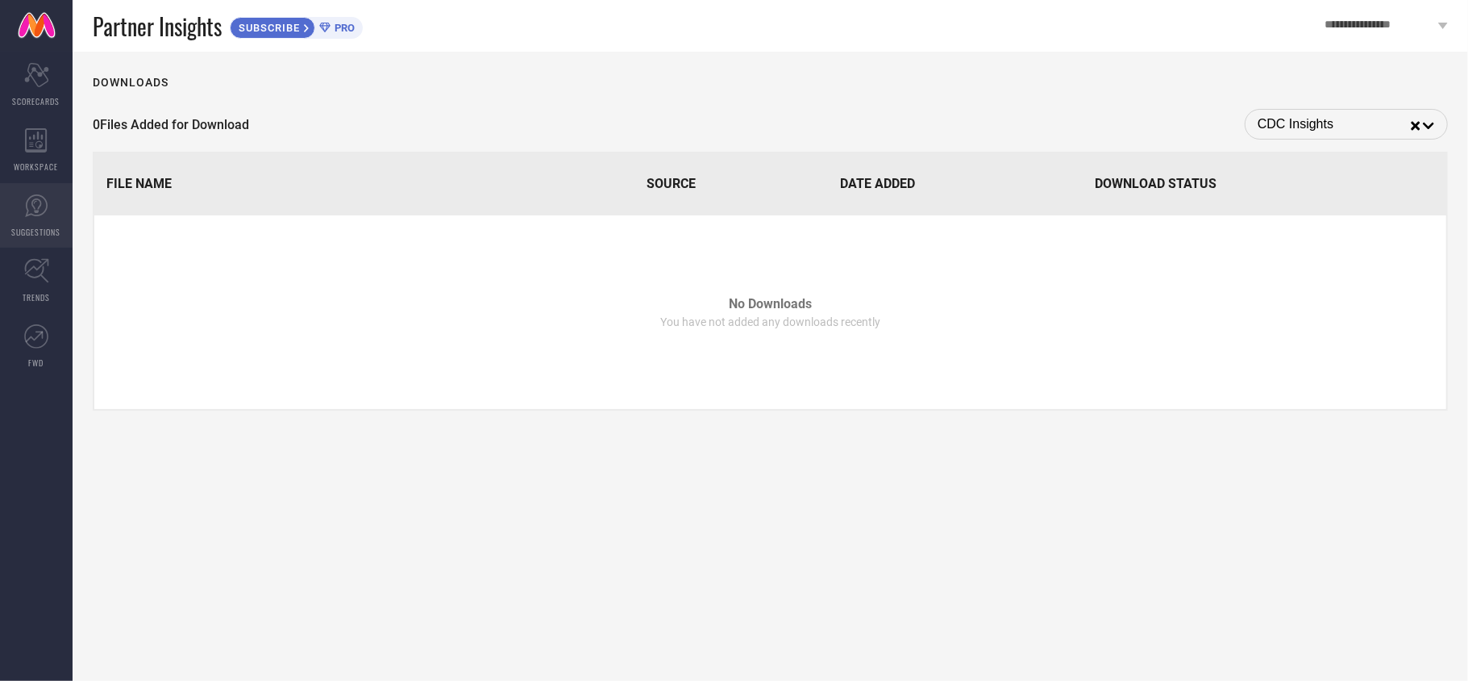
click at [33, 195] on icon at bounding box center [36, 205] width 23 height 23
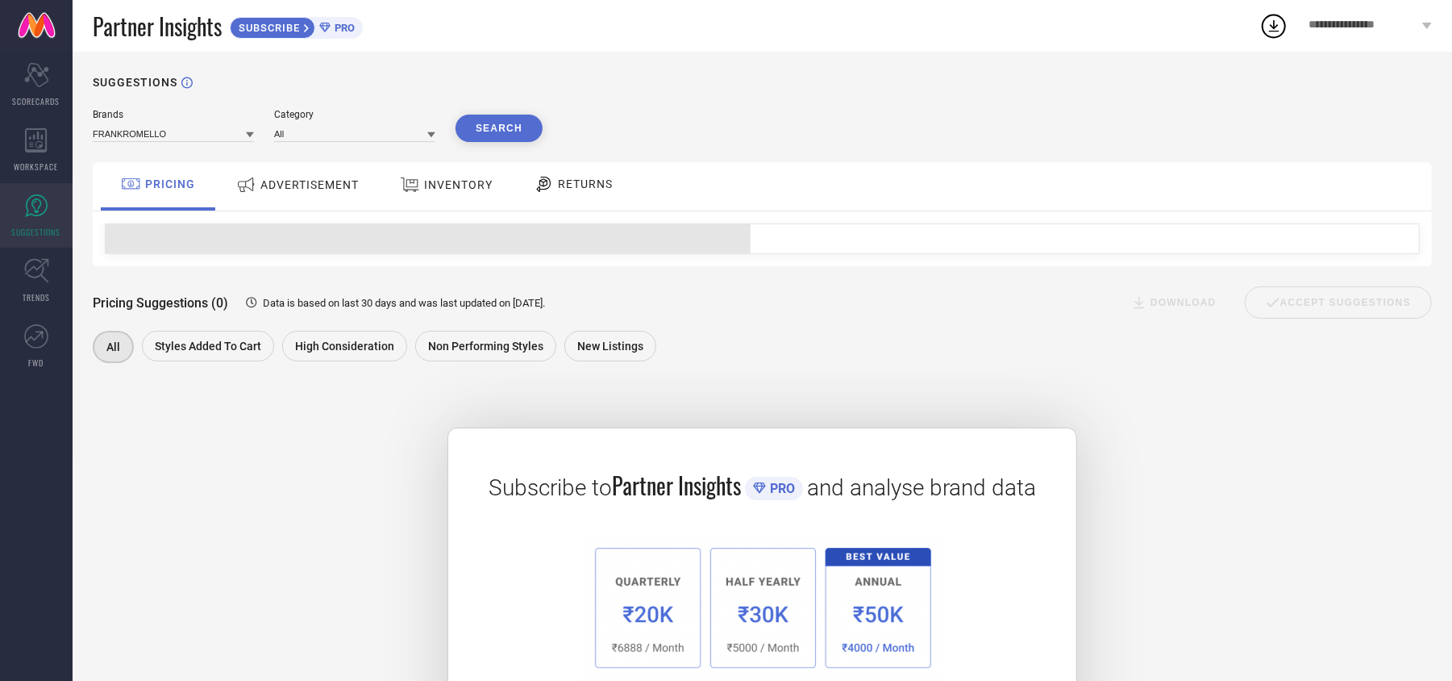
click at [274, 185] on span "ADVERTISEMENT" at bounding box center [309, 184] width 98 height 13
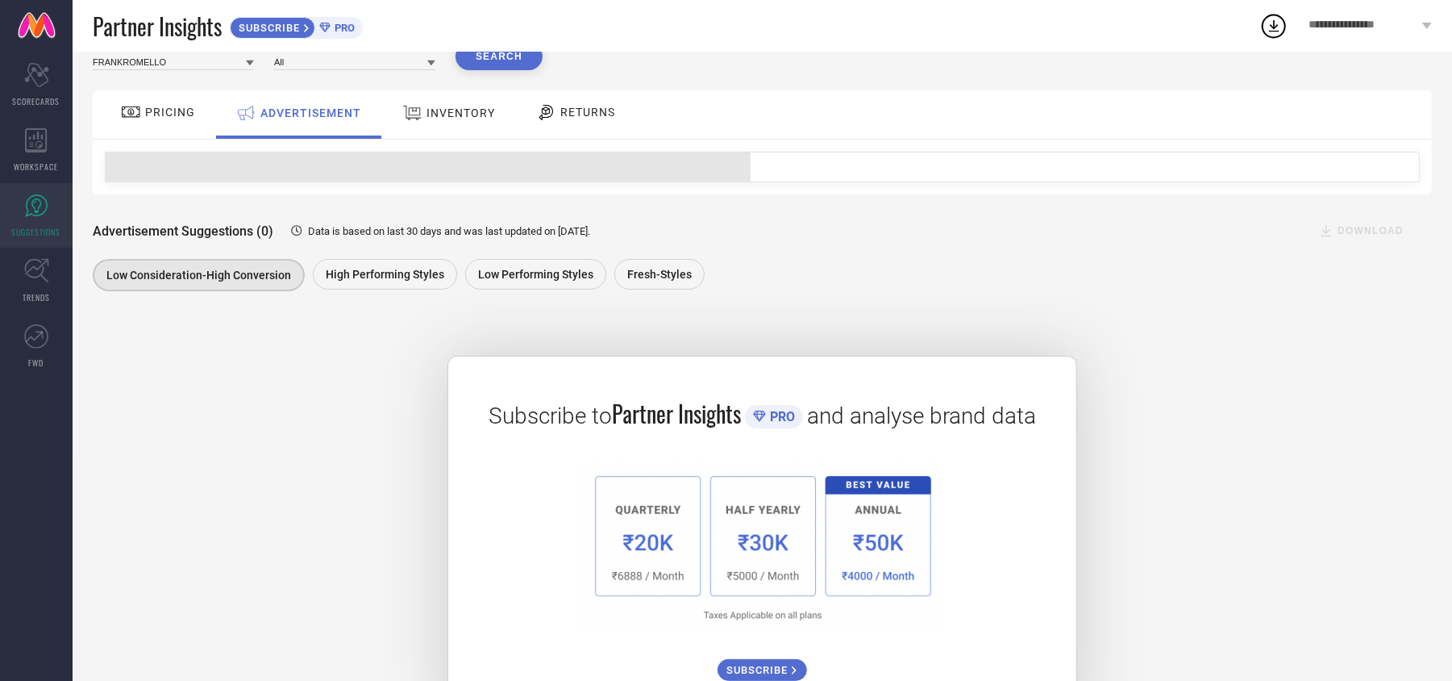
scroll to position [143, 0]
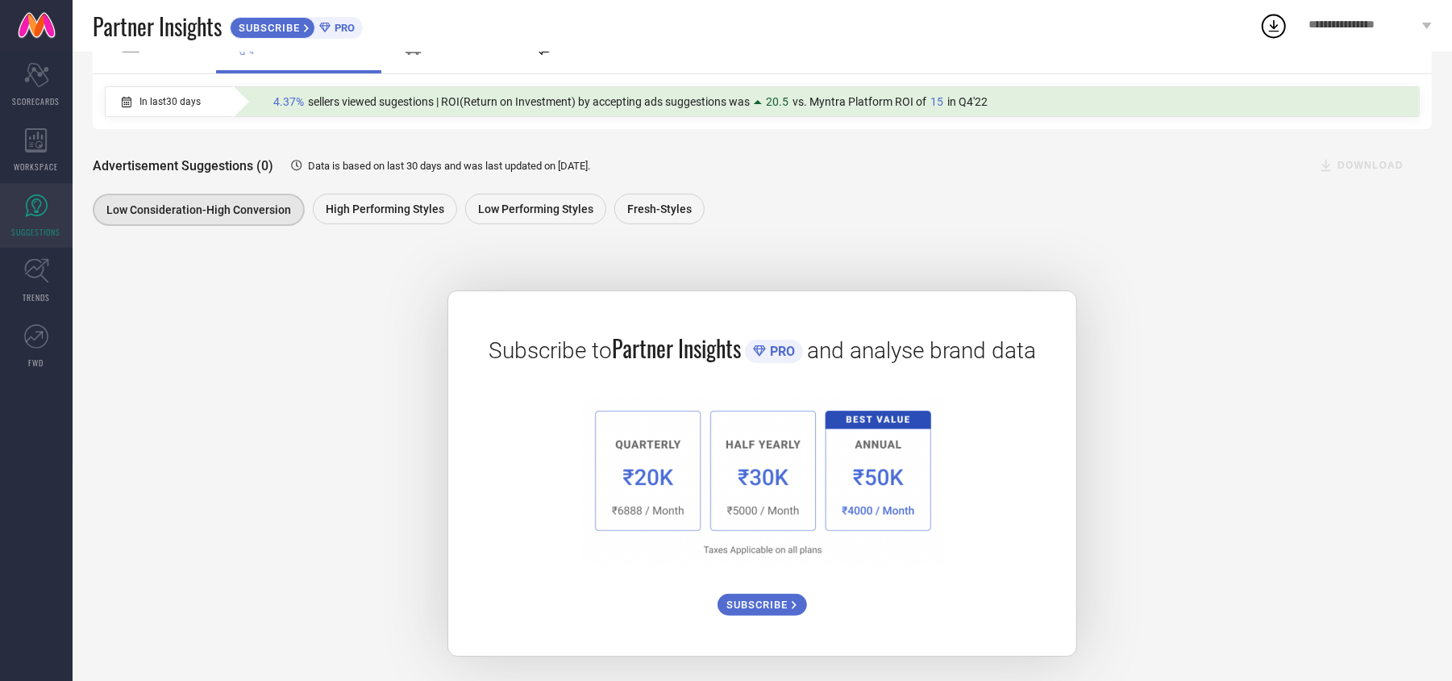
click at [678, 471] on img at bounding box center [762, 481] width 363 height 169
click at [617, 466] on img at bounding box center [762, 481] width 363 height 169
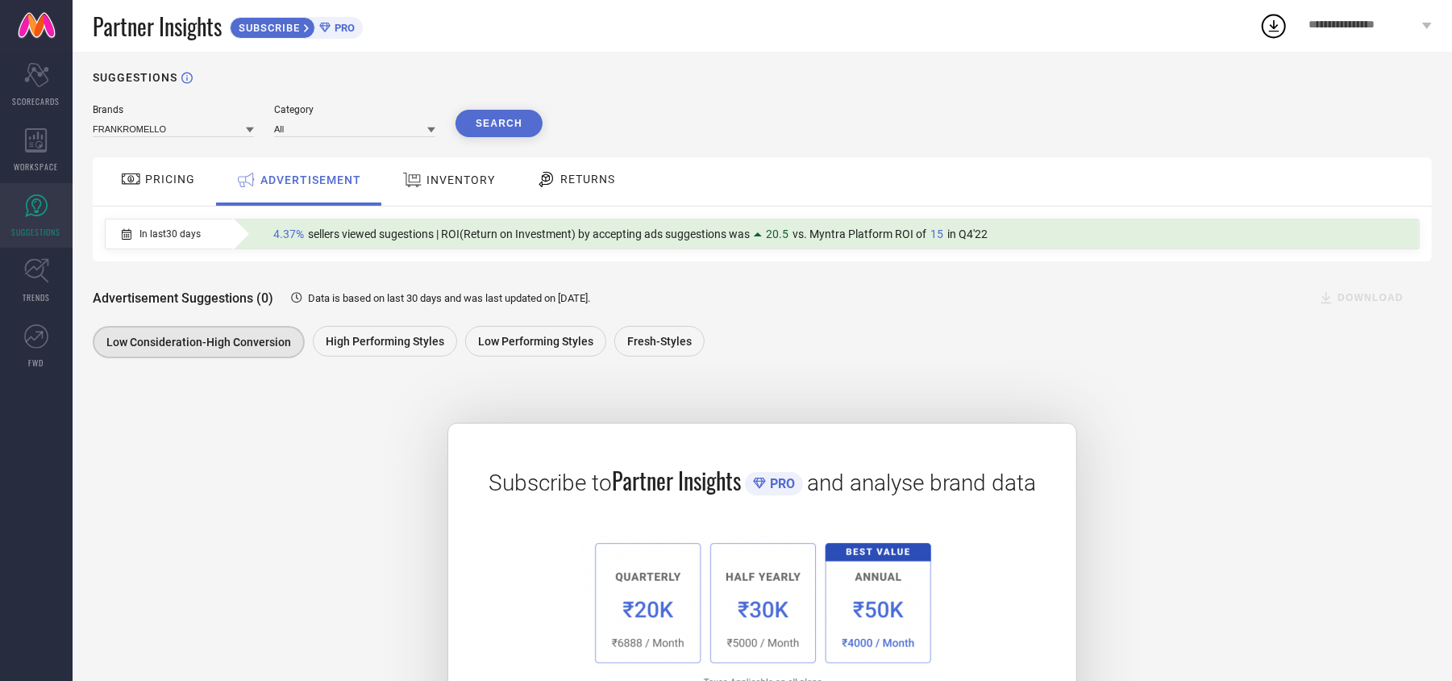
scroll to position [0, 0]
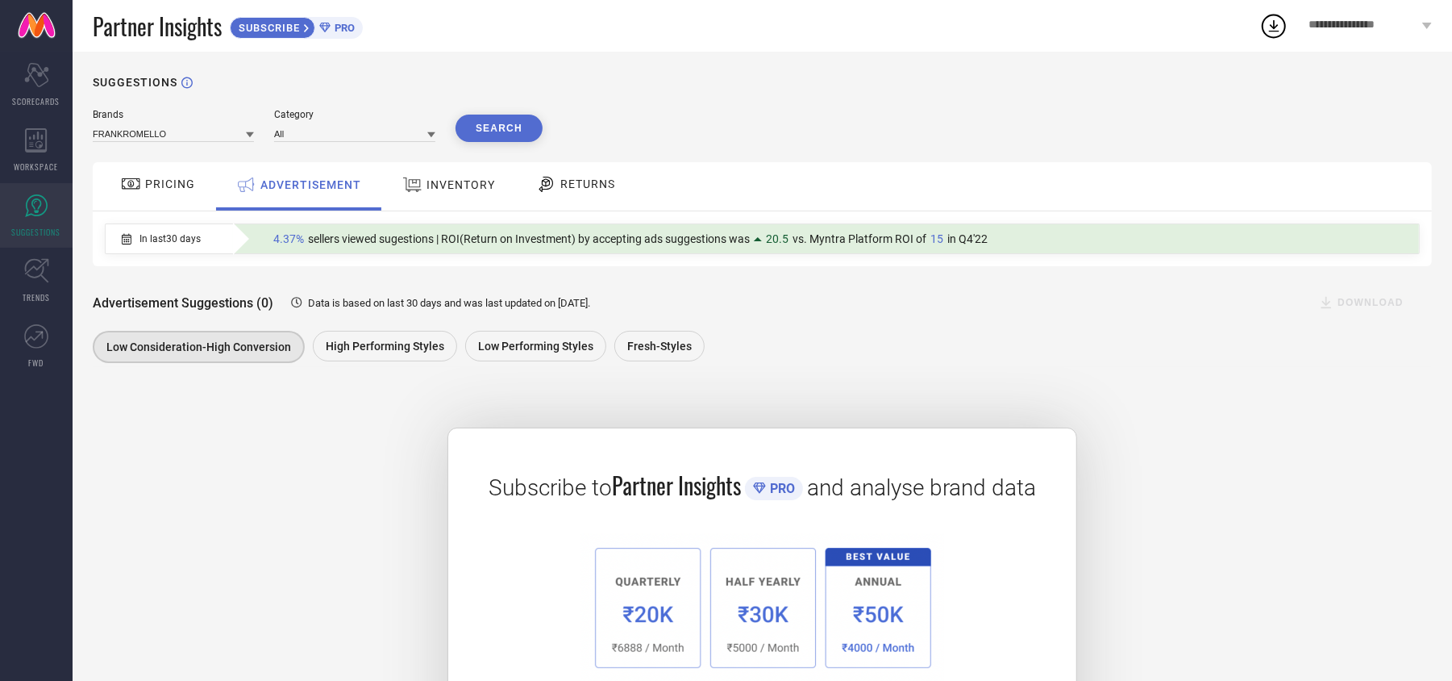
click at [446, 208] on div "INVENTORY" at bounding box center [448, 186] width 133 height 48
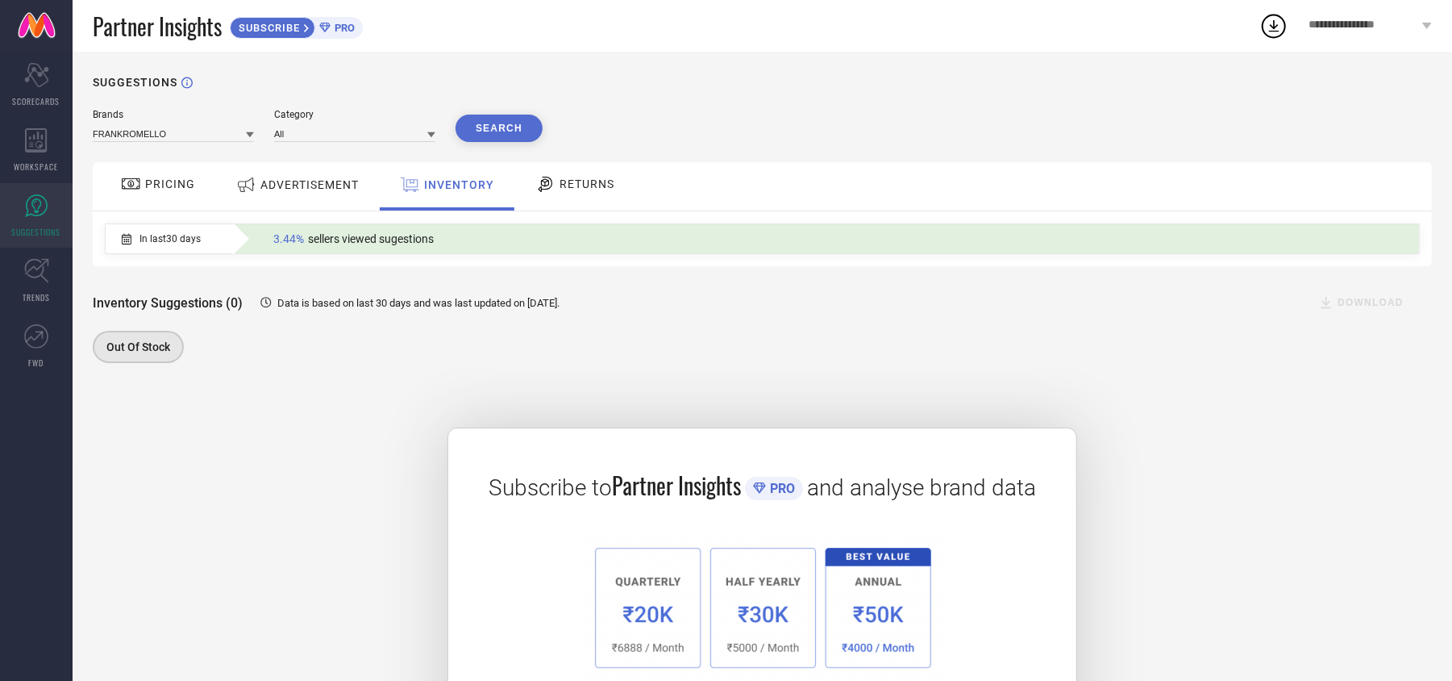
click at [547, 188] on icon at bounding box center [545, 183] width 20 height 19
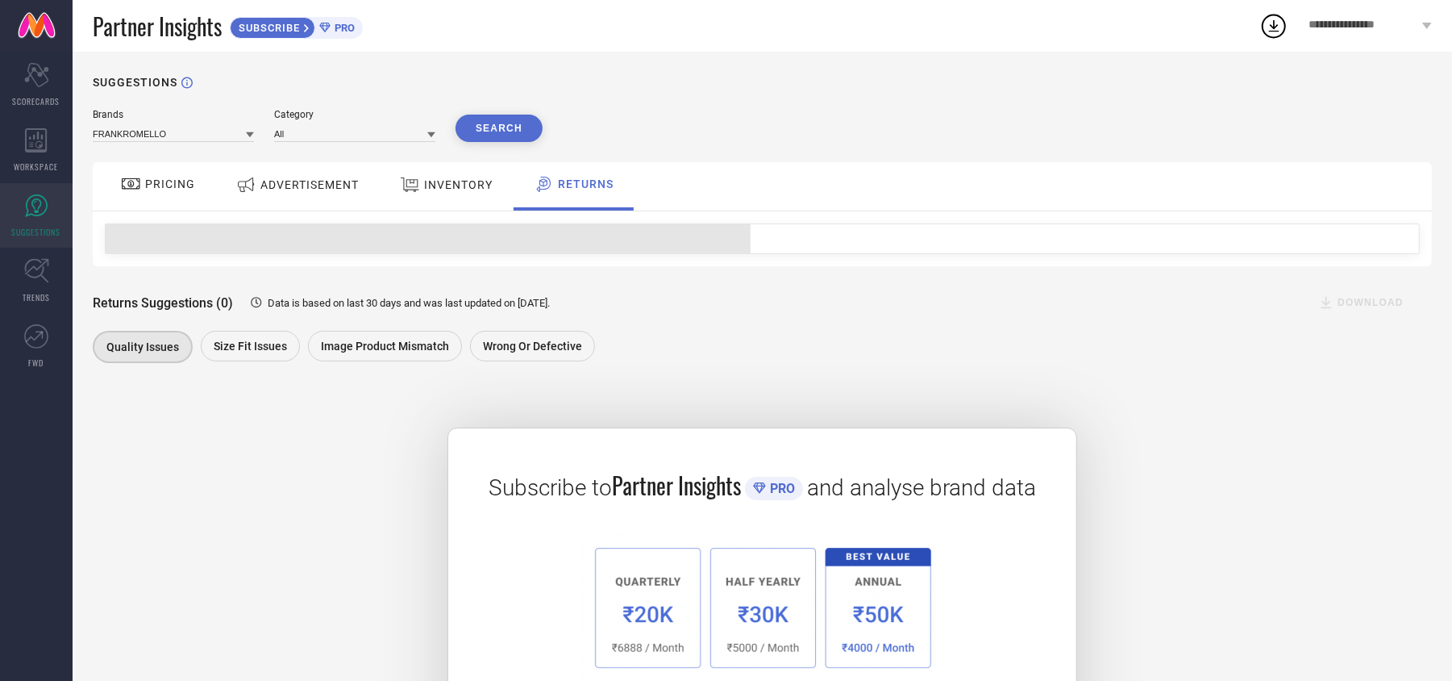
click at [173, 200] on div "PRICING" at bounding box center [158, 186] width 114 height 48
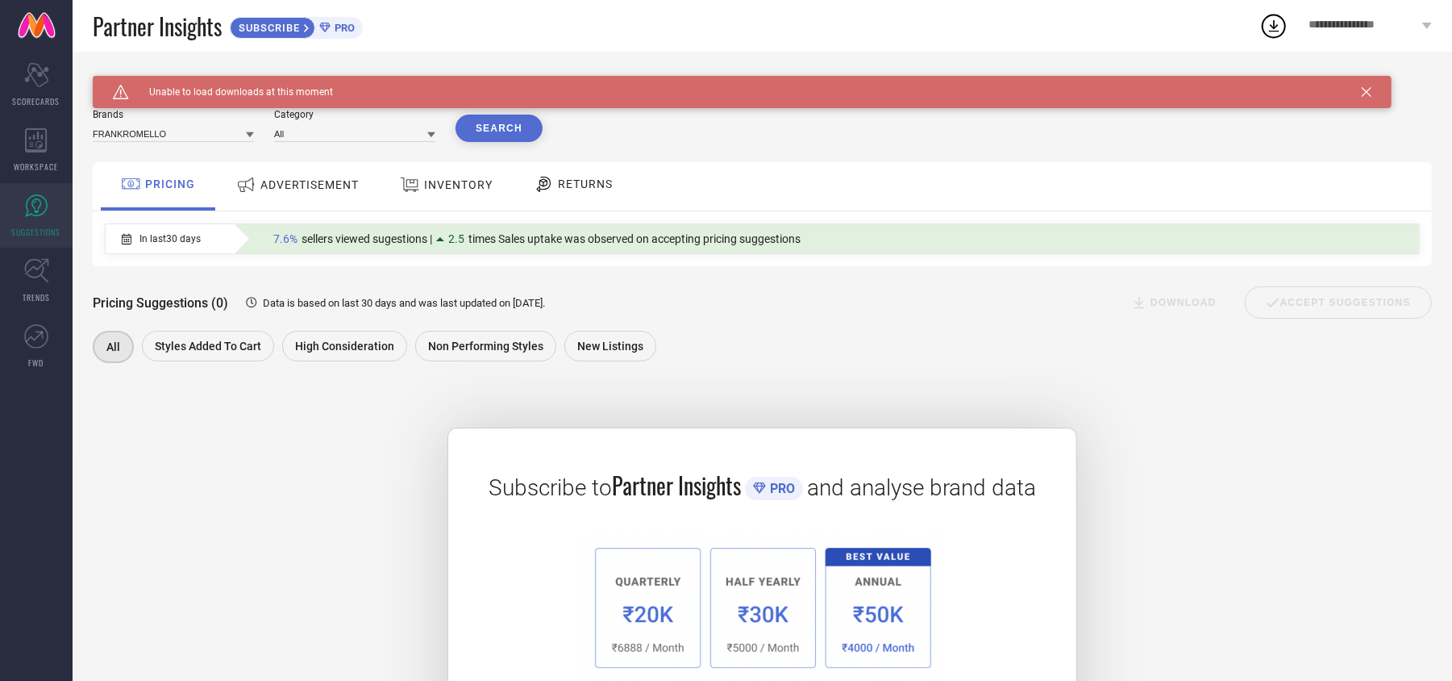
click at [303, 181] on span "ADVERTISEMENT" at bounding box center [309, 184] width 98 height 13
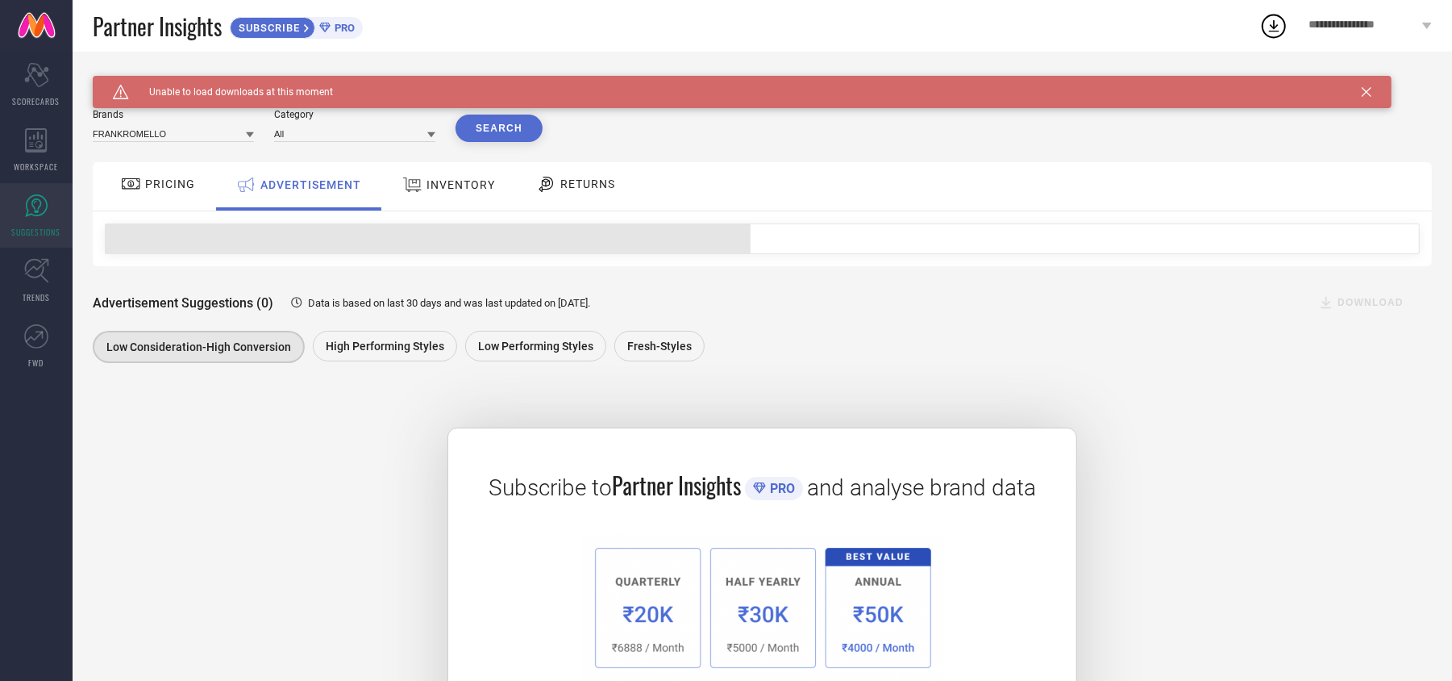
click at [446, 182] on span "INVENTORY" at bounding box center [461, 184] width 69 height 13
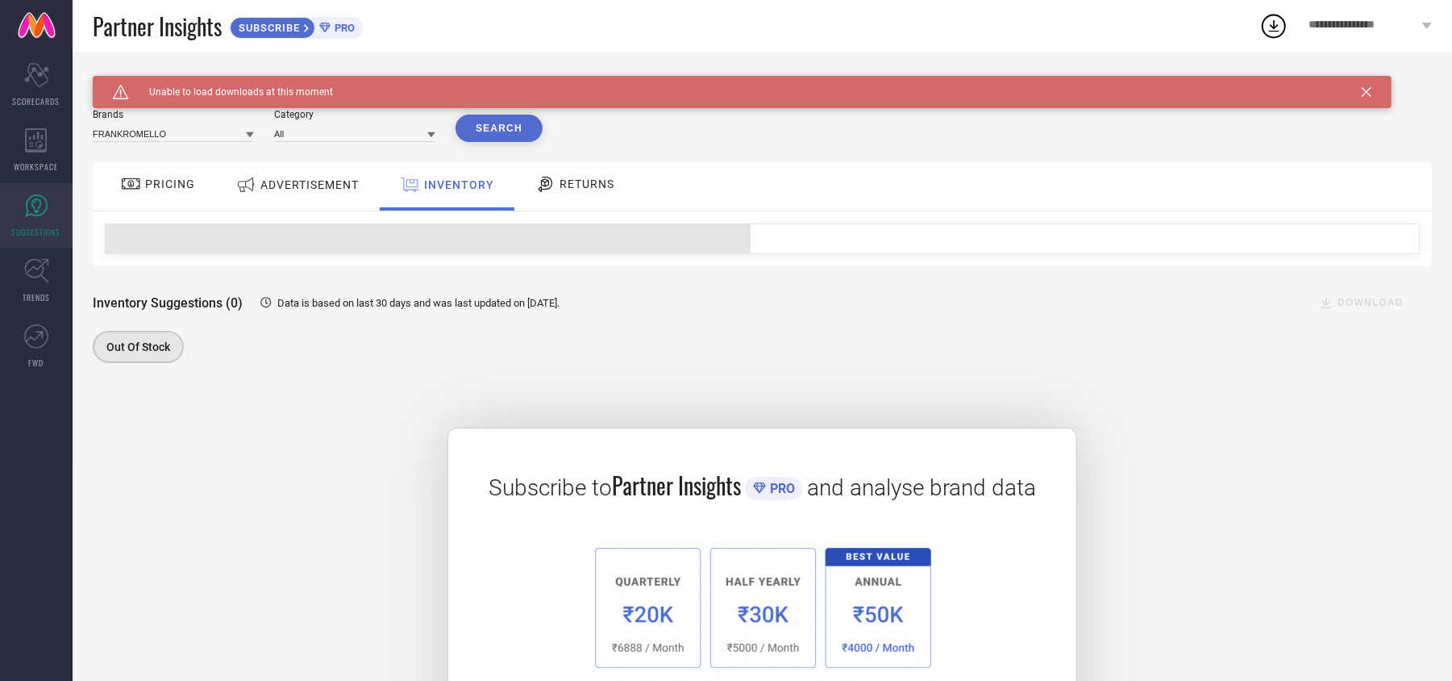
click at [589, 185] on span "RETURNS" at bounding box center [587, 183] width 55 height 13
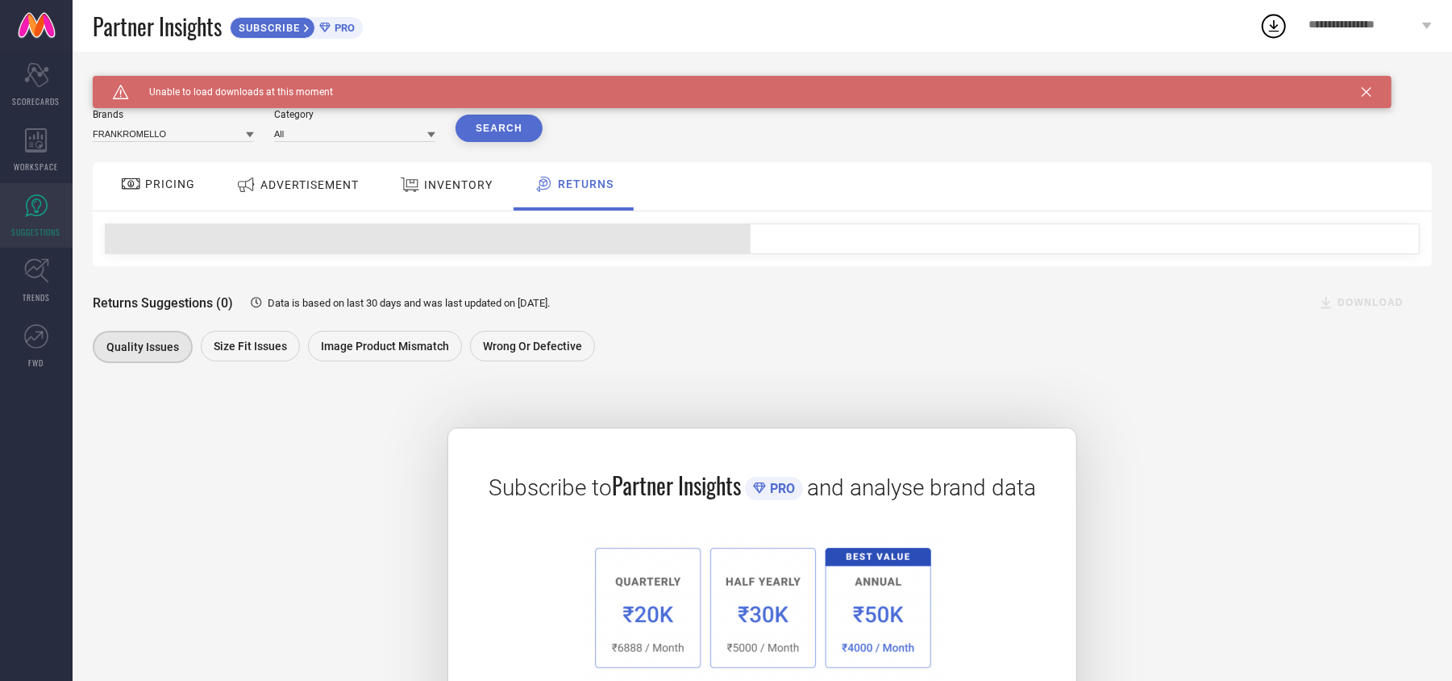
click at [146, 181] on span "PRICING" at bounding box center [170, 183] width 50 height 13
